Goal: Task Accomplishment & Management: Manage account settings

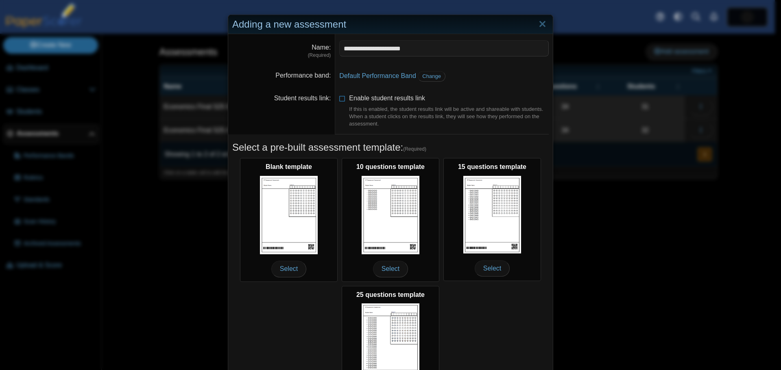
scroll to position [72, 0]
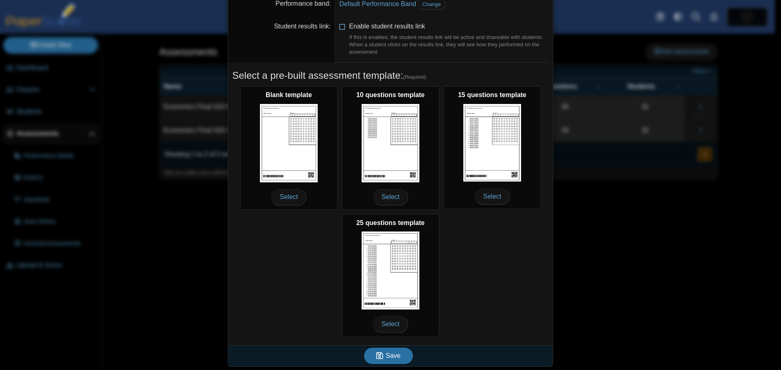
click at [341, 26] on icon at bounding box center [342, 25] width 7 height 6
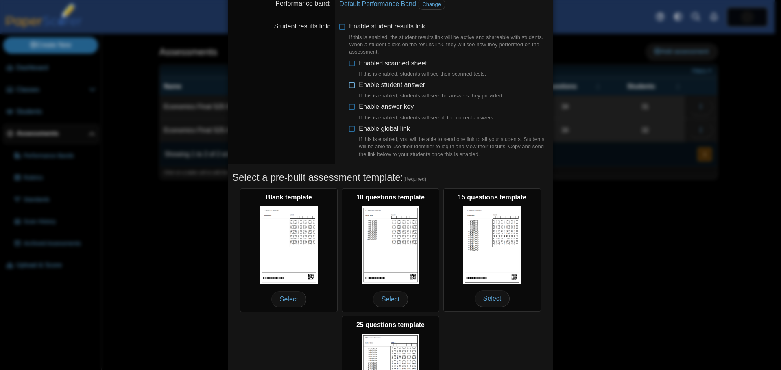
click at [349, 86] on icon at bounding box center [352, 84] width 7 height 6
click at [349, 103] on icon at bounding box center [352, 105] width 7 height 6
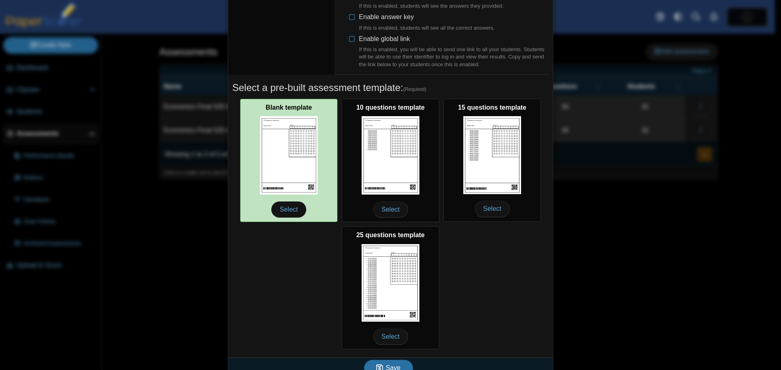
scroll to position [174, 0]
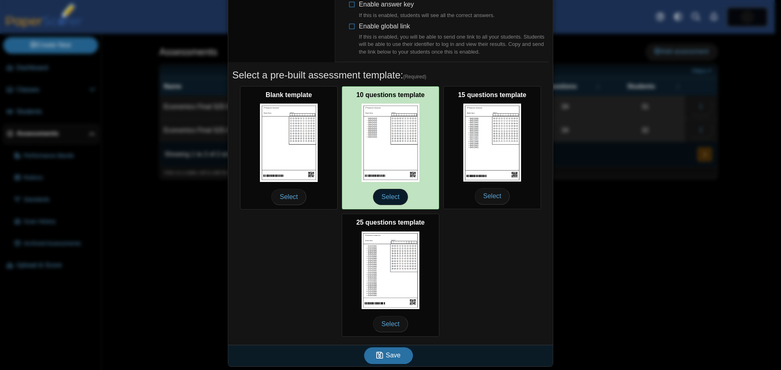
click at [387, 195] on span "Select" at bounding box center [390, 197] width 35 height 16
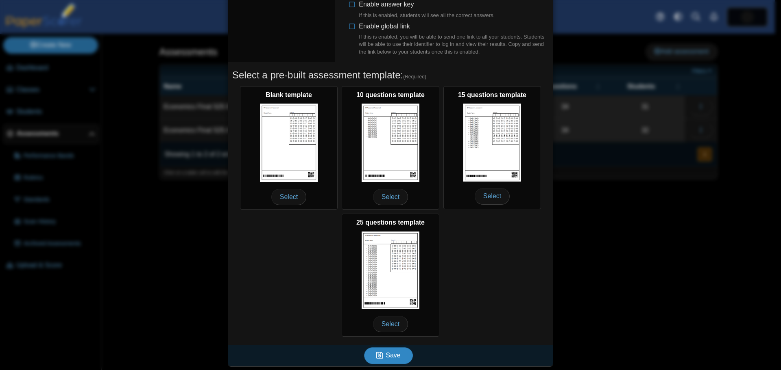
click at [394, 355] on span "Save" at bounding box center [392, 355] width 15 height 7
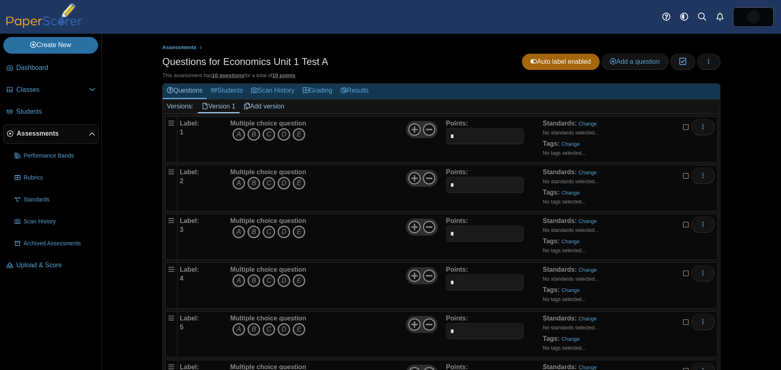
click at [212, 107] on link "Version 1" at bounding box center [219, 107] width 42 height 14
drag, startPoint x: 461, startPoint y: 136, endPoint x: 433, endPoint y: 135, distance: 28.1
click at [433, 135] on div "Label: 1 Multiple choice question A B C D E *" at bounding box center [447, 139] width 535 height 41
type input "*"
drag, startPoint x: 458, startPoint y: 185, endPoint x: 431, endPoint y: 184, distance: 27.3
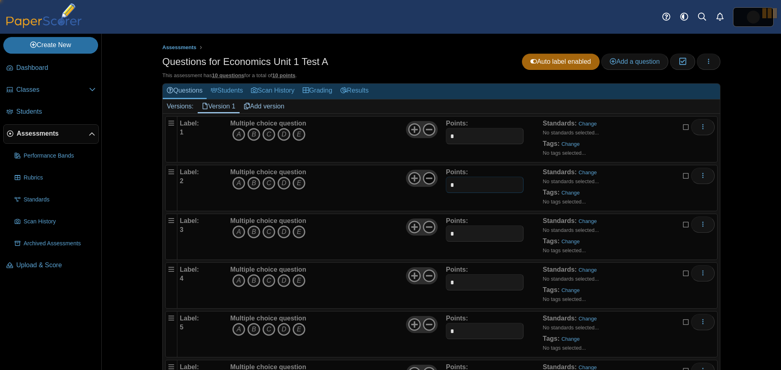
click at [431, 184] on div "Label: 2 Multiple choice question A B C D E *" at bounding box center [447, 188] width 535 height 41
type input "*"
drag, startPoint x: 451, startPoint y: 233, endPoint x: 446, endPoint y: 234, distance: 5.8
click at [446, 233] on input "*" at bounding box center [484, 234] width 77 height 16
type input "*"
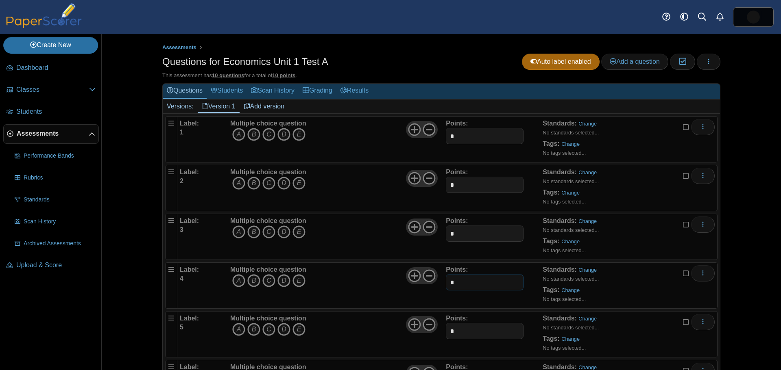
drag, startPoint x: 453, startPoint y: 284, endPoint x: 439, endPoint y: 283, distance: 14.2
click at [450, 283] on input "*" at bounding box center [484, 282] width 77 height 16
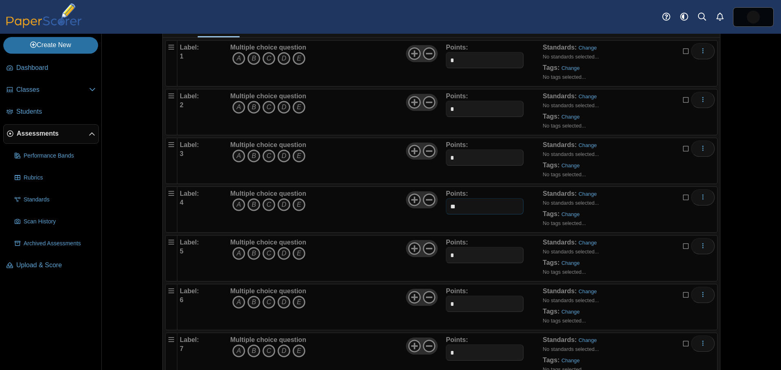
scroll to position [81, 0]
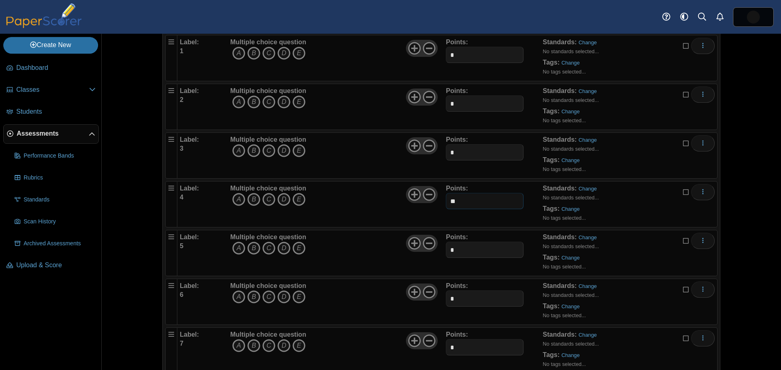
type input "*"
drag, startPoint x: 446, startPoint y: 248, endPoint x: 440, endPoint y: 264, distance: 17.0
click at [437, 248] on div "Label: 5 Multiple choice question A B C D E *" at bounding box center [447, 253] width 535 height 41
type input "*"
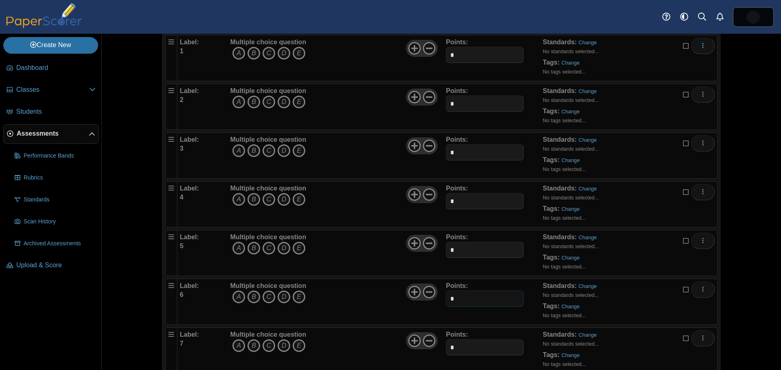
drag, startPoint x: 453, startPoint y: 295, endPoint x: 443, endPoint y: 296, distance: 10.2
click at [446, 296] on input "*" at bounding box center [484, 299] width 77 height 16
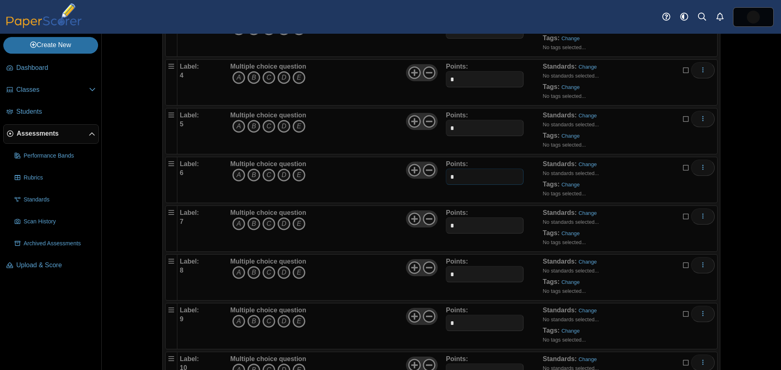
type input "*"
drag, startPoint x: 455, startPoint y: 228, endPoint x: 440, endPoint y: 228, distance: 15.0
click at [440, 228] on div "Label: 7 Multiple choice question A B C D E *" at bounding box center [447, 229] width 535 height 41
type input "*"
drag, startPoint x: 451, startPoint y: 275, endPoint x: 439, endPoint y: 276, distance: 12.6
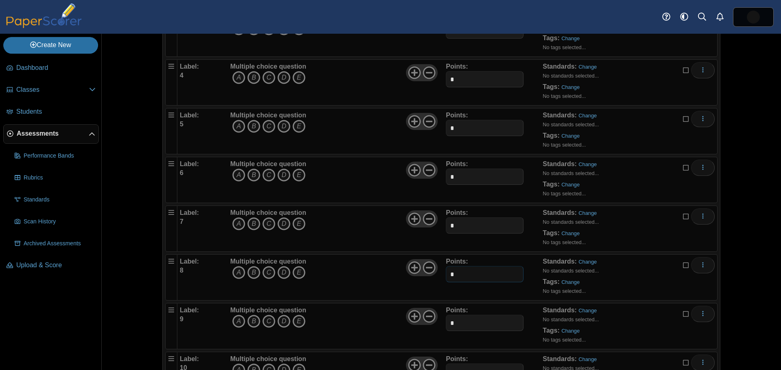
click at [440, 274] on div "Label: 8 Multiple choice question A B C D E *" at bounding box center [447, 277] width 535 height 41
type input "*"
drag, startPoint x: 455, startPoint y: 324, endPoint x: 444, endPoint y: 323, distance: 10.6
click at [446, 324] on input "*" at bounding box center [484, 323] width 77 height 16
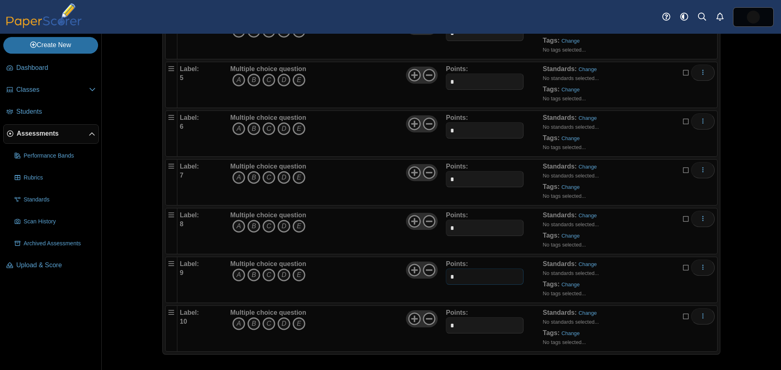
scroll to position [250, 0]
type input "*"
drag, startPoint x: 448, startPoint y: 324, endPoint x: 440, endPoint y: 322, distance: 8.8
click at [442, 323] on div "Label: 10 Multiple choice question A B C D E *" at bounding box center [447, 328] width 535 height 41
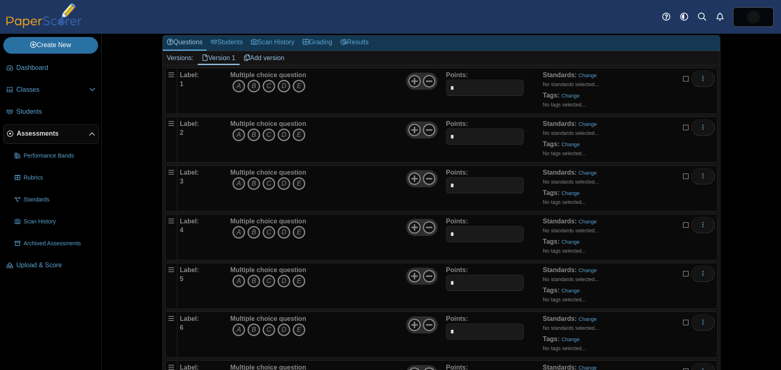
scroll to position [0, 0]
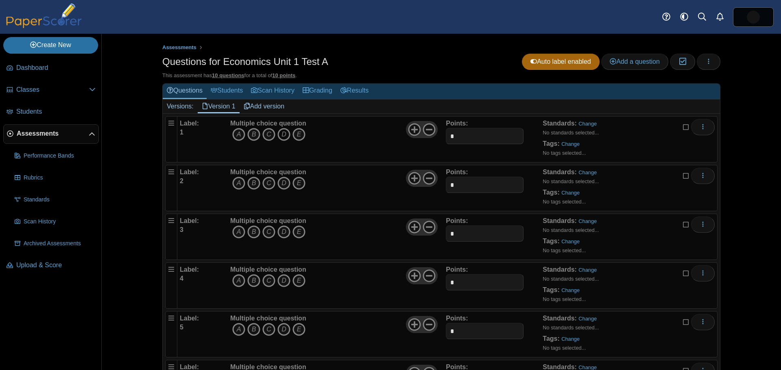
type input "*"
click at [282, 134] on icon "D" at bounding box center [283, 134] width 13 height 13
click at [701, 128] on icon "More options" at bounding box center [702, 127] width 7 height 7
click at [626, 147] on icon at bounding box center [624, 145] width 9 height 5
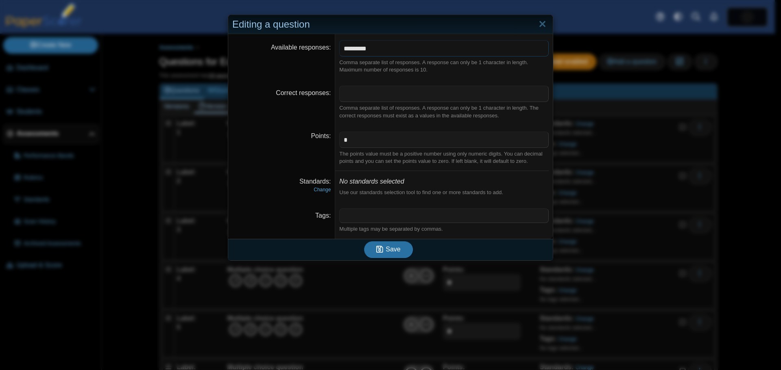
drag, startPoint x: 368, startPoint y: 48, endPoint x: 374, endPoint y: 48, distance: 5.7
click at [369, 49] on input "*********" at bounding box center [443, 48] width 209 height 16
type input "*******"
click at [247, 137] on div "Points" at bounding box center [281, 136] width 98 height 9
click at [381, 246] on icon "submit" at bounding box center [379, 250] width 7 height 8
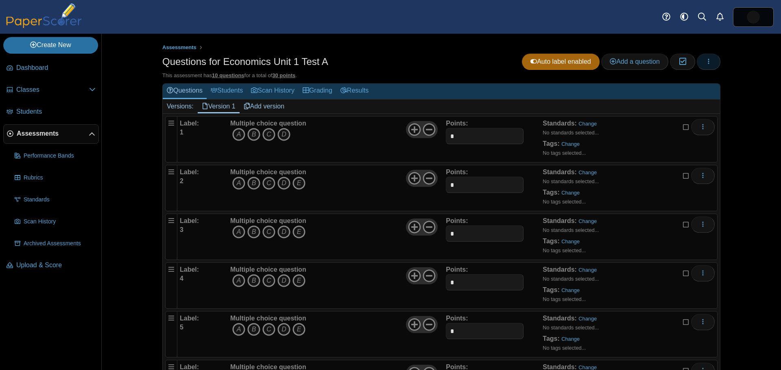
click at [708, 61] on use "button" at bounding box center [708, 61] width 1 height 5
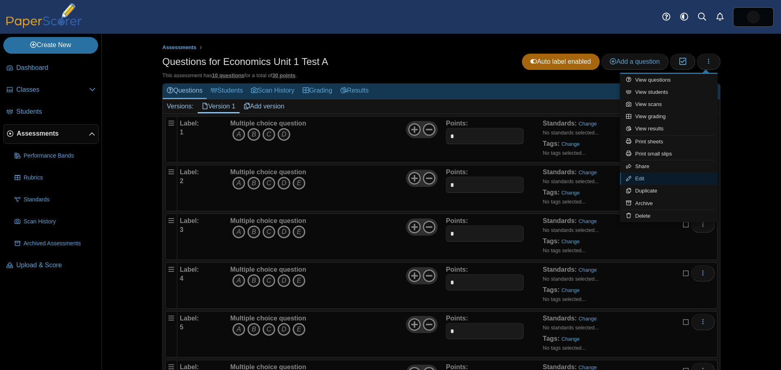
click at [631, 181] on icon at bounding box center [630, 178] width 9 height 5
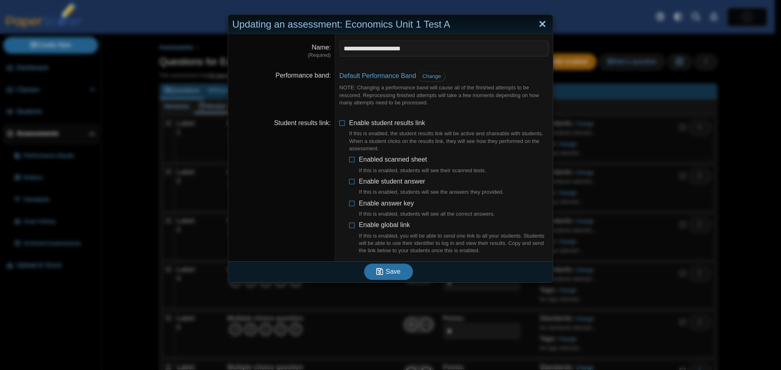
click at [540, 23] on link "Close" at bounding box center [542, 24] width 13 height 14
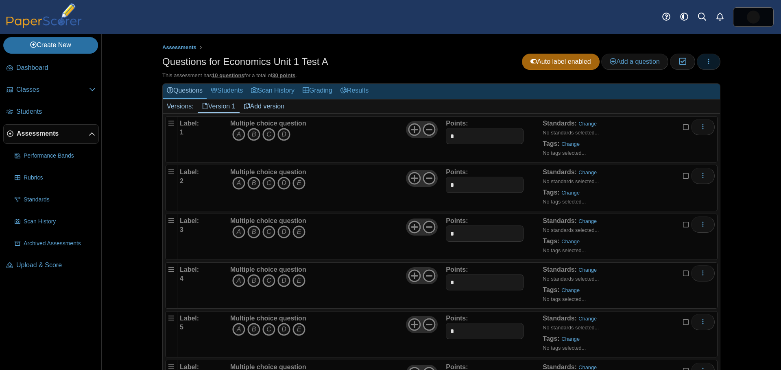
click at [710, 59] on button "button" at bounding box center [708, 62] width 24 height 16
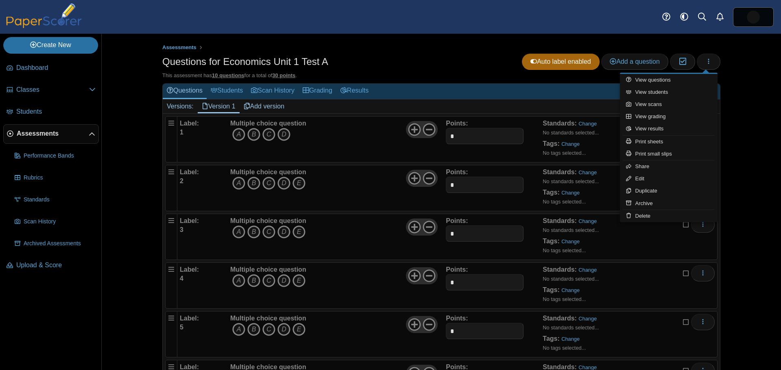
click at [407, 55] on div "Questions for Economics Unit 1 Test A Auto label enabled Add a question Moderat…" at bounding box center [441, 63] width 558 height 18
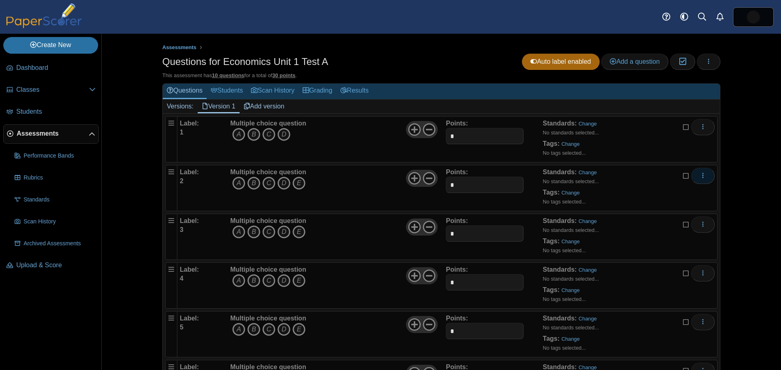
click at [702, 177] on icon "More options" at bounding box center [702, 175] width 7 height 7
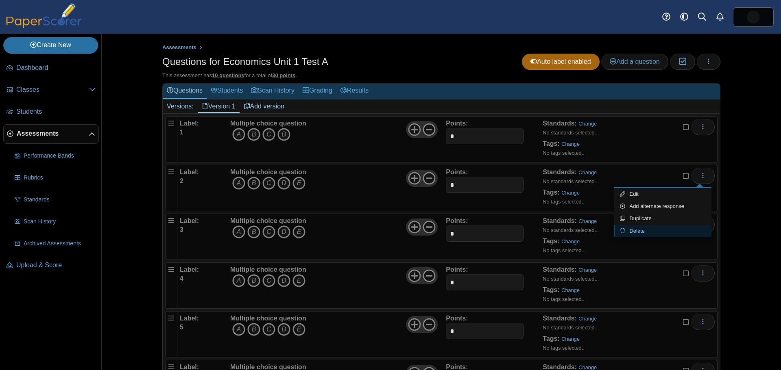
click at [650, 230] on link "Delete" at bounding box center [663, 231] width 98 height 12
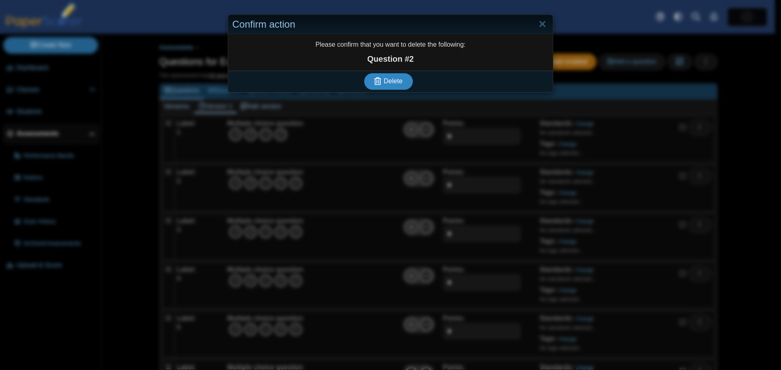
click at [383, 84] on span "Delete" at bounding box center [392, 81] width 19 height 7
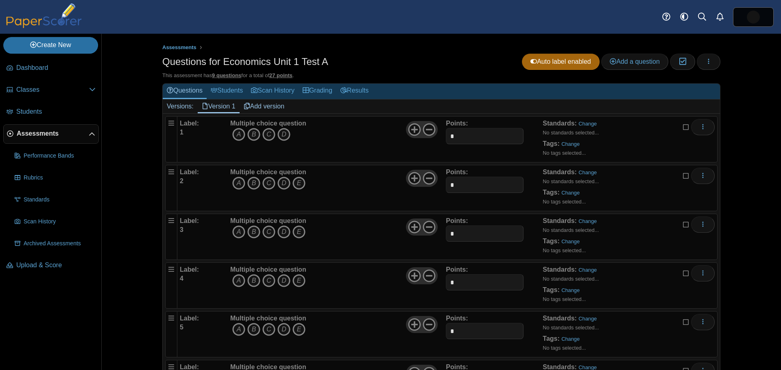
click at [699, 176] on icon "More options" at bounding box center [702, 175] width 7 height 7
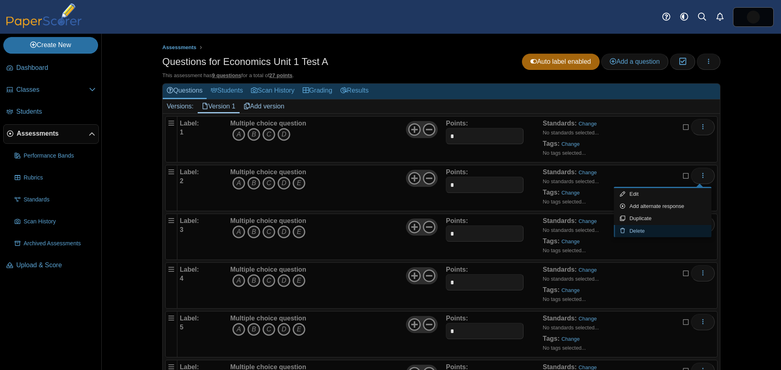
click at [632, 229] on link "Delete" at bounding box center [663, 231] width 98 height 12
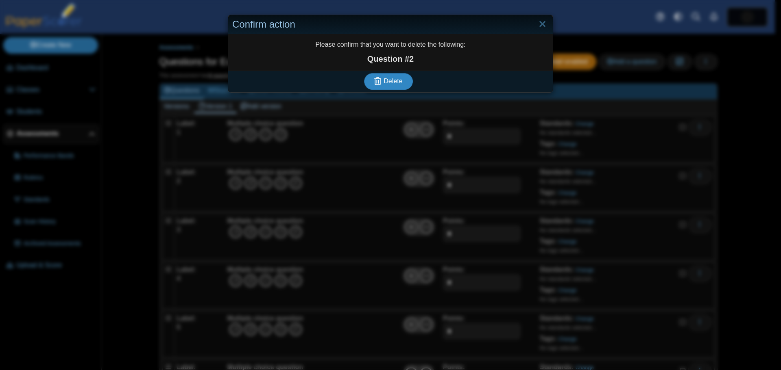
click at [380, 85] on icon "submit" at bounding box center [378, 81] width 9 height 9
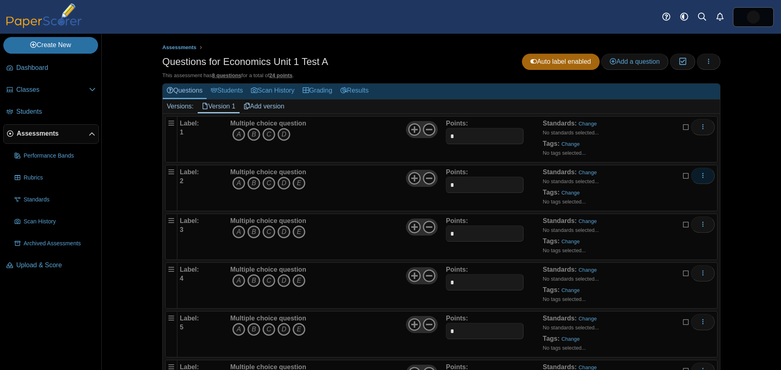
click at [702, 176] on icon "More options" at bounding box center [702, 175] width 7 height 7
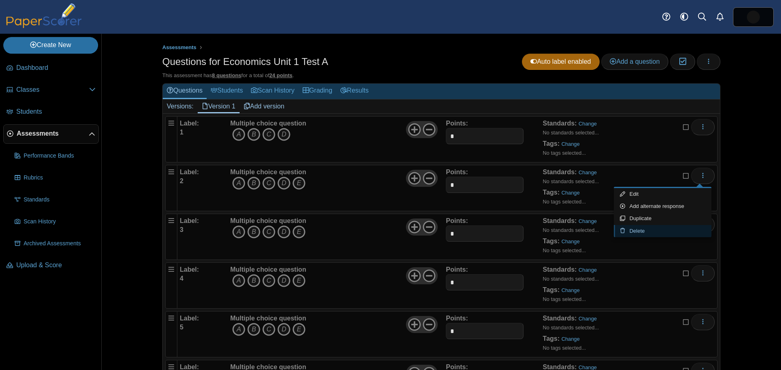
click at [654, 232] on link "Delete" at bounding box center [663, 231] width 98 height 12
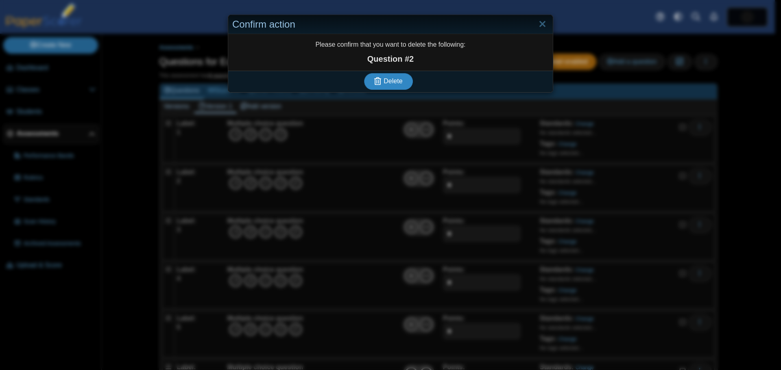
click at [387, 81] on span "Delete" at bounding box center [392, 81] width 19 height 7
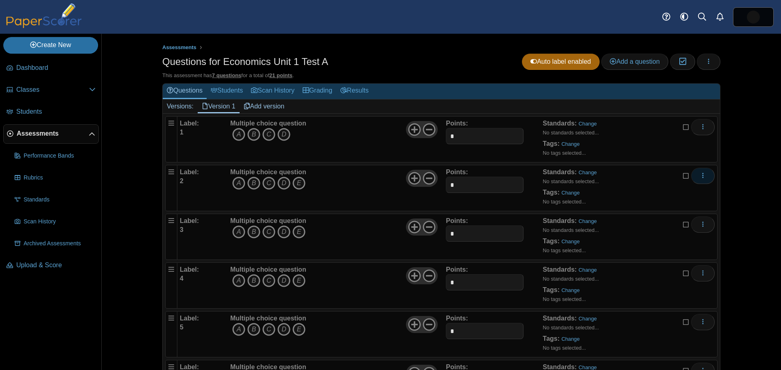
click at [699, 175] on icon "More options" at bounding box center [702, 175] width 7 height 7
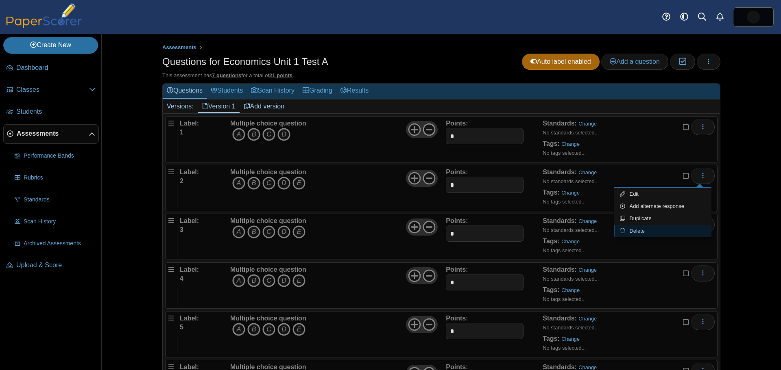
click at [645, 229] on link "Delete" at bounding box center [663, 231] width 98 height 12
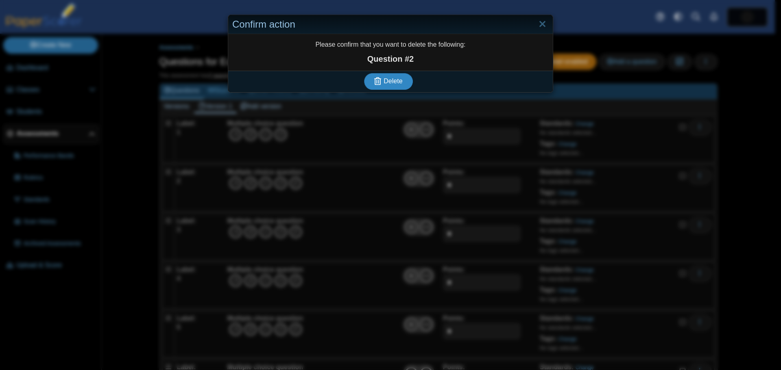
click at [392, 82] on span "Delete" at bounding box center [392, 81] width 19 height 7
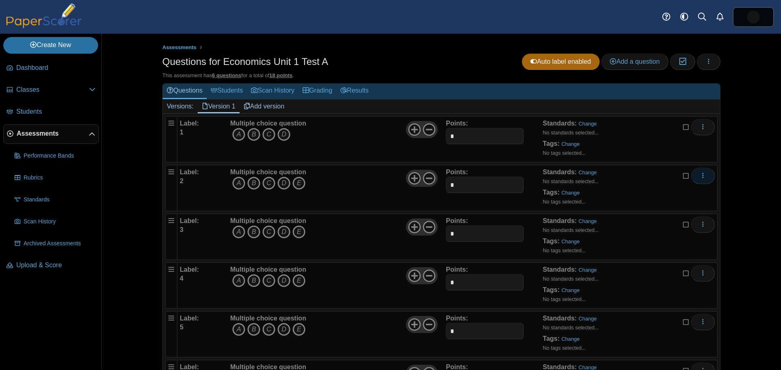
click at [699, 175] on icon "More options" at bounding box center [702, 175] width 7 height 7
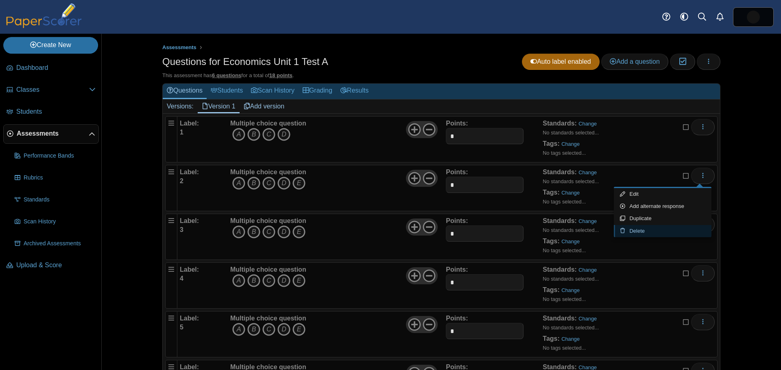
click at [637, 228] on link "Delete" at bounding box center [663, 231] width 98 height 12
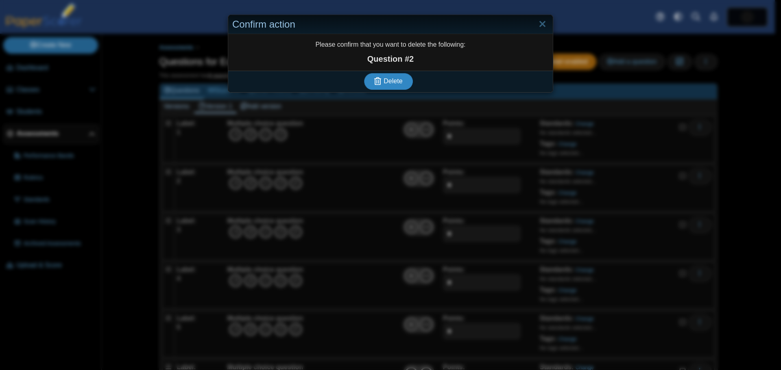
click at [388, 83] on span "Delete" at bounding box center [392, 81] width 19 height 7
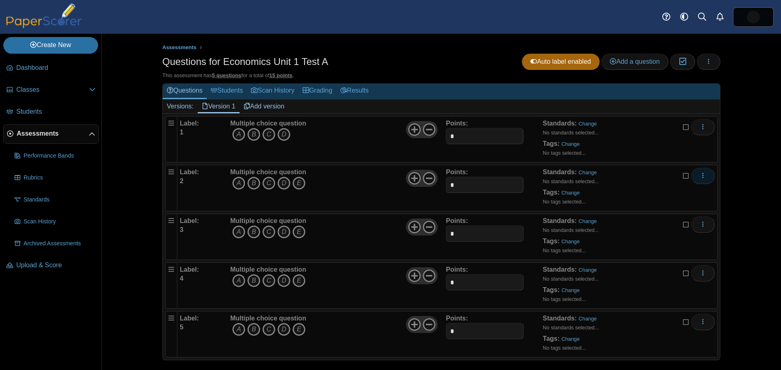
click at [702, 176] on use "More options" at bounding box center [702, 175] width 1 height 5
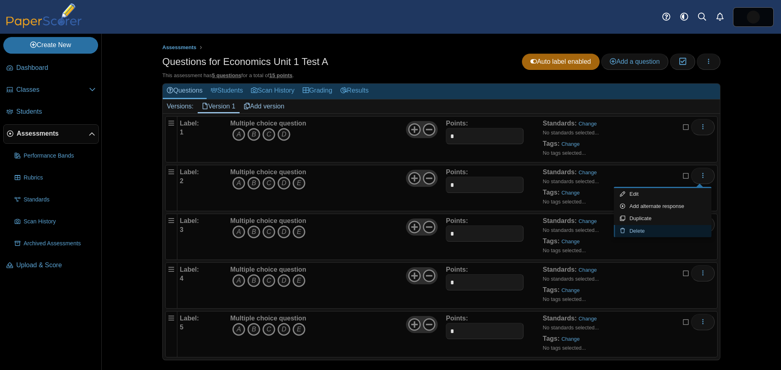
click at [639, 230] on link "Delete" at bounding box center [663, 231] width 98 height 12
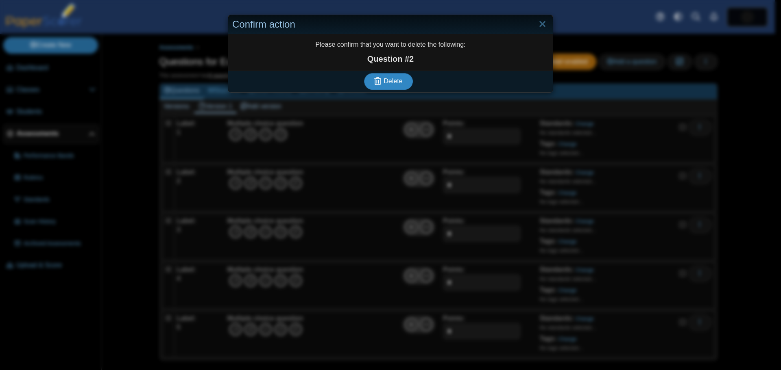
click at [390, 81] on span "Delete" at bounding box center [392, 81] width 19 height 7
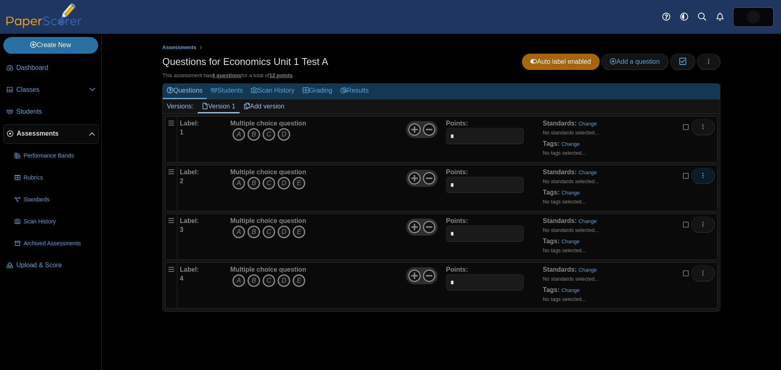
click at [700, 176] on icon "More options" at bounding box center [702, 175] width 7 height 7
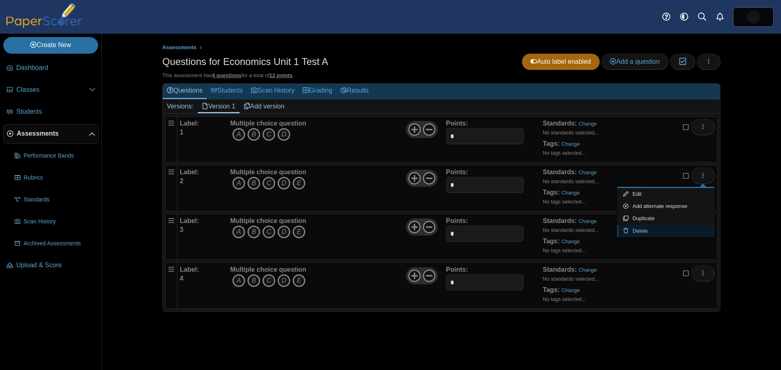
click at [645, 229] on link "Delete" at bounding box center [666, 231] width 98 height 12
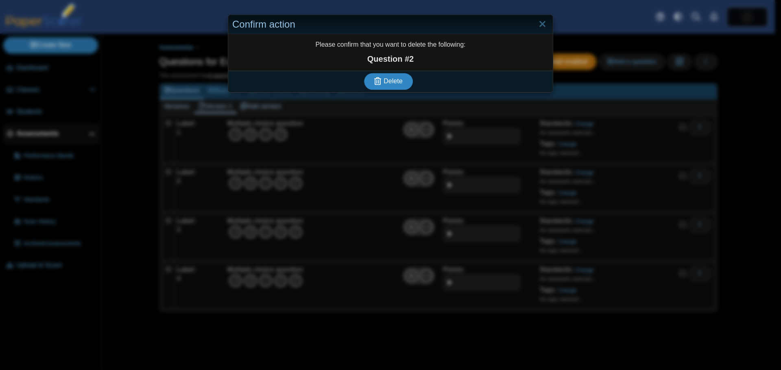
click at [383, 81] on span "Delete" at bounding box center [392, 81] width 19 height 7
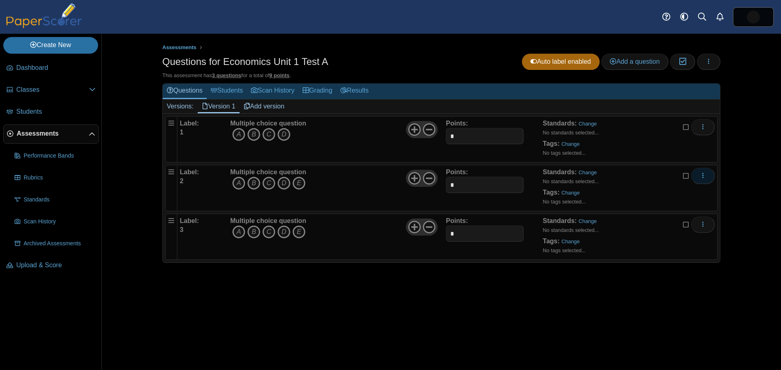
click at [698, 177] on button "More options" at bounding box center [703, 176] width 24 height 16
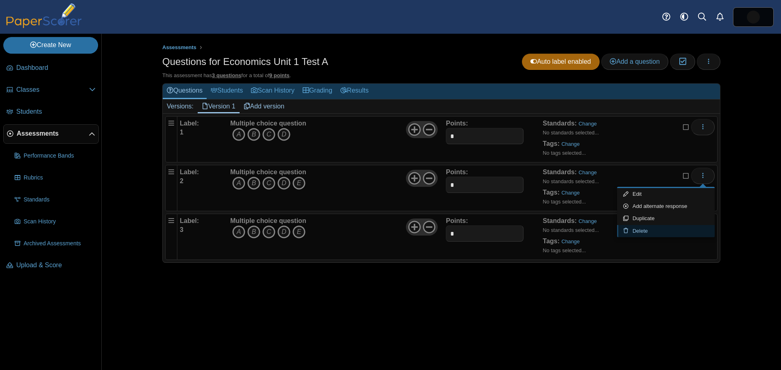
click at [647, 230] on link "Delete" at bounding box center [666, 231] width 98 height 12
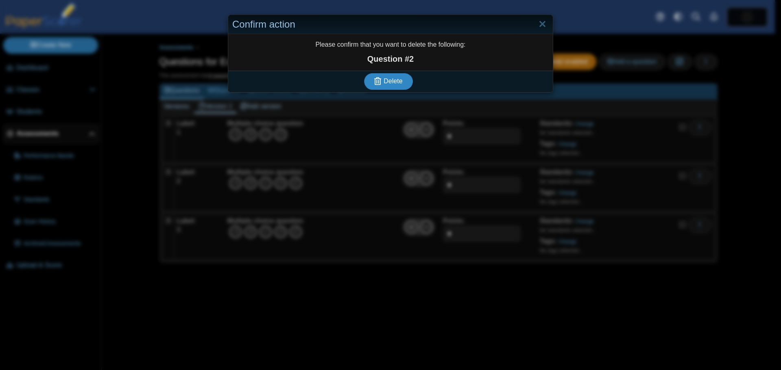
click at [387, 82] on span "Delete" at bounding box center [392, 81] width 19 height 7
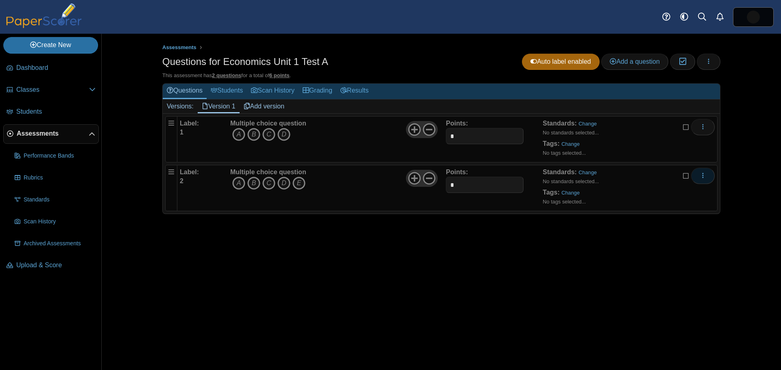
click at [702, 173] on icon "More options" at bounding box center [702, 175] width 7 height 7
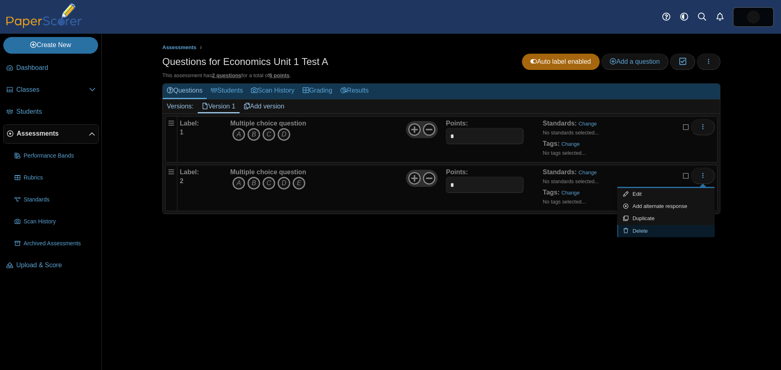
click at [651, 231] on link "Delete" at bounding box center [666, 231] width 98 height 12
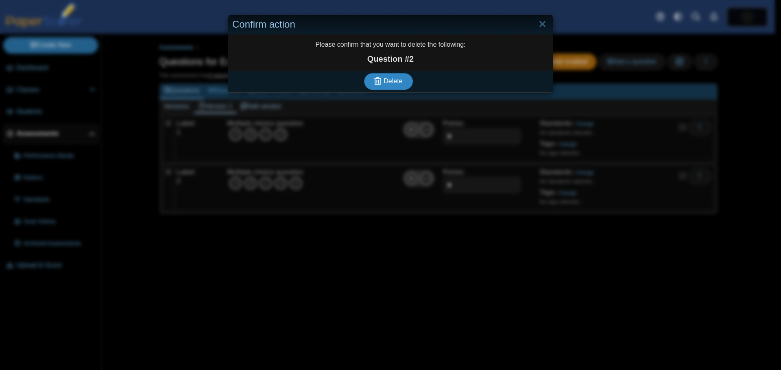
click at [383, 83] on span "Delete" at bounding box center [392, 81] width 19 height 7
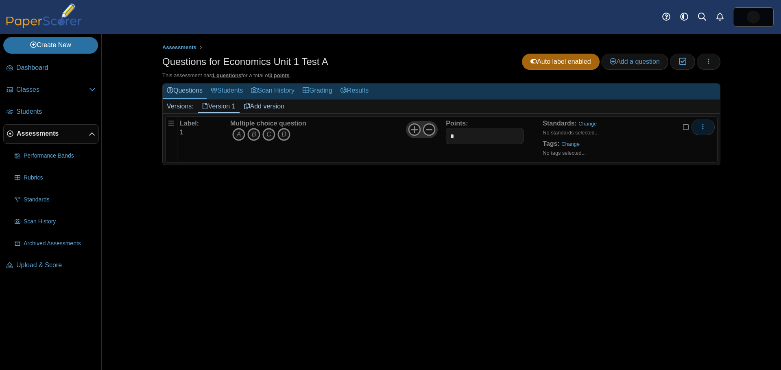
click at [703, 128] on icon "More options" at bounding box center [702, 127] width 7 height 7
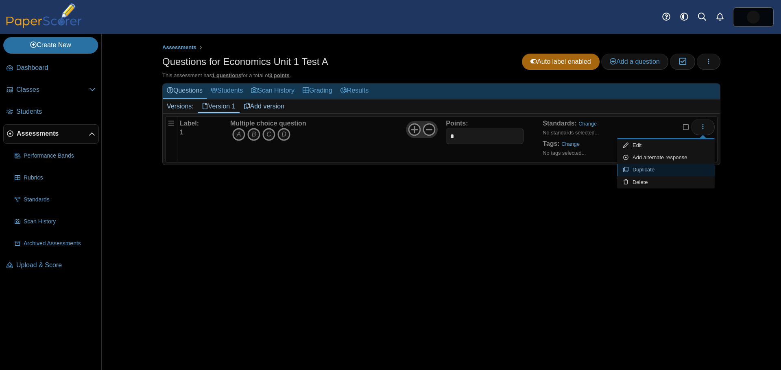
click at [668, 171] on link "Duplicate" at bounding box center [666, 170] width 98 height 12
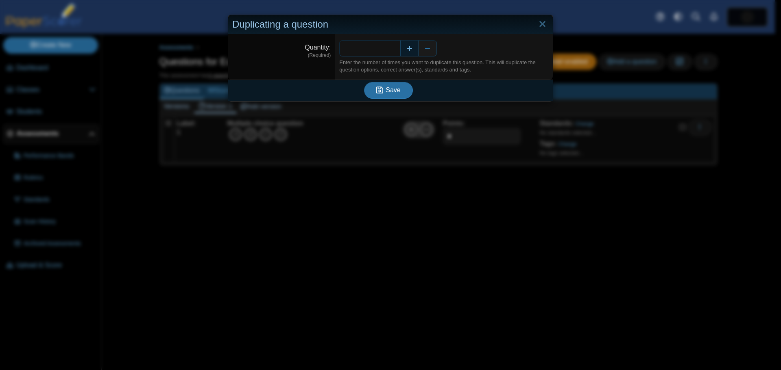
type input "**"
click at [364, 82] on button "Save" at bounding box center [388, 90] width 49 height 16
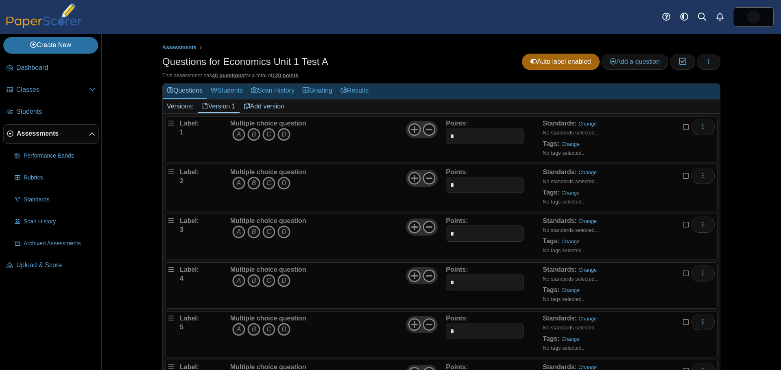
click at [263, 106] on link "Add version" at bounding box center [263, 107] width 49 height 14
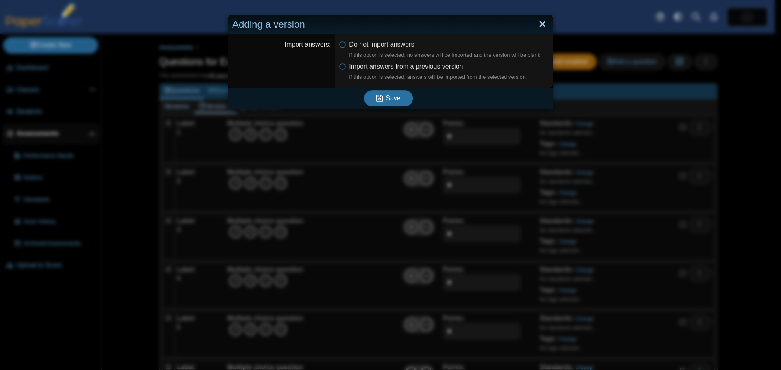
click at [537, 24] on link "Close" at bounding box center [542, 24] width 13 height 14
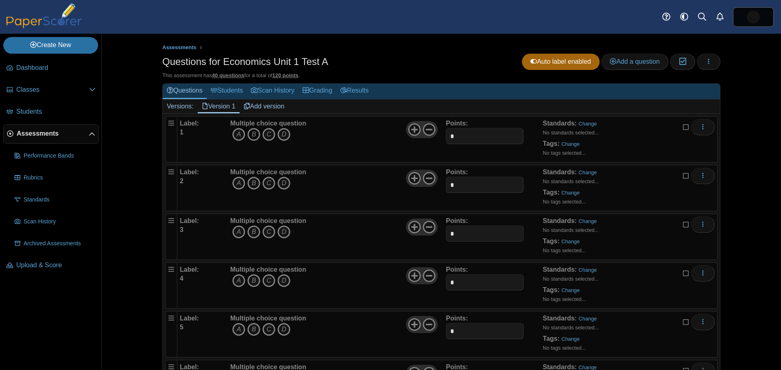
click at [251, 133] on icon "B" at bounding box center [253, 134] width 13 height 13
click at [264, 183] on icon "C" at bounding box center [268, 183] width 13 height 13
click at [247, 231] on icon "B" at bounding box center [253, 232] width 13 height 13
click at [236, 281] on icon "A" at bounding box center [238, 280] width 13 height 13
click at [280, 329] on icon "D" at bounding box center [283, 329] width 13 height 13
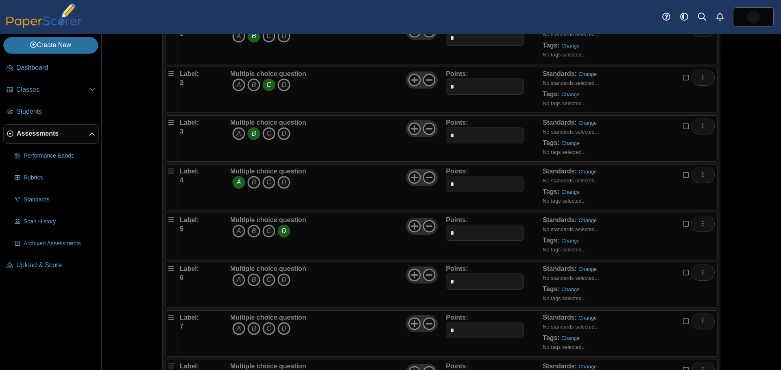
scroll to position [122, 0]
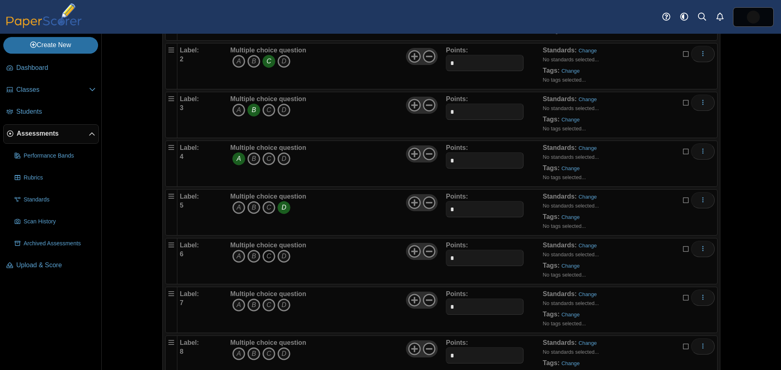
click at [265, 257] on icon "C" at bounding box center [268, 256] width 13 height 13
click at [237, 304] on icon "A" at bounding box center [238, 305] width 13 height 13
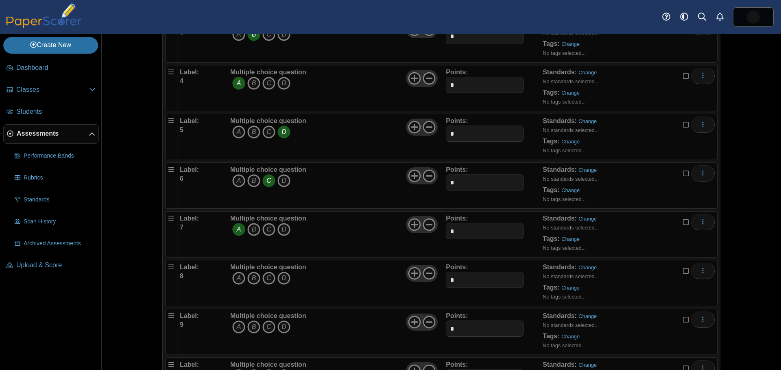
scroll to position [203, 0]
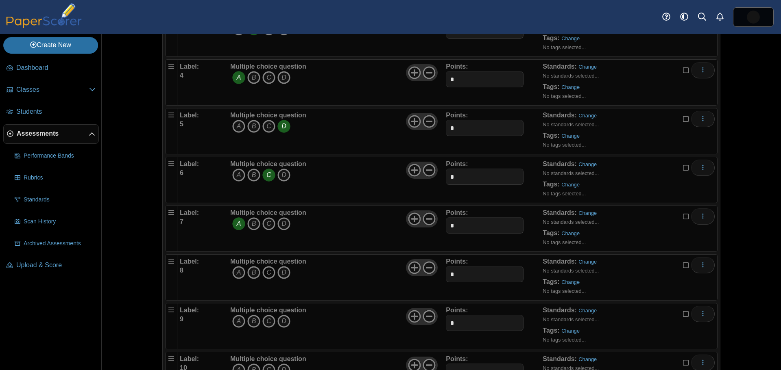
click at [265, 274] on icon "C" at bounding box center [268, 272] width 13 height 13
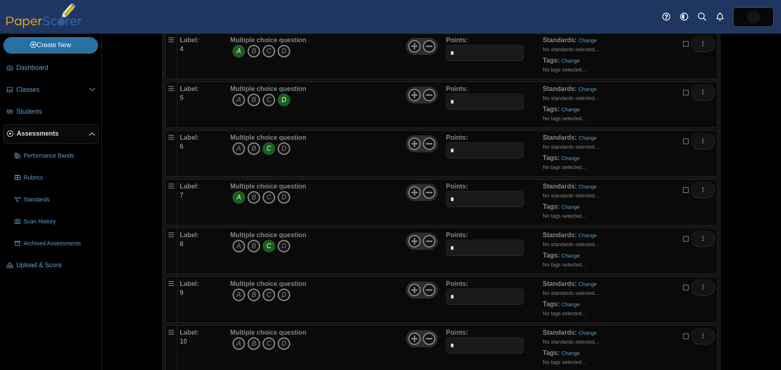
scroll to position [285, 0]
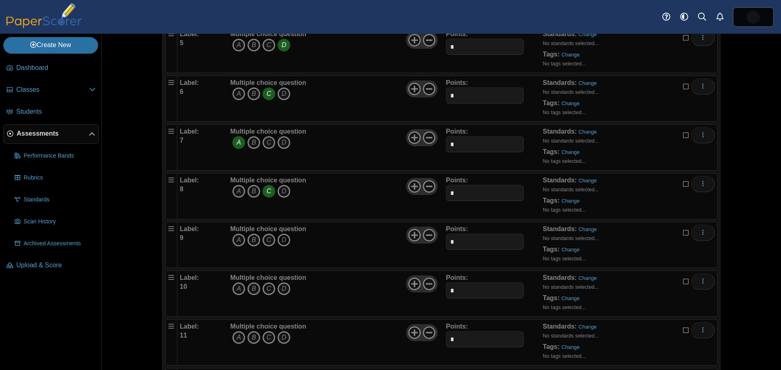
click at [281, 242] on icon "D" at bounding box center [283, 240] width 13 height 13
click at [281, 289] on icon "D" at bounding box center [283, 289] width 13 height 13
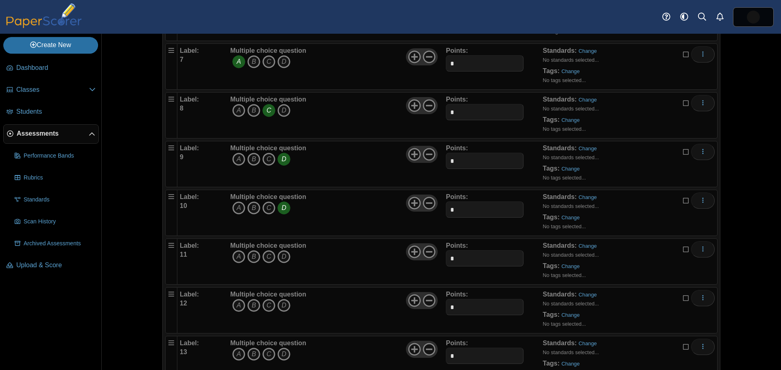
scroll to position [366, 0]
drag, startPoint x: 234, startPoint y: 255, endPoint x: 228, endPoint y: 255, distance: 5.7
click at [234, 255] on icon "A" at bounding box center [238, 256] width 13 height 13
click at [265, 305] on icon "C" at bounding box center [268, 305] width 13 height 13
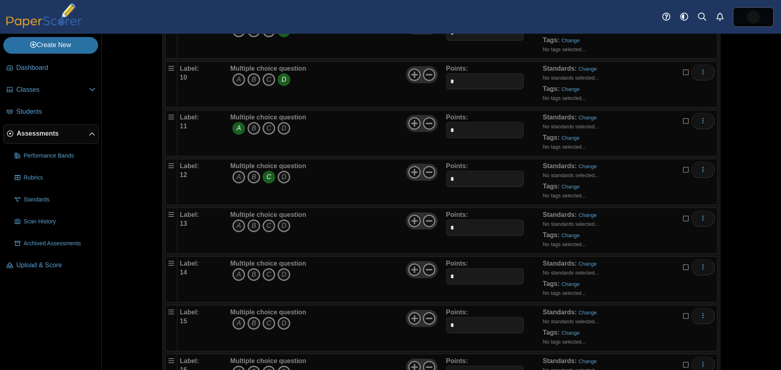
scroll to position [529, 0]
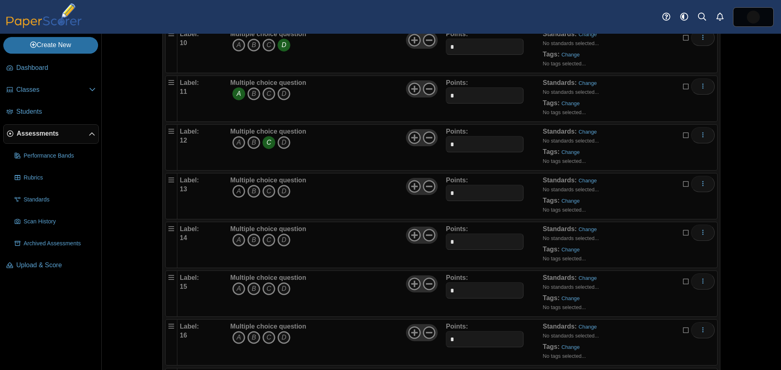
click at [234, 190] on icon "A" at bounding box center [238, 191] width 13 height 13
click at [250, 239] on icon "B" at bounding box center [253, 240] width 13 height 13
click at [234, 288] on icon "A" at bounding box center [238, 289] width 13 height 13
click at [263, 336] on icon "C" at bounding box center [268, 337] width 13 height 13
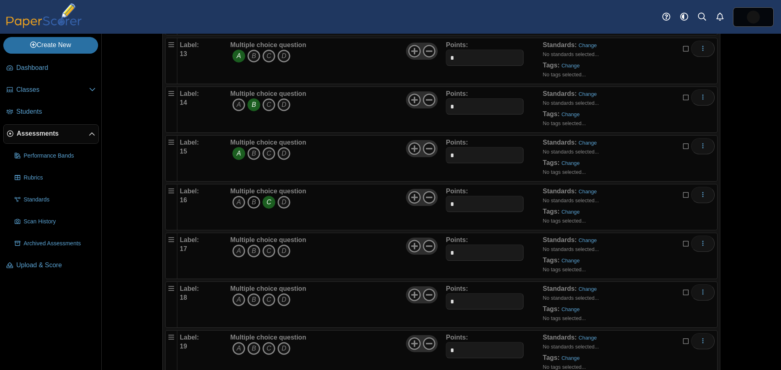
scroll to position [691, 0]
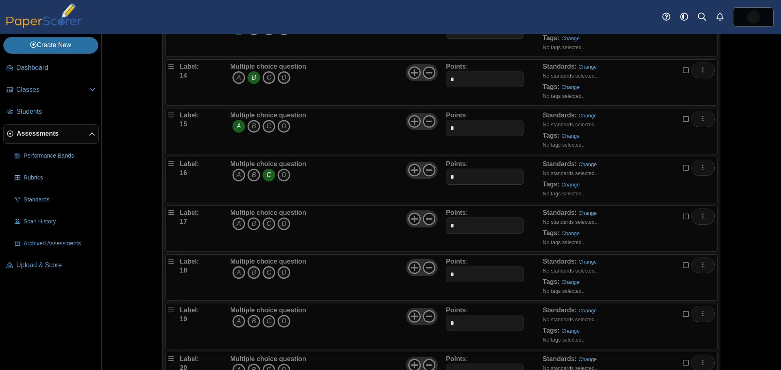
click at [248, 224] on icon "B" at bounding box center [253, 224] width 13 height 13
click at [248, 271] on icon "B" at bounding box center [253, 272] width 13 height 13
click at [249, 321] on icon "B" at bounding box center [253, 321] width 13 height 13
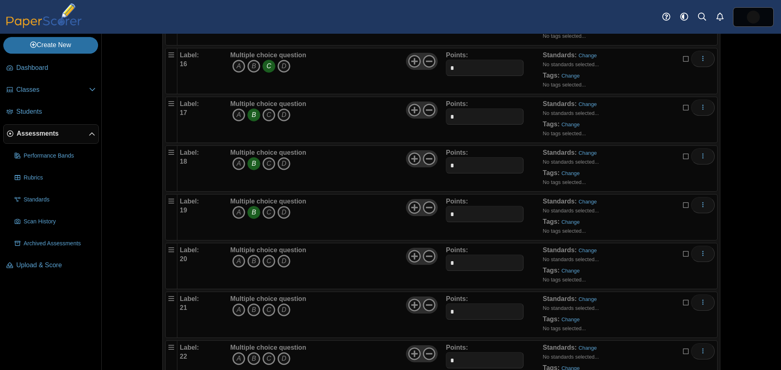
scroll to position [813, 0]
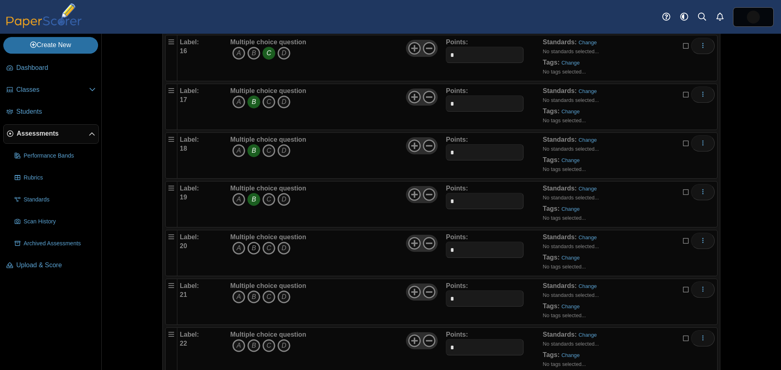
click at [250, 249] on icon "B" at bounding box center [253, 248] width 13 height 13
click at [235, 298] on icon "A" at bounding box center [238, 297] width 13 height 13
click at [250, 346] on icon "B" at bounding box center [253, 345] width 13 height 13
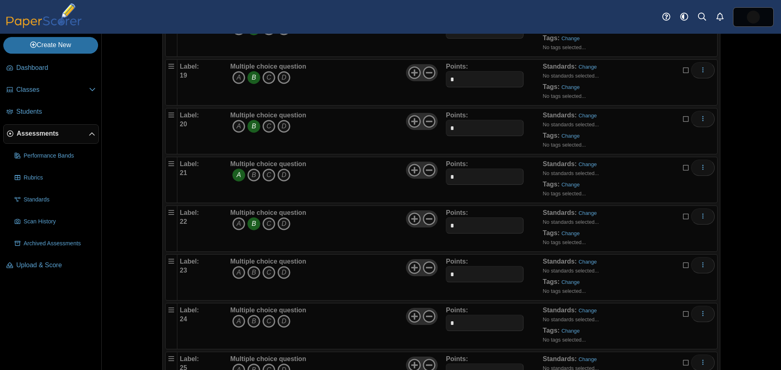
scroll to position [976, 0]
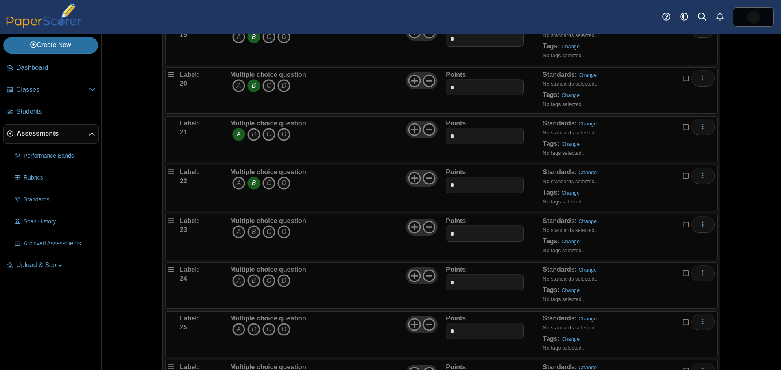
click at [280, 230] on icon "D" at bounding box center [283, 232] width 13 height 13
click at [252, 279] on icon "B" at bounding box center [253, 280] width 13 height 13
drag, startPoint x: 266, startPoint y: 330, endPoint x: 239, endPoint y: 309, distance: 34.2
click at [266, 330] on icon "C" at bounding box center [268, 329] width 13 height 13
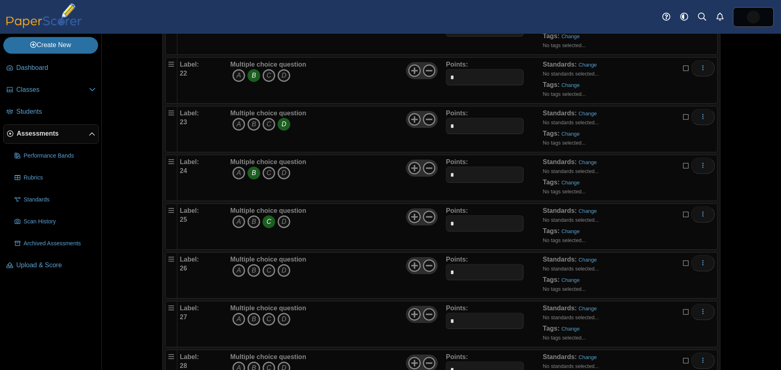
scroll to position [1098, 0]
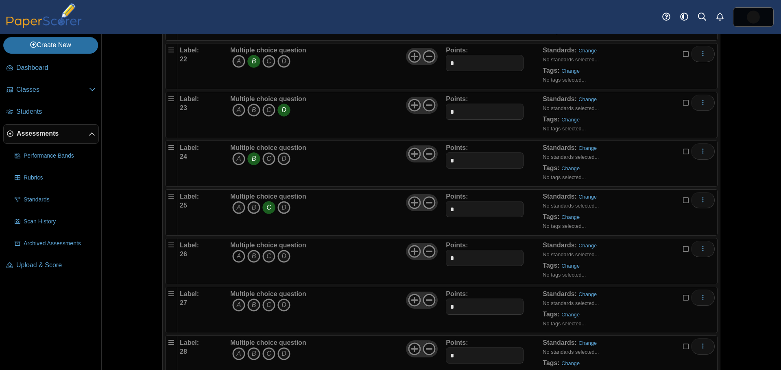
click at [235, 257] on icon "A" at bounding box center [238, 256] width 13 height 13
click at [265, 302] on icon "C" at bounding box center [268, 305] width 13 height 13
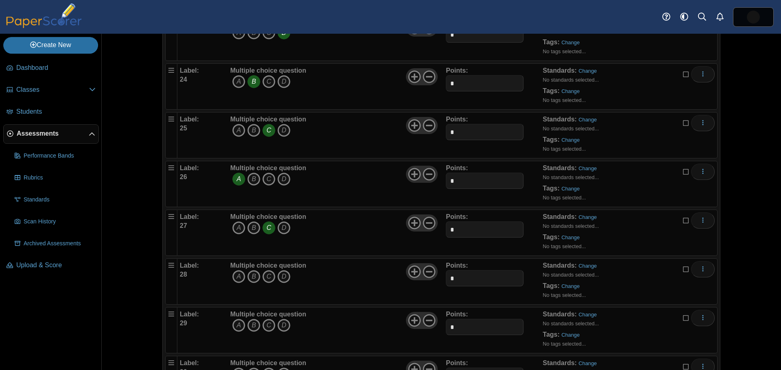
scroll to position [1179, 0]
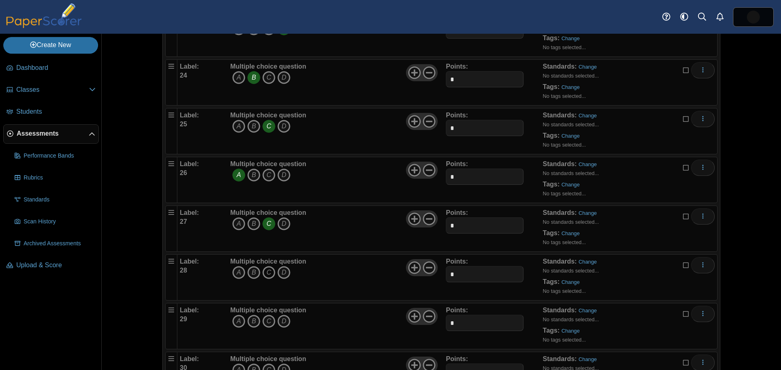
click at [266, 272] on icon "C" at bounding box center [268, 272] width 13 height 13
click at [280, 322] on icon "D" at bounding box center [283, 321] width 13 height 13
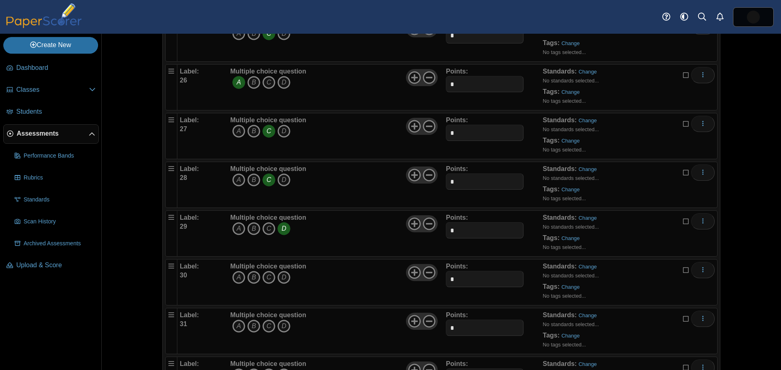
scroll to position [1301, 0]
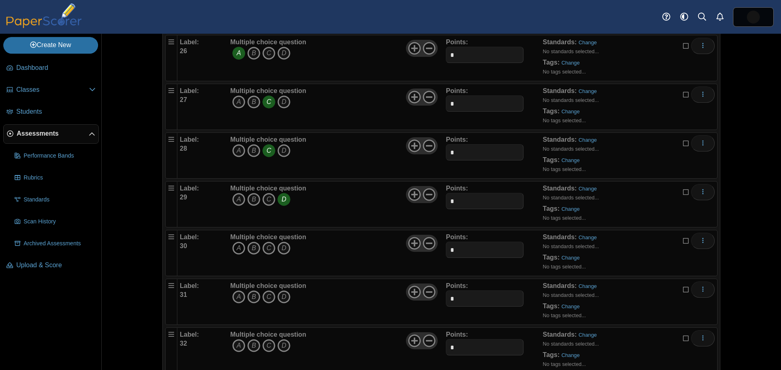
click at [234, 248] on icon "A" at bounding box center [238, 248] width 13 height 13
click at [251, 296] on icon "B" at bounding box center [253, 297] width 13 height 13
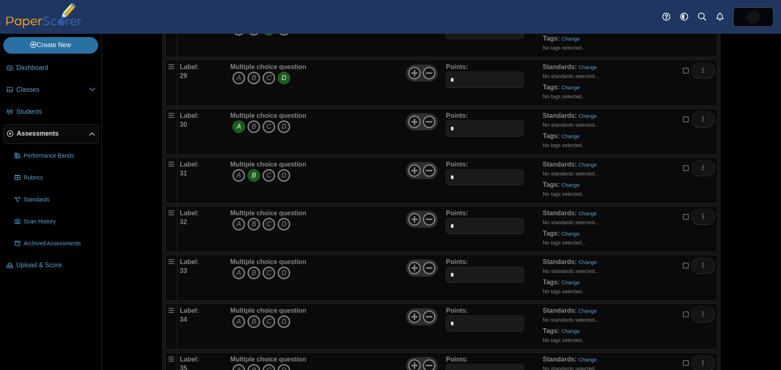
scroll to position [1423, 0]
click at [280, 224] on icon "D" at bounding box center [283, 224] width 13 height 13
click at [251, 273] on icon "B" at bounding box center [253, 272] width 13 height 13
click at [250, 320] on icon "B" at bounding box center [253, 321] width 13 height 13
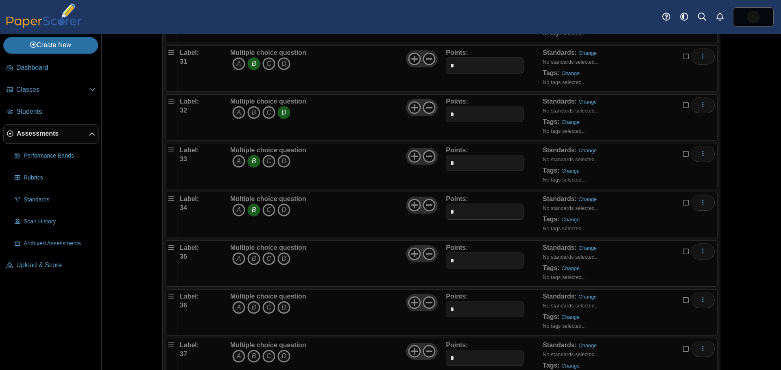
scroll to position [1545, 0]
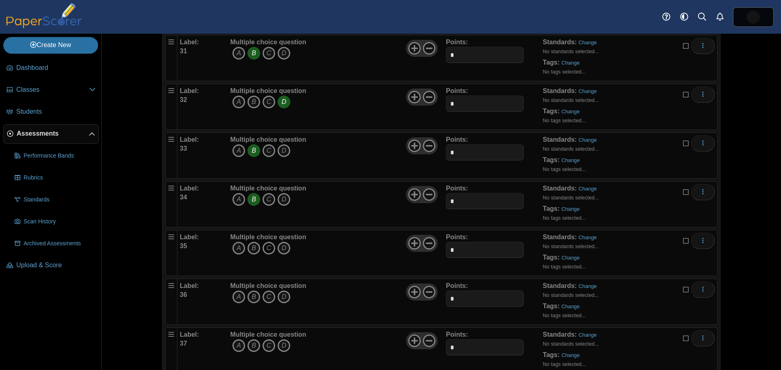
click at [265, 246] on icon "C" at bounding box center [268, 248] width 13 height 13
click at [279, 295] on icon "D" at bounding box center [283, 297] width 13 height 13
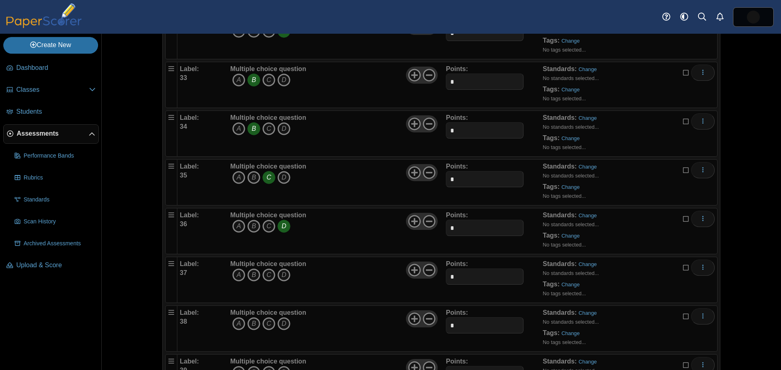
scroll to position [1626, 0]
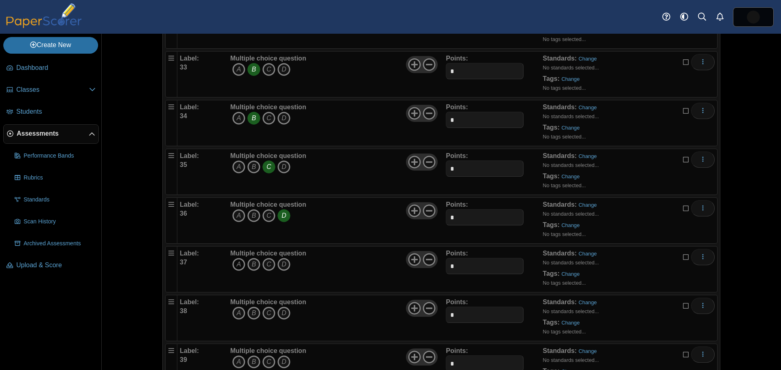
click at [236, 263] on icon "A" at bounding box center [238, 264] width 13 height 13
click at [277, 311] on icon "D" at bounding box center [283, 313] width 13 height 13
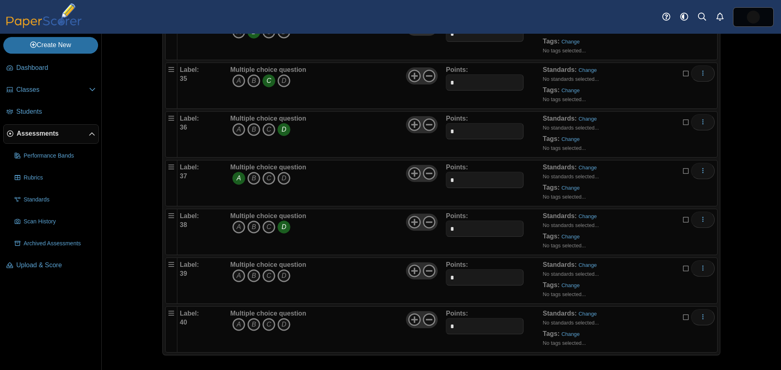
scroll to position [1714, 0]
click at [265, 274] on icon "C" at bounding box center [268, 274] width 13 height 13
click at [265, 323] on icon "C" at bounding box center [268, 323] width 13 height 13
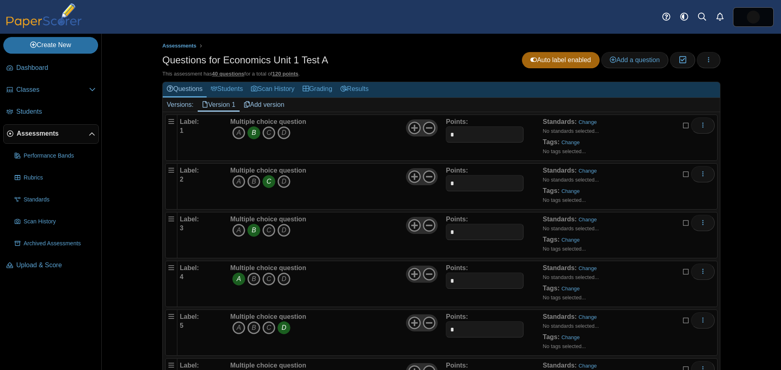
scroll to position [0, 0]
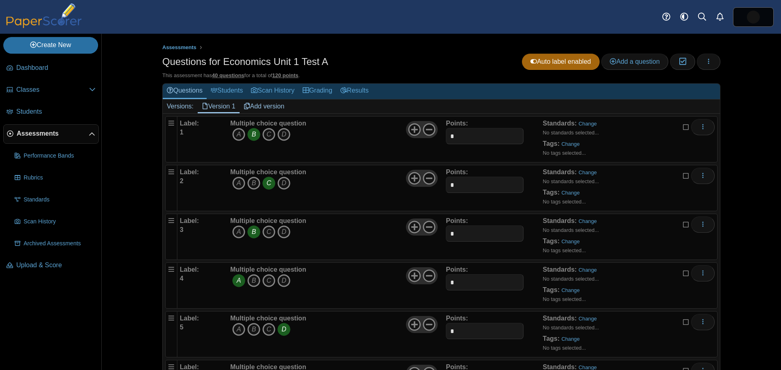
click at [262, 107] on link "Add version" at bounding box center [263, 107] width 49 height 14
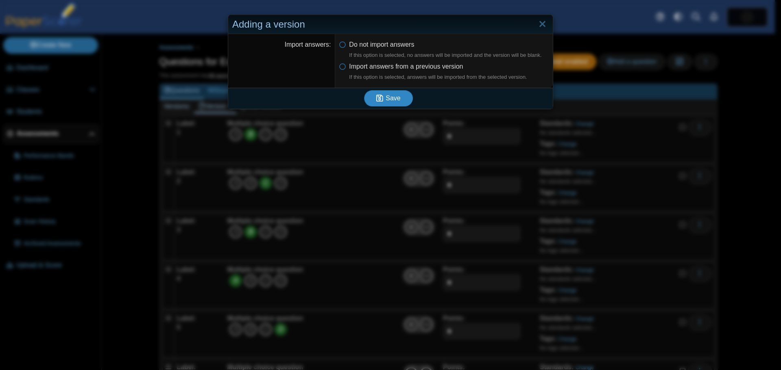
click at [387, 98] on span "Save" at bounding box center [392, 98] width 15 height 7
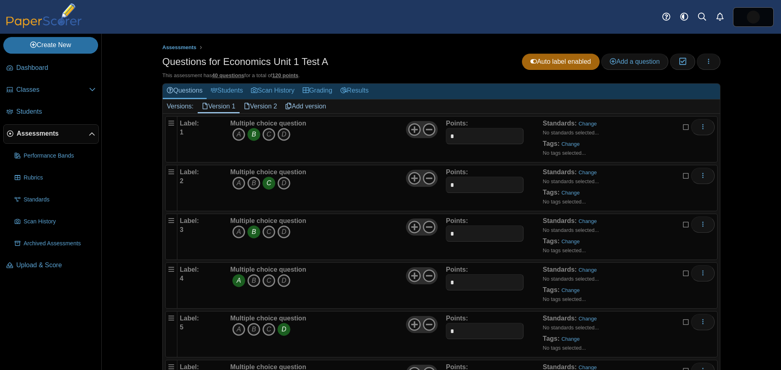
click at [254, 108] on link "Version 2" at bounding box center [260, 107] width 42 height 14
click at [712, 63] on button "button" at bounding box center [708, 62] width 24 height 16
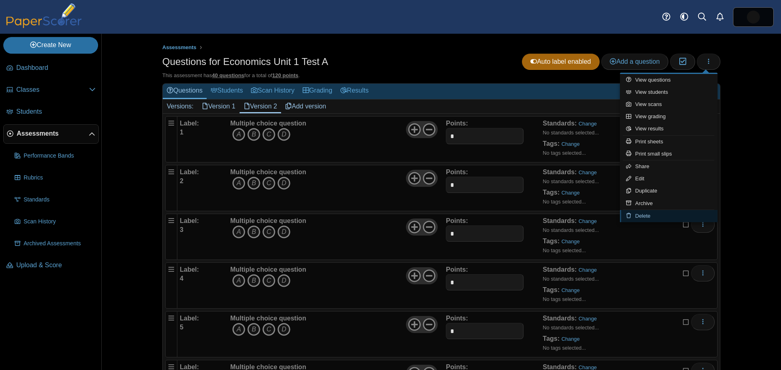
click at [661, 215] on link "Delete" at bounding box center [669, 216] width 98 height 12
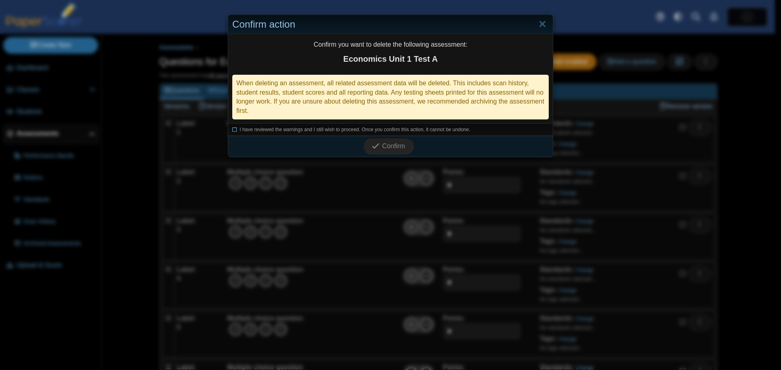
click at [232, 129] on icon at bounding box center [234, 128] width 5 height 4
click at [389, 145] on span "Confirm" at bounding box center [393, 146] width 23 height 7
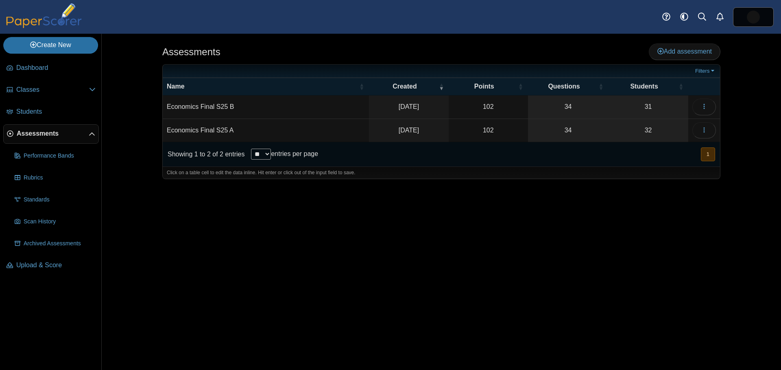
click at [31, 131] on span "Assessments" at bounding box center [53, 133] width 72 height 9
drag, startPoint x: 0, startPoint y: 0, endPoint x: 39, endPoint y: 131, distance: 136.6
click at [39, 131] on span "Assessments" at bounding box center [53, 133] width 72 height 9
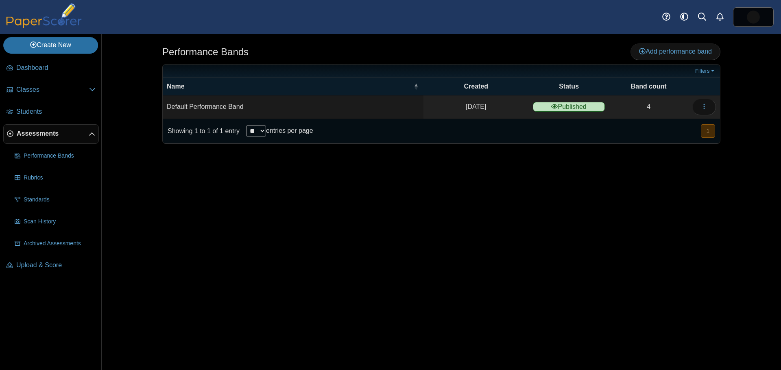
click at [36, 176] on span "Rubrics" at bounding box center [60, 178] width 72 height 8
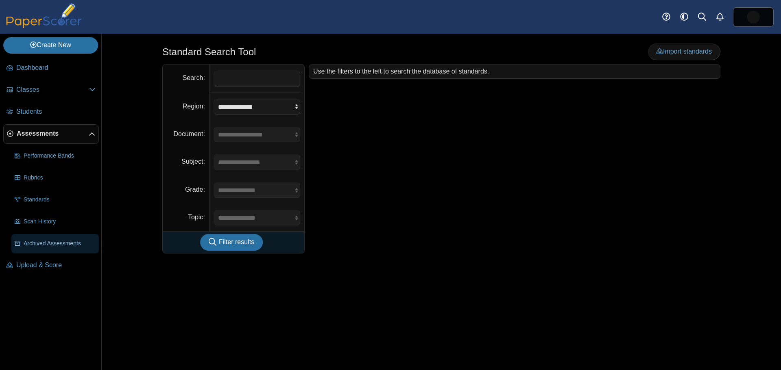
click at [39, 245] on span "Archived Assessments" at bounding box center [60, 244] width 72 height 8
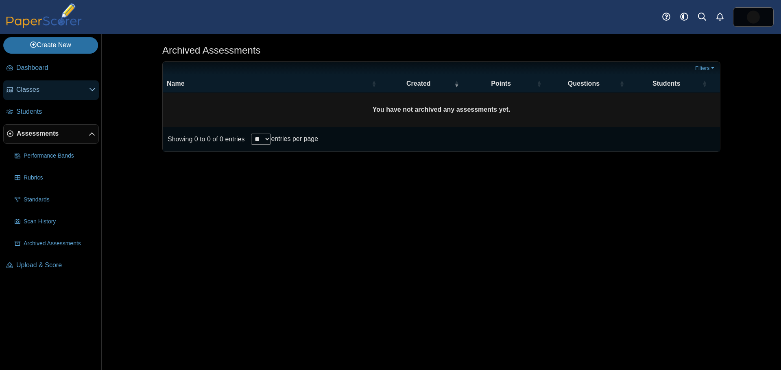
click at [35, 92] on span "Classes" at bounding box center [52, 89] width 73 height 9
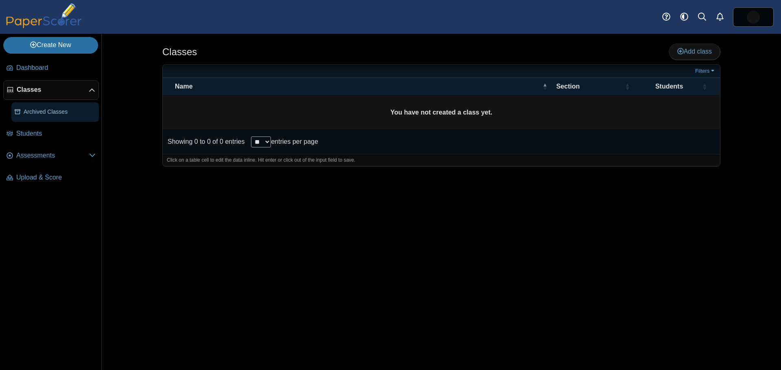
click at [37, 109] on span "Archived Classes" at bounding box center [60, 112] width 72 height 8
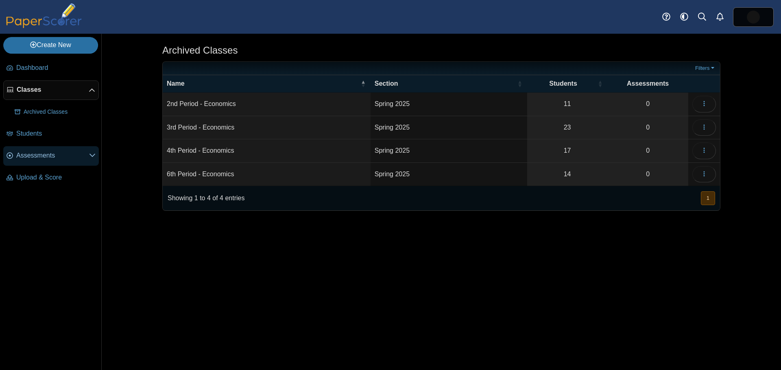
click at [34, 159] on span "Assessments" at bounding box center [52, 155] width 73 height 9
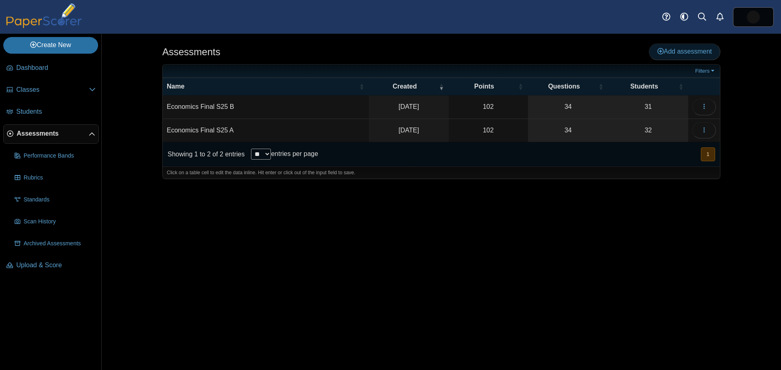
click at [664, 50] on span "Add assessment" at bounding box center [684, 51] width 54 height 7
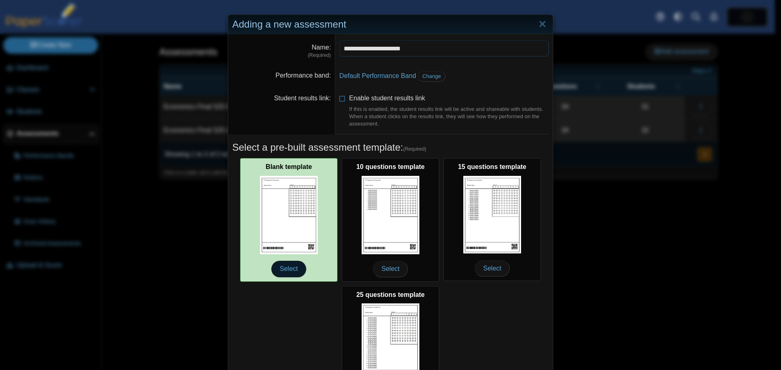
type input "**********"
click at [286, 265] on span "Select" at bounding box center [288, 269] width 35 height 16
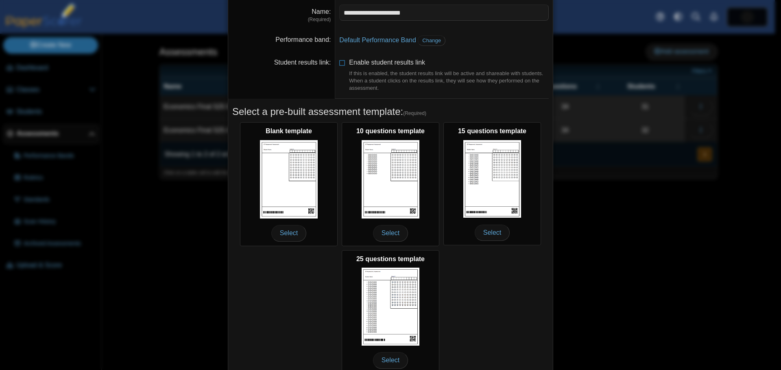
scroll to position [72, 0]
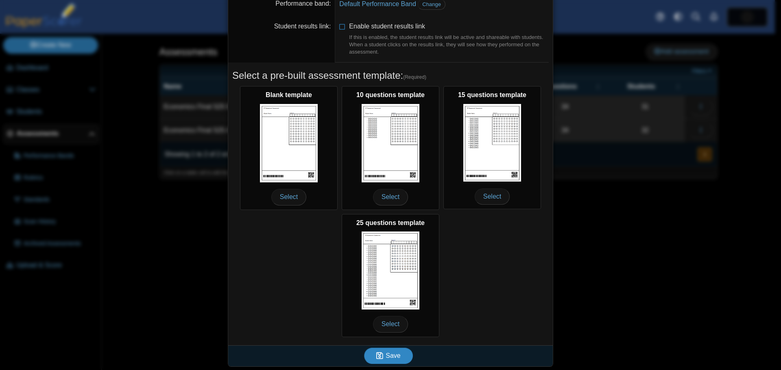
click at [382, 357] on icon "submit" at bounding box center [380, 356] width 9 height 9
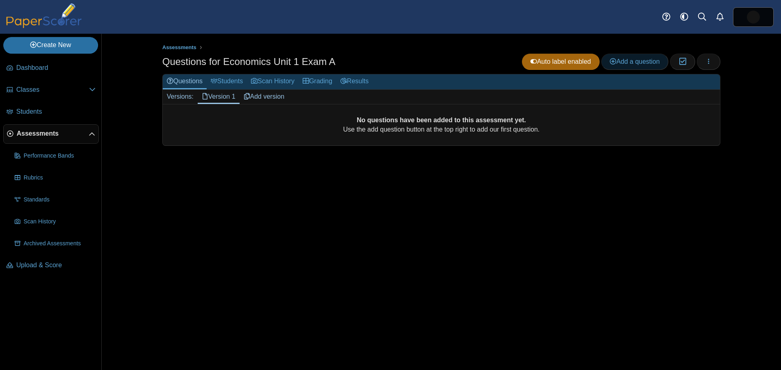
click at [617, 63] on span "Add a question" at bounding box center [634, 61] width 50 height 7
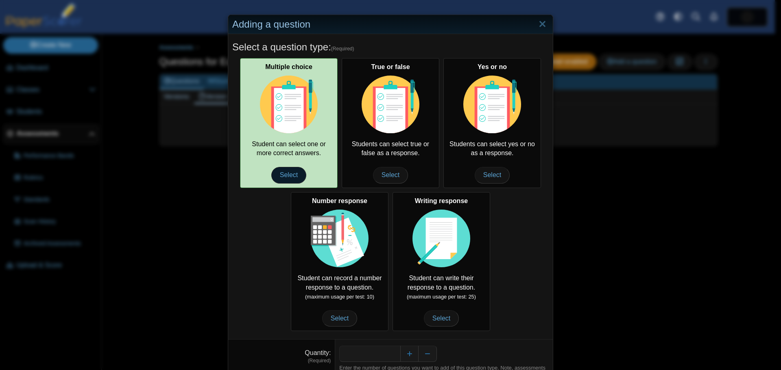
click at [282, 176] on span "Select" at bounding box center [288, 175] width 35 height 16
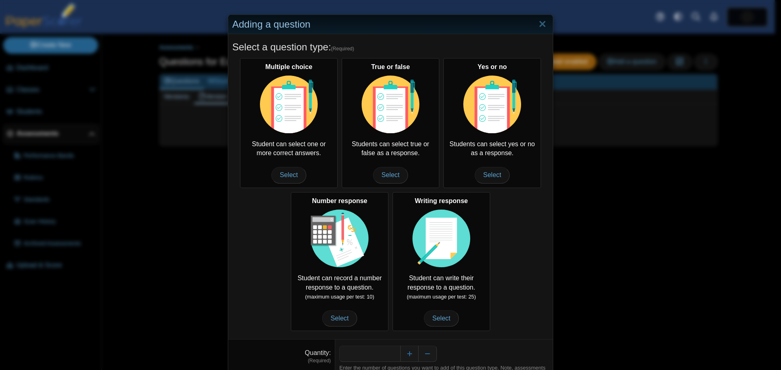
scroll to position [40, 0]
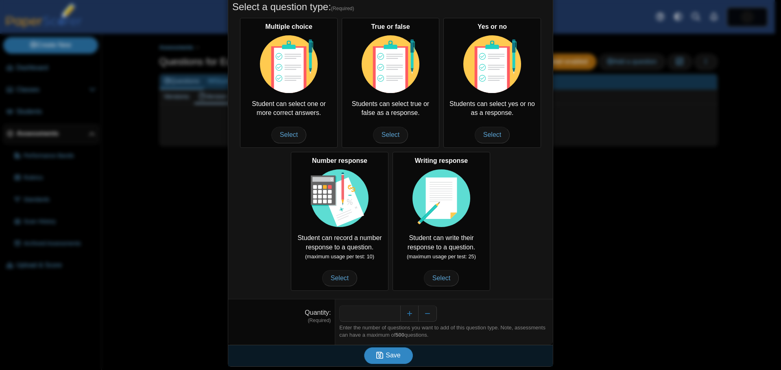
click at [387, 354] on span "Save" at bounding box center [392, 355] width 15 height 7
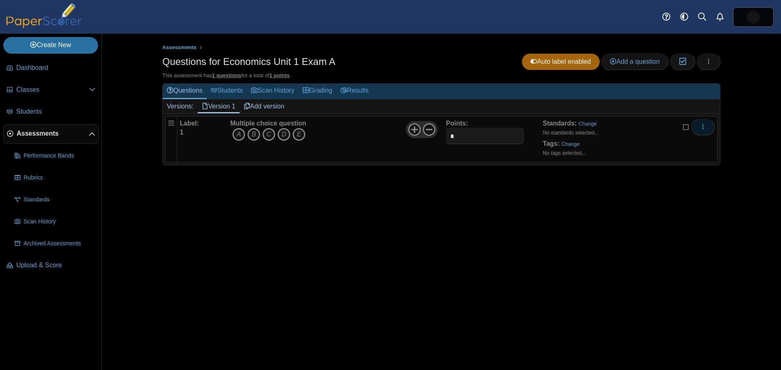
click at [704, 126] on icon "More options" at bounding box center [702, 127] width 7 height 7
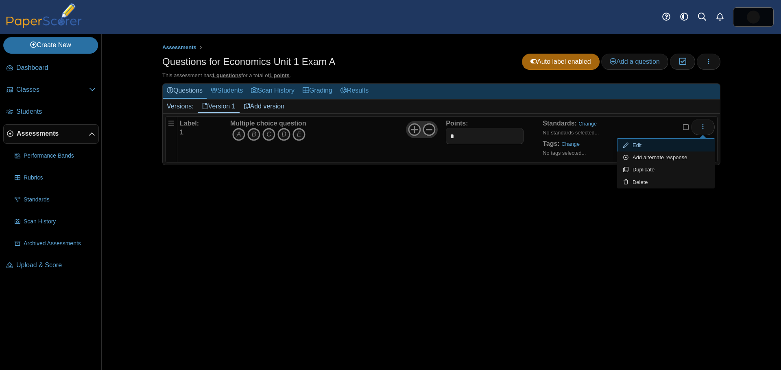
click at [657, 148] on link "Edit" at bounding box center [666, 145] width 98 height 12
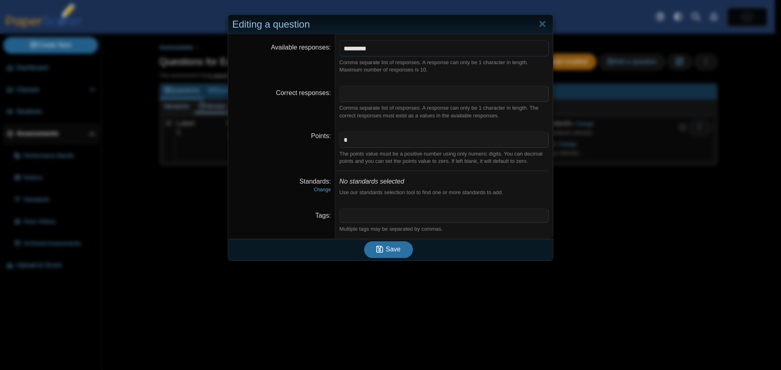
click at [372, 48] on input "*********" at bounding box center [443, 48] width 209 height 16
click at [371, 48] on input "*********" at bounding box center [443, 48] width 209 height 16
type input "*******"
drag, startPoint x: 347, startPoint y: 142, endPoint x: 324, endPoint y: 141, distance: 22.8
click at [322, 143] on dl "Points * The points value must be a positive number using only numeric digits. …" at bounding box center [390, 149] width 324 height 46
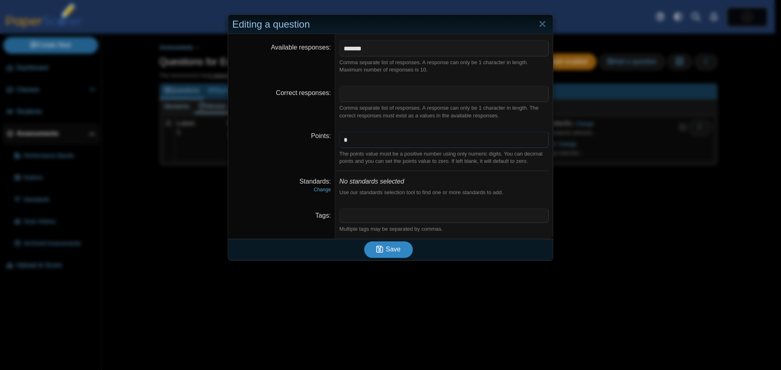
type input "*"
click at [382, 251] on icon "submit" at bounding box center [380, 249] width 9 height 9
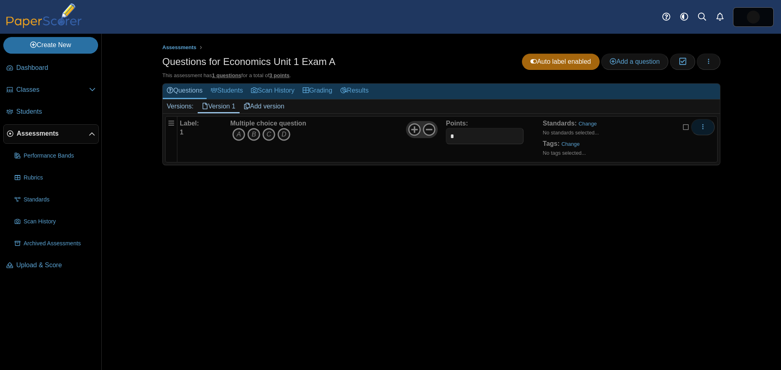
click at [704, 128] on icon "More options" at bounding box center [702, 127] width 7 height 7
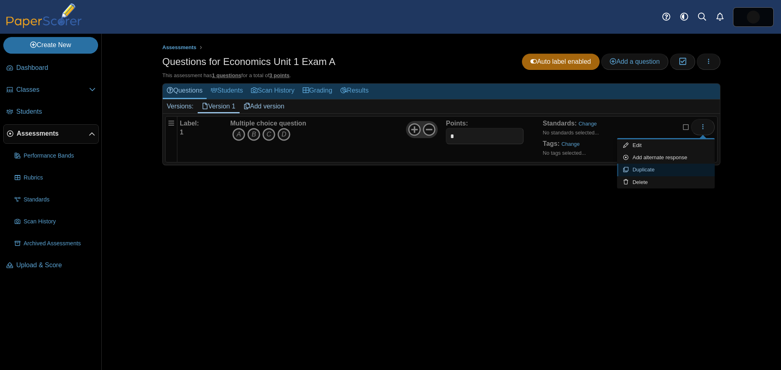
click at [669, 169] on link "Duplicate" at bounding box center [666, 170] width 98 height 12
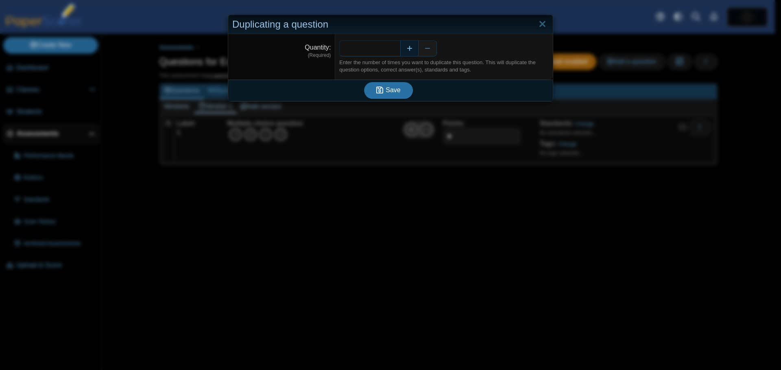
drag, startPoint x: 385, startPoint y: 48, endPoint x: 399, endPoint y: 49, distance: 13.4
click at [399, 49] on div "*" at bounding box center [443, 48] width 209 height 16
type input "**"
click at [385, 88] on span "Save" at bounding box center [392, 90] width 15 height 7
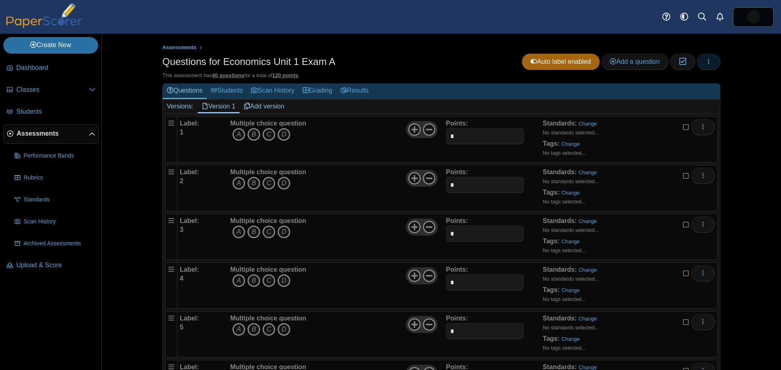
click at [705, 63] on icon "button" at bounding box center [708, 61] width 7 height 7
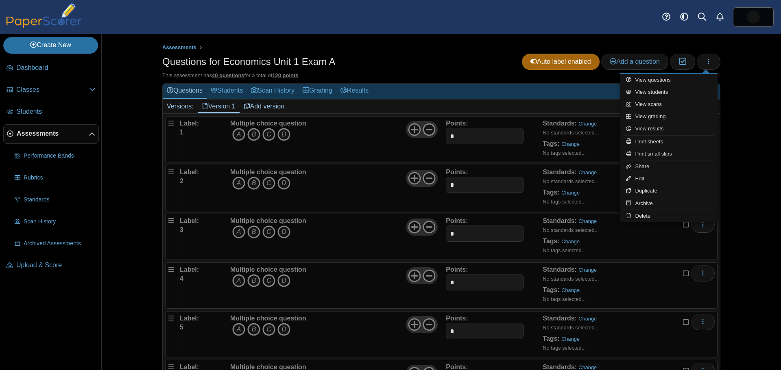
click at [748, 99] on div "Assessments Questions for Economics Unit 1 Exam A Auto label enabled Add a ques…" at bounding box center [441, 202] width 679 height 337
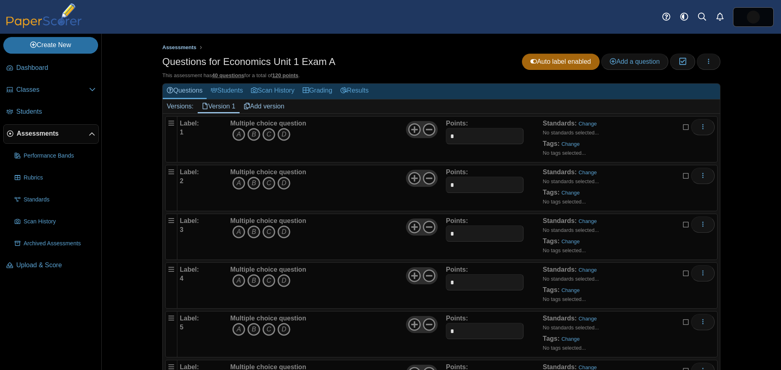
click at [172, 46] on span "Assessments" at bounding box center [179, 47] width 34 height 6
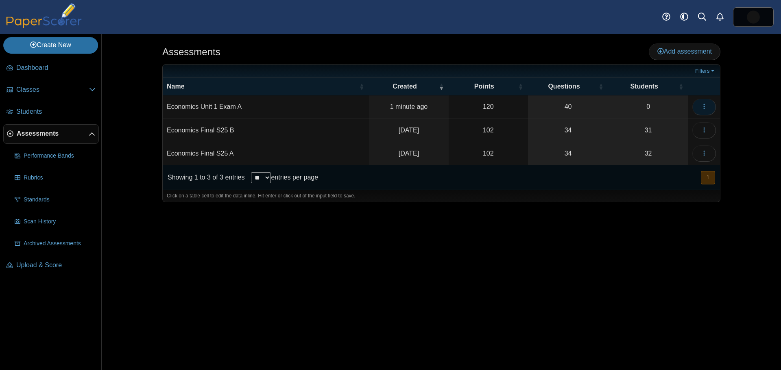
click at [704, 105] on icon "button" at bounding box center [704, 106] width 7 height 7
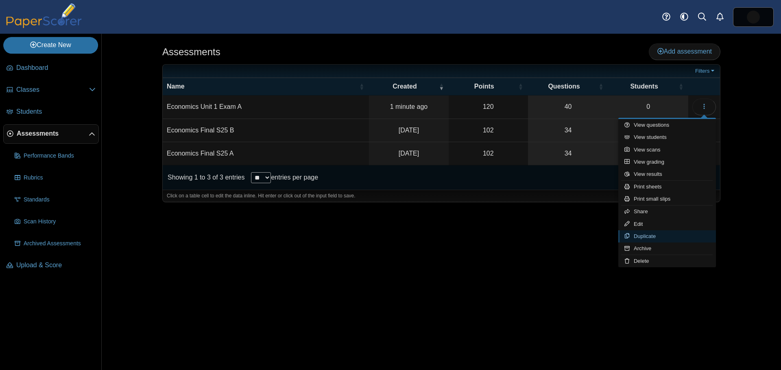
click at [661, 238] on link "Duplicate" at bounding box center [667, 237] width 98 height 12
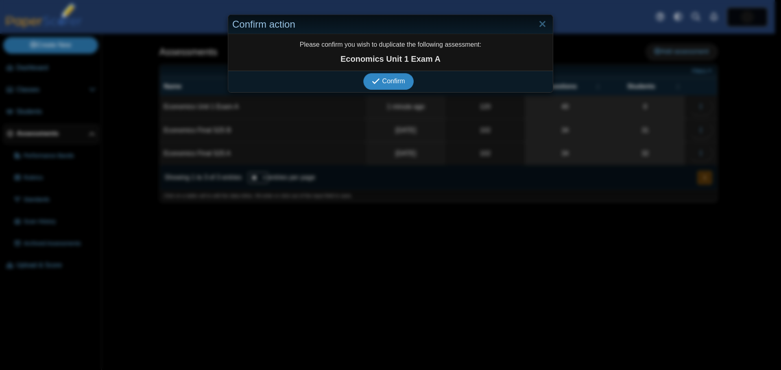
click at [387, 83] on span "Confirm" at bounding box center [393, 81] width 23 height 7
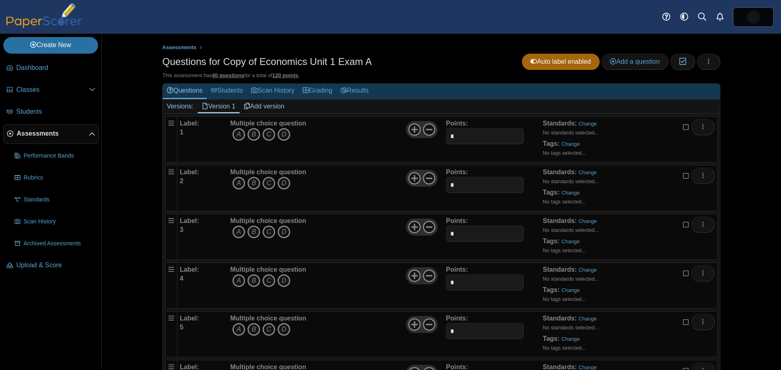
click at [354, 62] on h1 "Questions for Copy of Economics Unit 1 Exam A" at bounding box center [266, 62] width 209 height 14
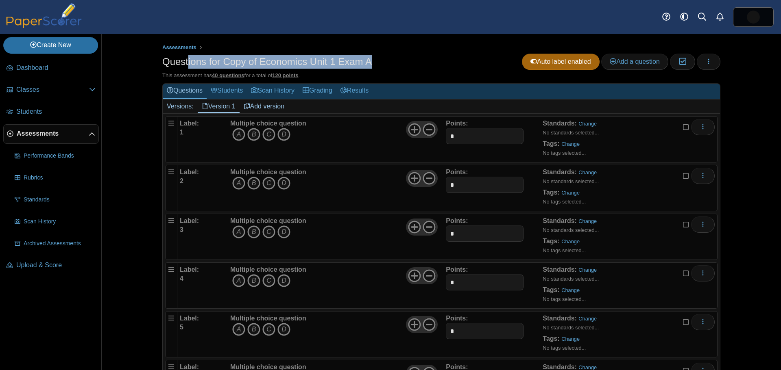
click at [354, 62] on h1 "Questions for Copy of Economics Unit 1 Exam A" at bounding box center [266, 62] width 209 height 14
click at [362, 61] on h1 "Questions for Copy of Economics Unit 1 Exam A" at bounding box center [266, 62] width 209 height 14
click at [364, 61] on h1 "Questions for Copy of Economics Unit 1 Exam A" at bounding box center [266, 62] width 209 height 14
click at [368, 62] on div "Questions for Copy of Economics Unit 1 Exam A Auto label enabled Add a question…" at bounding box center [441, 63] width 558 height 18
click at [359, 62] on h1 "Questions for Copy of Economics Unit 1 Exam A" at bounding box center [266, 62] width 209 height 14
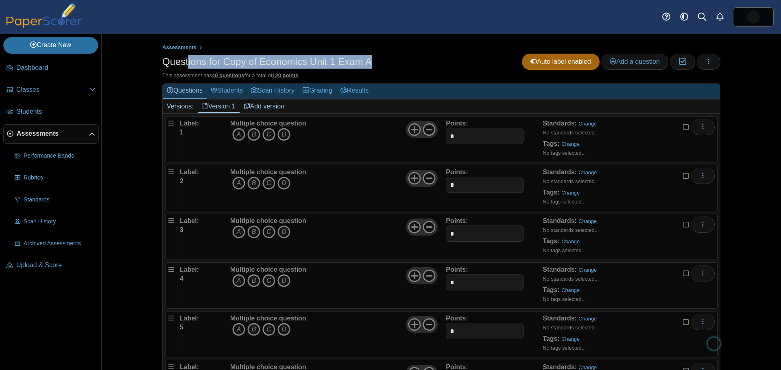
click at [362, 61] on h1 "Questions for Copy of Economics Unit 1 Exam A" at bounding box center [266, 62] width 209 height 14
click at [711, 63] on button "button" at bounding box center [708, 62] width 24 height 16
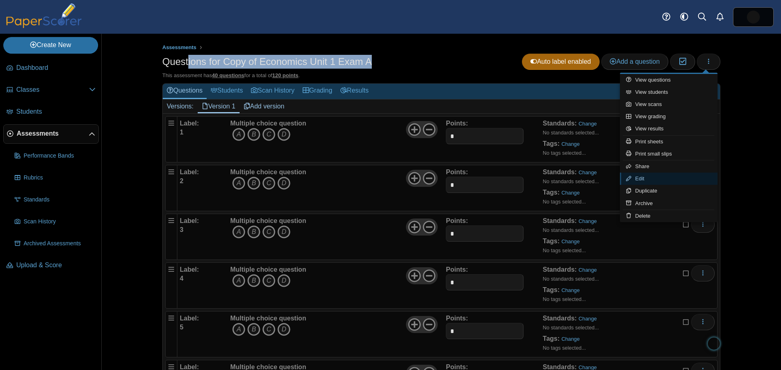
click at [630, 178] on icon at bounding box center [628, 178] width 5 height 5
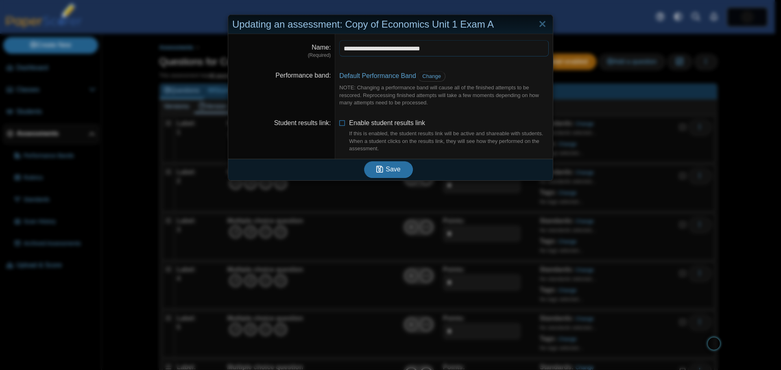
click at [441, 49] on input "**********" at bounding box center [443, 48] width 209 height 16
type input "**********"
click at [389, 169] on span "Save" at bounding box center [392, 169] width 15 height 7
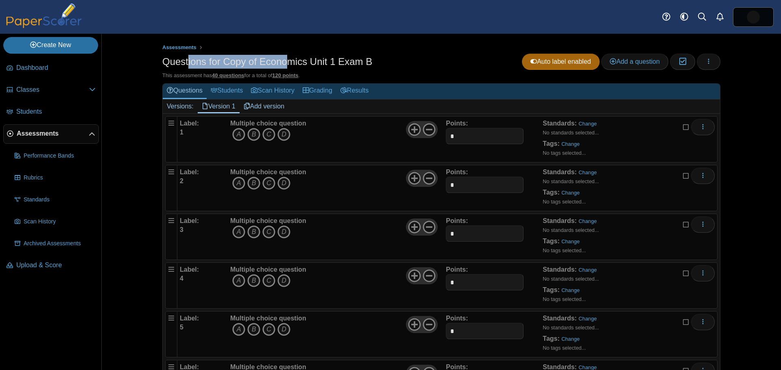
drag, startPoint x: 256, startPoint y: 61, endPoint x: 132, endPoint y: 62, distance: 124.0
click at [136, 62] on div "Assessments Questions for Copy of Economics Unit 1 Exam B Auto label enabled Ad…" at bounding box center [441, 202] width 610 height 337
click at [707, 59] on icon "button" at bounding box center [708, 61] width 7 height 7
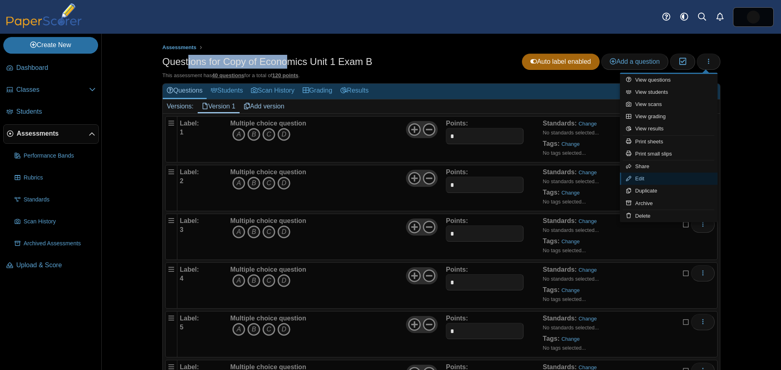
click at [640, 178] on link "Edit" at bounding box center [669, 179] width 98 height 12
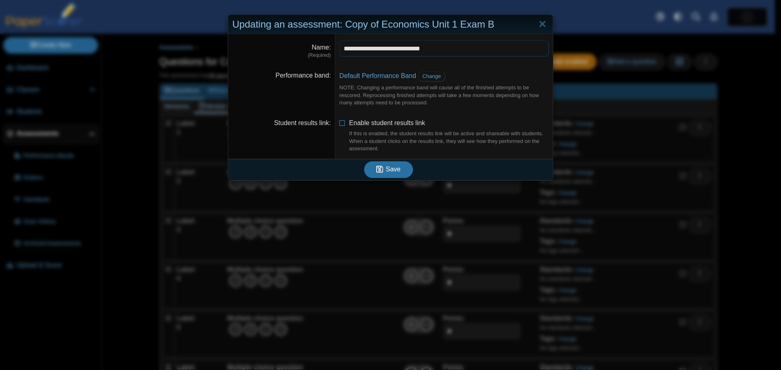
drag, startPoint x: 366, startPoint y: 48, endPoint x: 297, endPoint y: 48, distance: 68.3
click at [298, 48] on dl "**********" at bounding box center [390, 49] width 324 height 31
type input "**********"
click at [394, 169] on span "Save" at bounding box center [392, 169] width 15 height 7
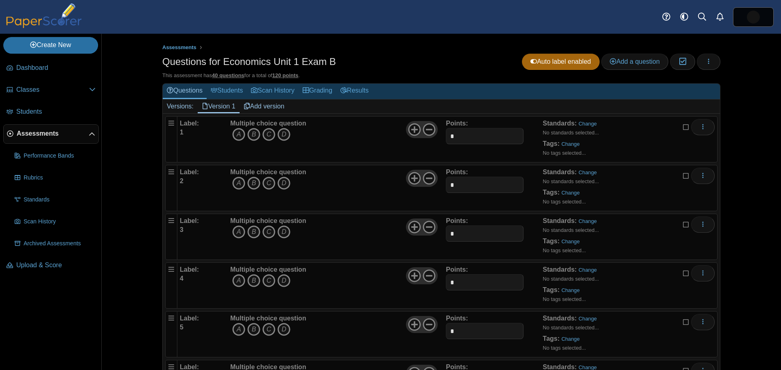
click at [31, 136] on span "Assessments" at bounding box center [53, 133] width 72 height 9
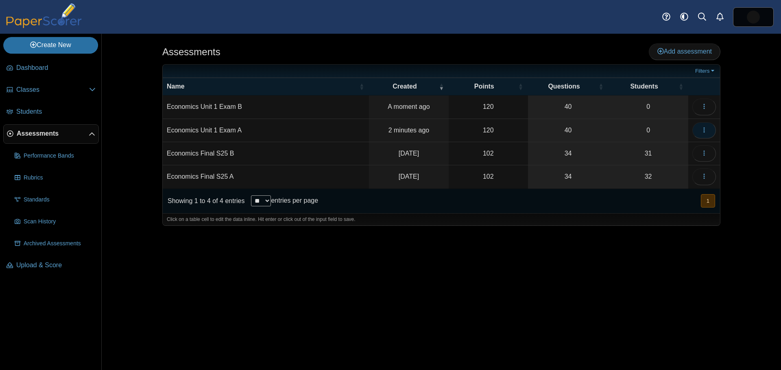
click at [703, 130] on use "button" at bounding box center [703, 129] width 1 height 5
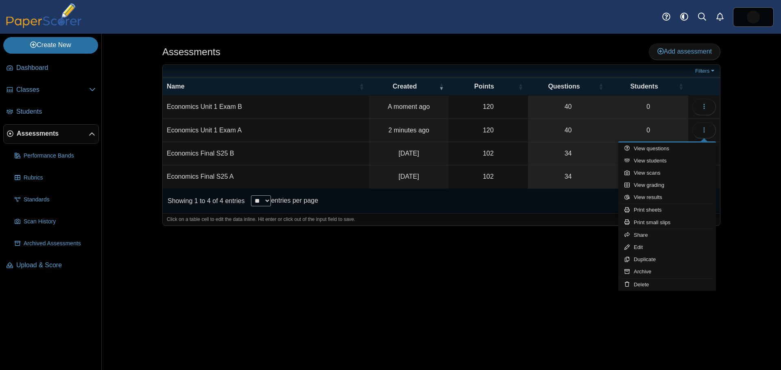
click at [209, 128] on td "Economics Unit 1 Exam A" at bounding box center [266, 130] width 206 height 23
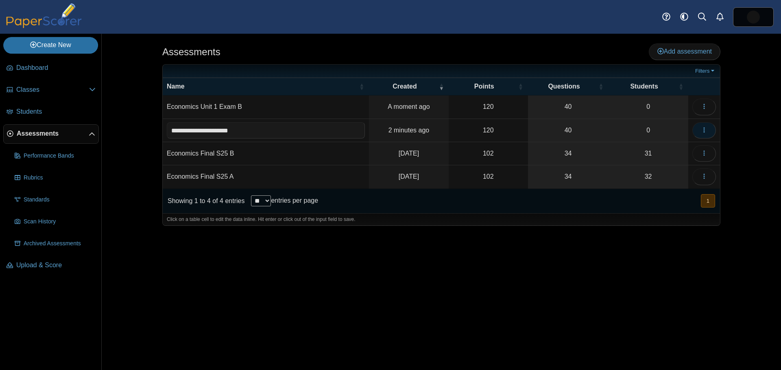
click at [706, 128] on icon "button" at bounding box center [704, 130] width 7 height 7
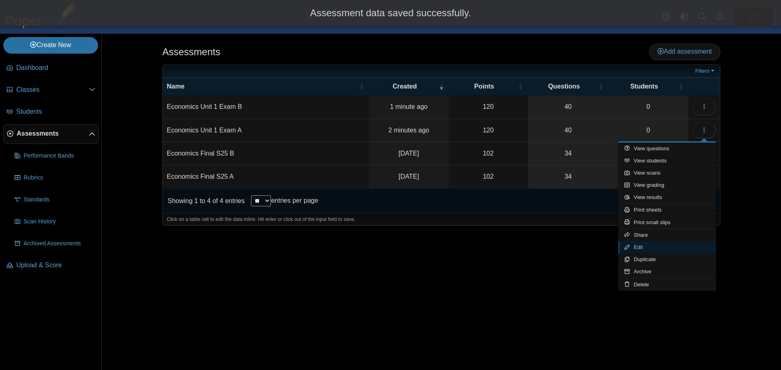
click at [647, 247] on link "Edit" at bounding box center [667, 248] width 98 height 12
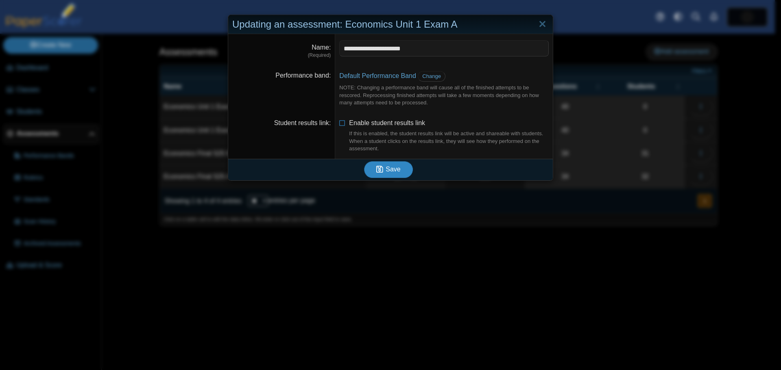
click at [385, 173] on span "Save" at bounding box center [392, 169] width 15 height 7
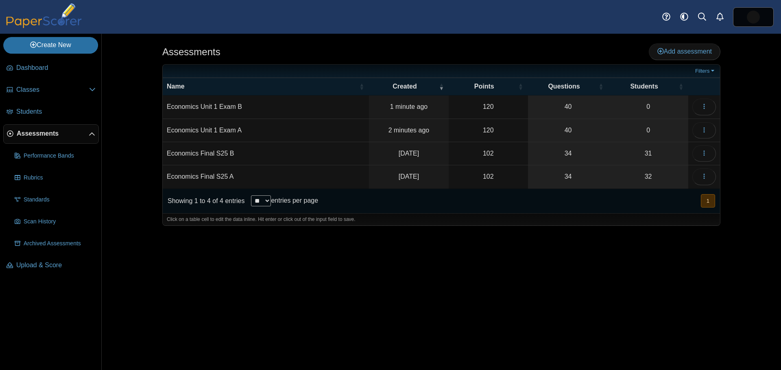
click at [182, 131] on td "Economics Unit 1 Exam A" at bounding box center [266, 130] width 206 height 23
click at [542, 268] on div "Assessments Add assessment 120" at bounding box center [441, 202] width 610 height 337
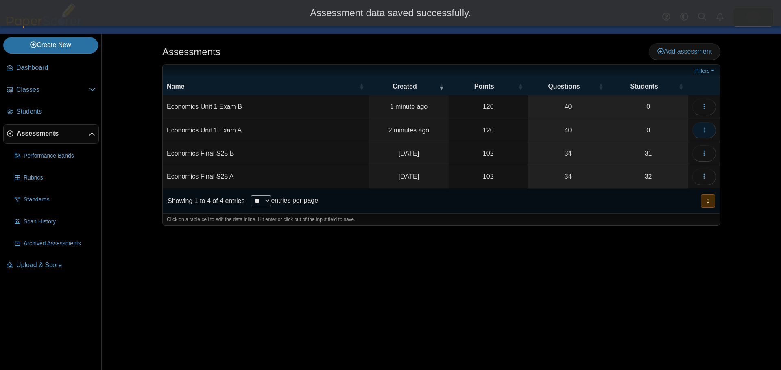
click at [705, 131] on icon "button" at bounding box center [704, 130] width 7 height 7
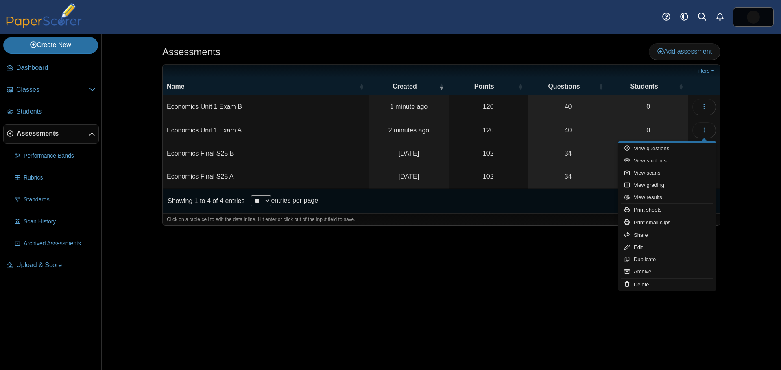
click at [228, 128] on td "Economics Unit 1 Exam A" at bounding box center [266, 130] width 206 height 23
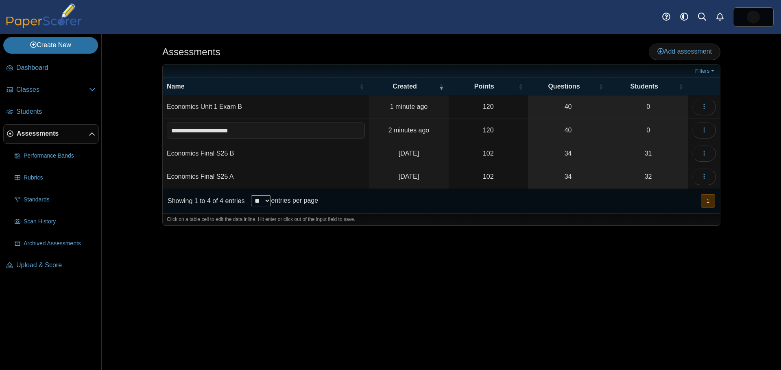
click at [427, 298] on div "Assessments Add assessment 120" at bounding box center [441, 202] width 610 height 337
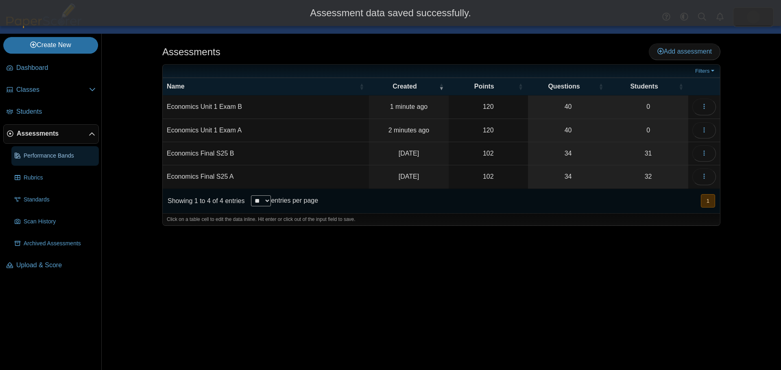
click at [37, 159] on span "Performance Bands" at bounding box center [60, 156] width 72 height 8
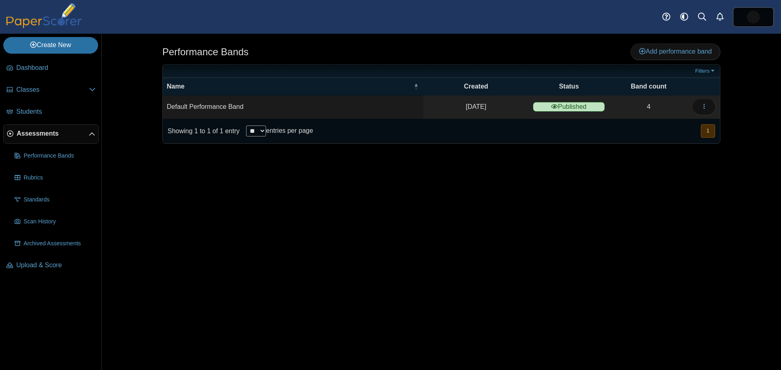
click at [31, 184] on link "Rubrics" at bounding box center [54, 178] width 87 height 20
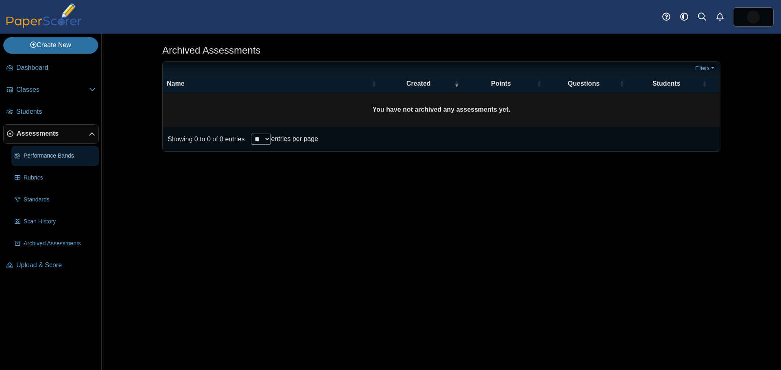
click at [41, 157] on span "Performance Bands" at bounding box center [60, 156] width 72 height 8
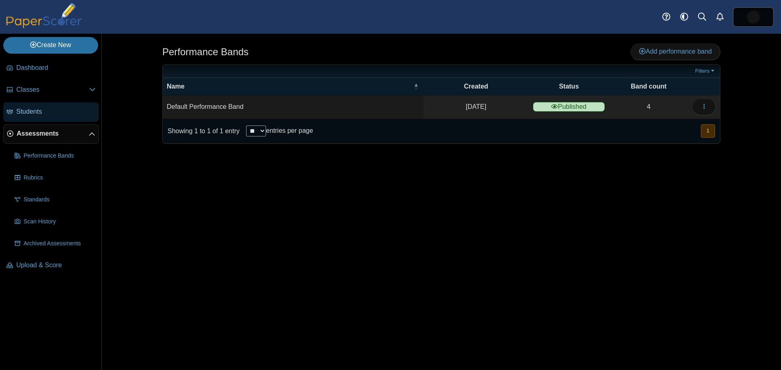
click at [30, 110] on span "Students" at bounding box center [55, 111] width 79 height 9
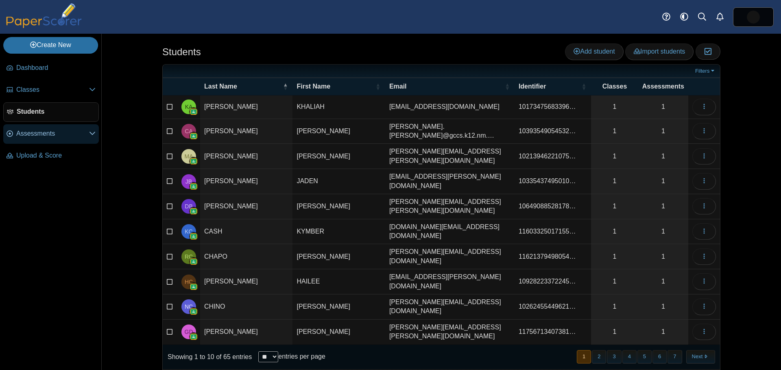
click at [39, 132] on span "Assessments" at bounding box center [52, 133] width 73 height 9
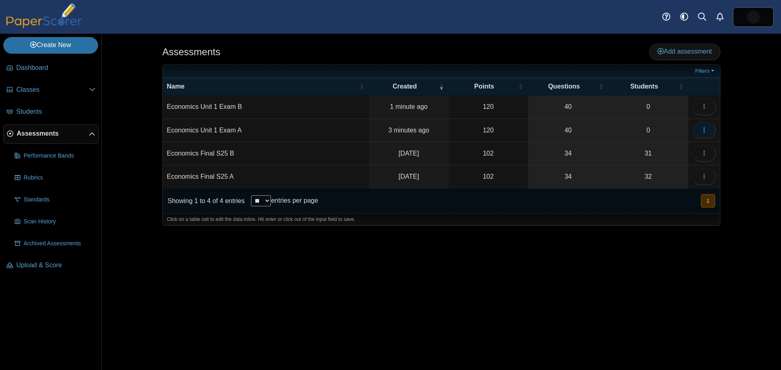
click icon "button"
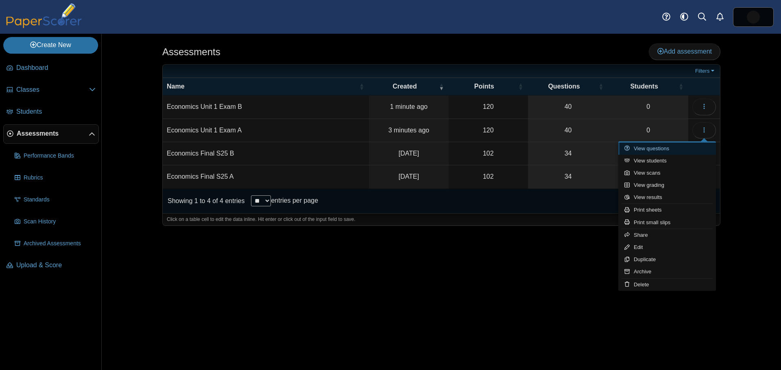
click link "View questions"
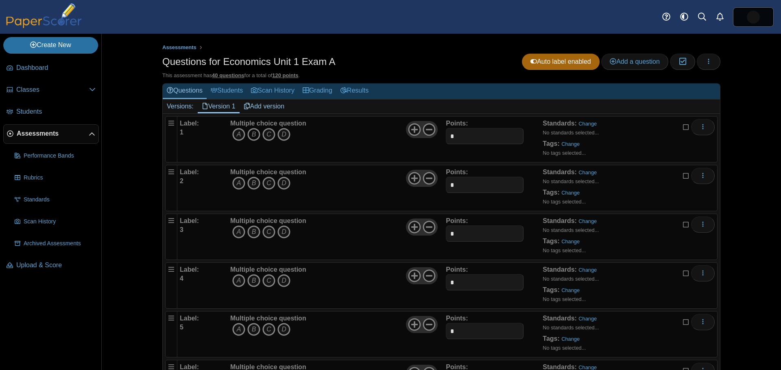
click at [250, 135] on icon "B" at bounding box center [253, 134] width 13 height 13
click at [268, 183] on icon "C" at bounding box center [268, 183] width 13 height 13
drag, startPoint x: 248, startPoint y: 232, endPoint x: 237, endPoint y: 258, distance: 28.2
click at [248, 232] on icon "B" at bounding box center [253, 232] width 13 height 13
click at [236, 281] on icon "A" at bounding box center [238, 280] width 13 height 13
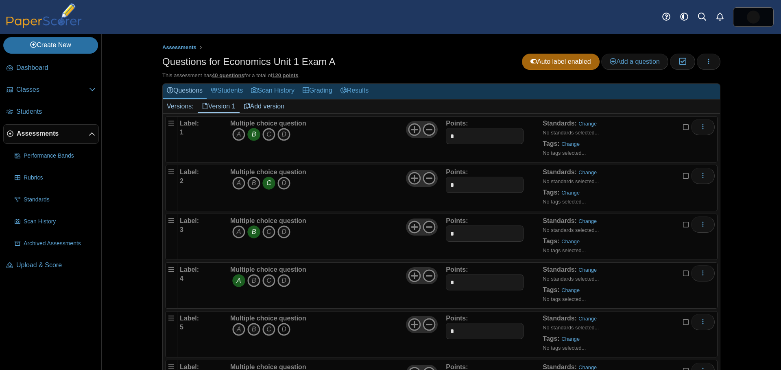
click at [279, 329] on icon "D" at bounding box center [283, 329] width 13 height 13
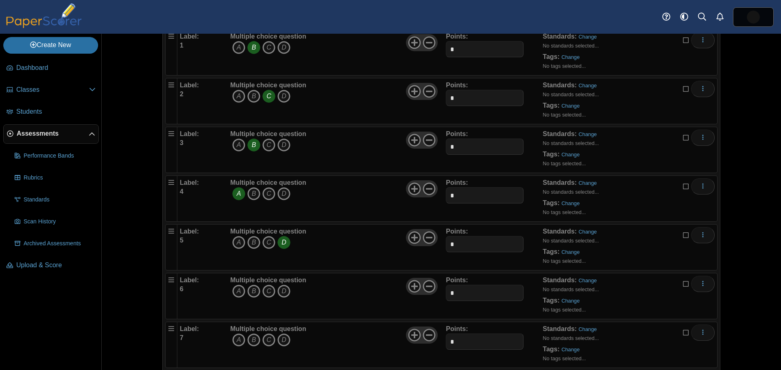
scroll to position [122, 0]
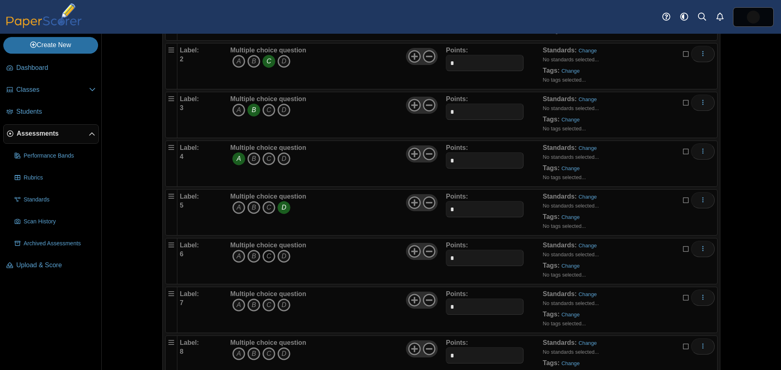
click at [265, 255] on icon "C" at bounding box center [268, 256] width 13 height 13
drag, startPoint x: 235, startPoint y: 303, endPoint x: 238, endPoint y: 312, distance: 9.0
click at [235, 304] on icon "A" at bounding box center [238, 305] width 13 height 13
click at [266, 351] on icon "C" at bounding box center [268, 354] width 13 height 13
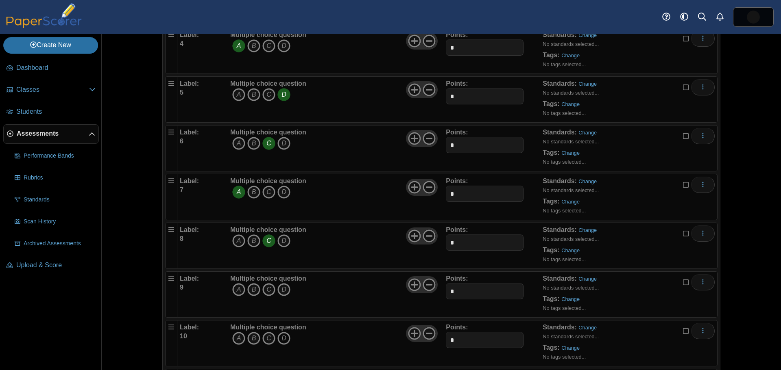
scroll to position [244, 0]
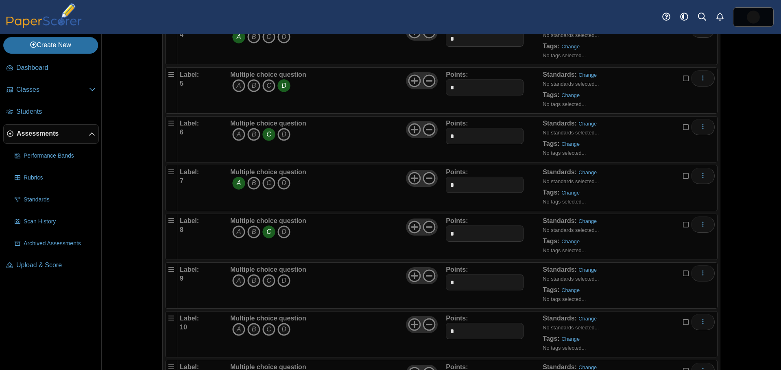
click at [281, 281] on icon "D" at bounding box center [283, 280] width 13 height 13
click at [281, 330] on icon "D" at bounding box center [283, 329] width 13 height 13
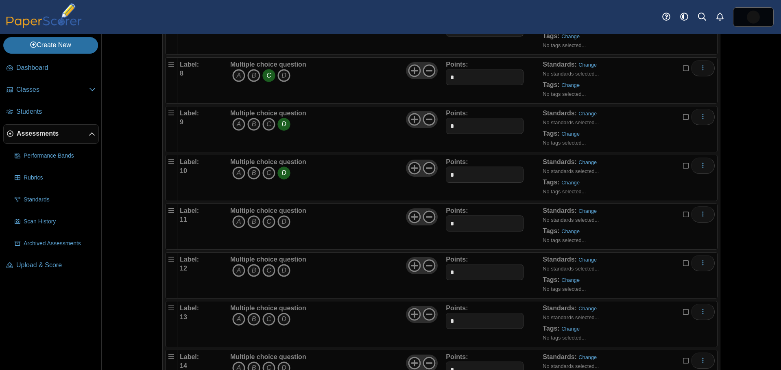
scroll to position [407, 0]
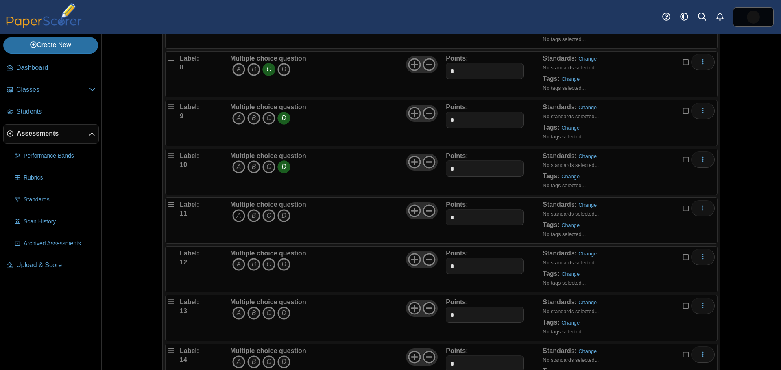
click at [235, 216] on icon "A" at bounding box center [238, 215] width 13 height 13
click at [266, 263] on icon "C" at bounding box center [268, 264] width 13 height 13
click at [235, 313] on icon "A" at bounding box center [238, 313] width 13 height 13
click at [250, 360] on icon "B" at bounding box center [253, 362] width 13 height 13
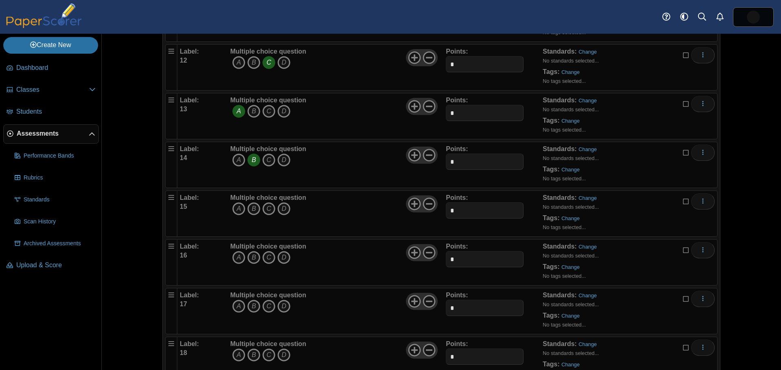
scroll to position [610, 0]
click at [235, 207] on icon "A" at bounding box center [238, 207] width 13 height 13
drag, startPoint x: 264, startPoint y: 255, endPoint x: 259, endPoint y: 282, distance: 27.3
click at [264, 255] on icon "C" at bounding box center [268, 256] width 13 height 13
click at [249, 305] on icon "B" at bounding box center [253, 305] width 13 height 13
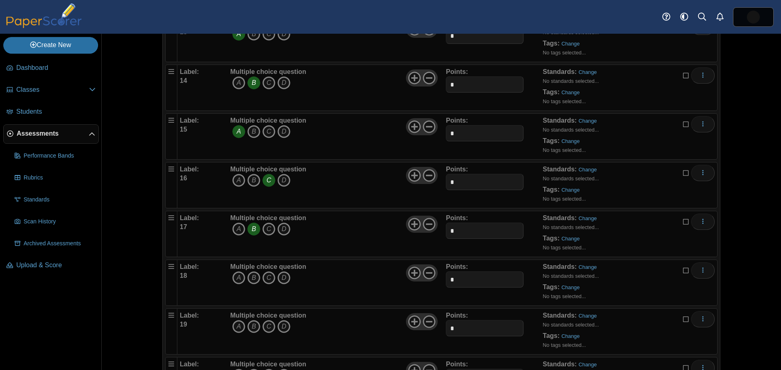
scroll to position [691, 0]
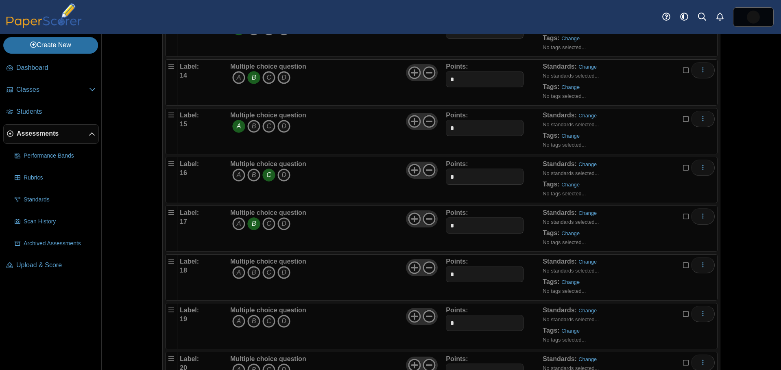
drag, startPoint x: 251, startPoint y: 272, endPoint x: 250, endPoint y: 300, distance: 27.7
click at [250, 272] on icon "B" at bounding box center [253, 272] width 13 height 13
drag, startPoint x: 250, startPoint y: 323, endPoint x: 255, endPoint y: 318, distance: 6.9
click at [250, 322] on icon "B" at bounding box center [253, 321] width 13 height 13
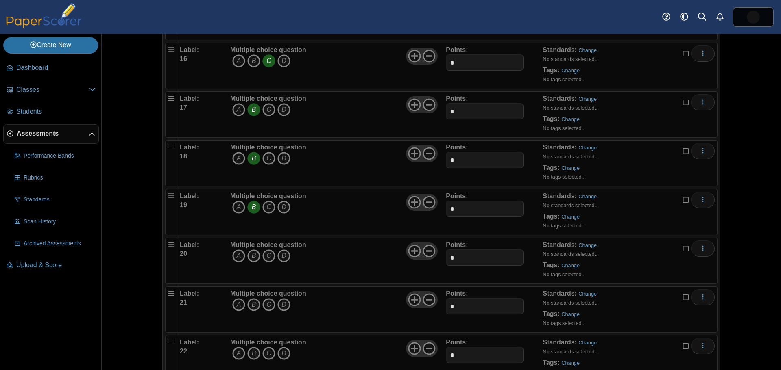
scroll to position [813, 0]
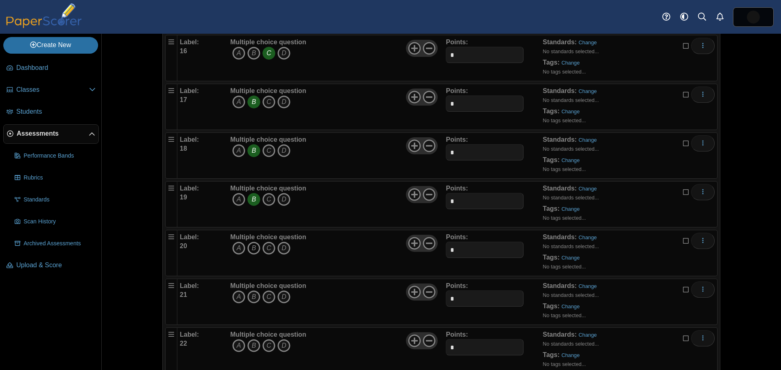
click at [251, 248] on icon "B" at bounding box center [253, 248] width 13 height 13
click at [234, 296] on icon "A" at bounding box center [238, 297] width 13 height 13
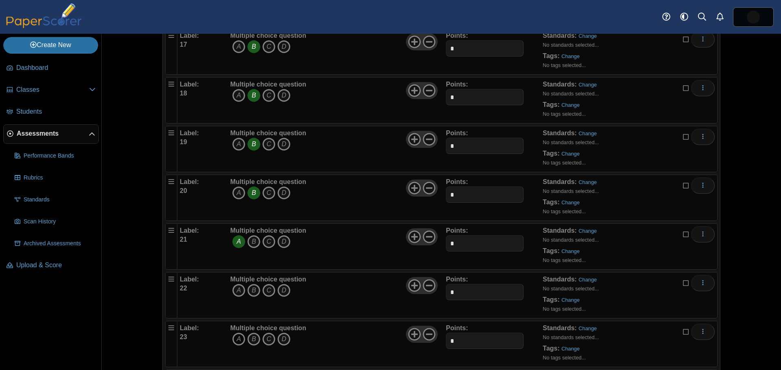
scroll to position [894, 0]
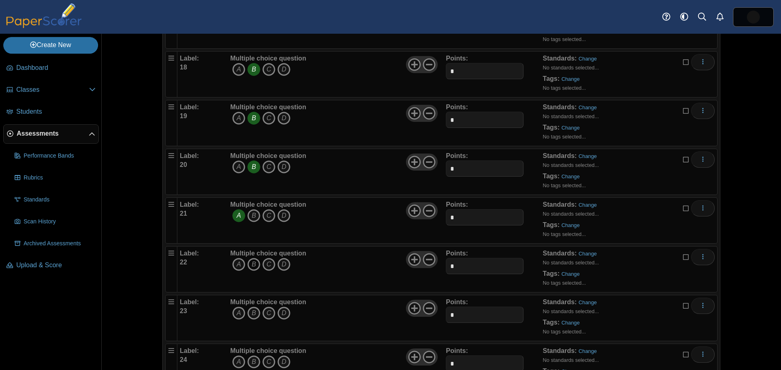
click at [250, 265] on icon "B" at bounding box center [253, 264] width 13 height 13
click at [281, 312] on icon "D" at bounding box center [283, 313] width 13 height 13
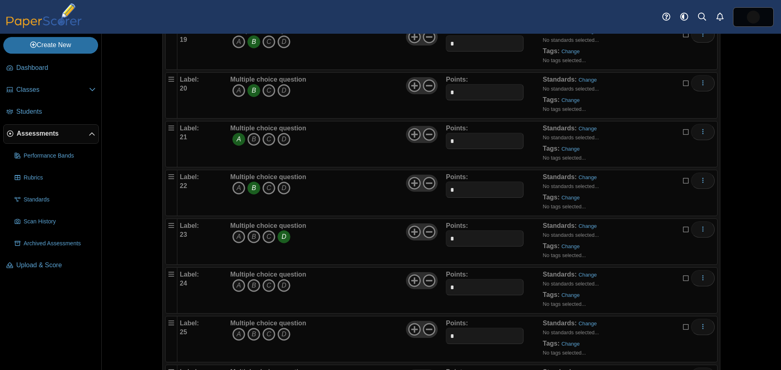
scroll to position [976, 0]
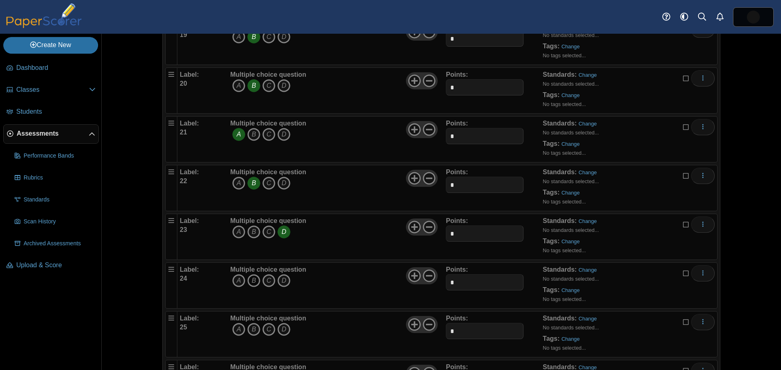
click at [249, 280] on icon "B" at bounding box center [253, 280] width 13 height 13
click at [263, 326] on icon "C" at bounding box center [268, 329] width 13 height 13
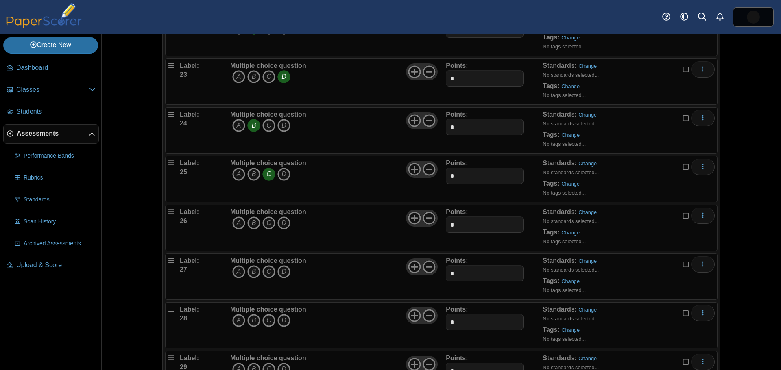
scroll to position [1138, 0]
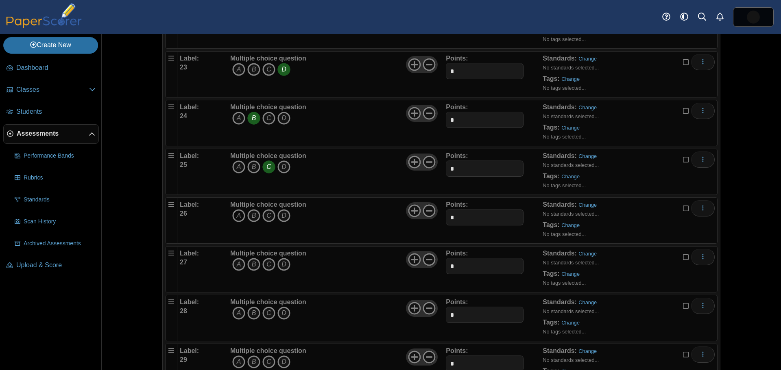
click at [233, 215] on icon "A" at bounding box center [238, 215] width 13 height 13
click at [263, 261] on icon "C" at bounding box center [268, 264] width 13 height 13
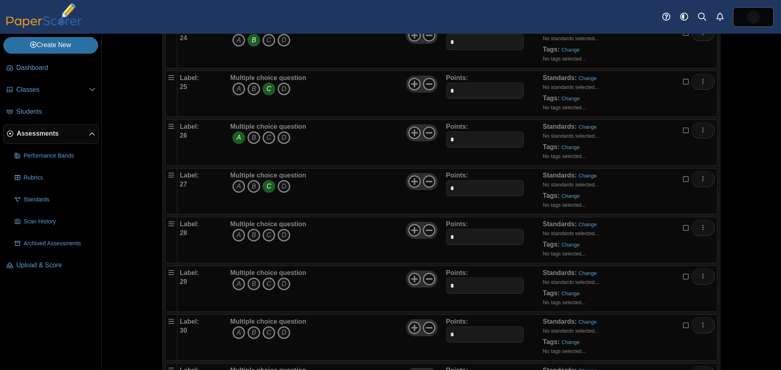
scroll to position [1220, 0]
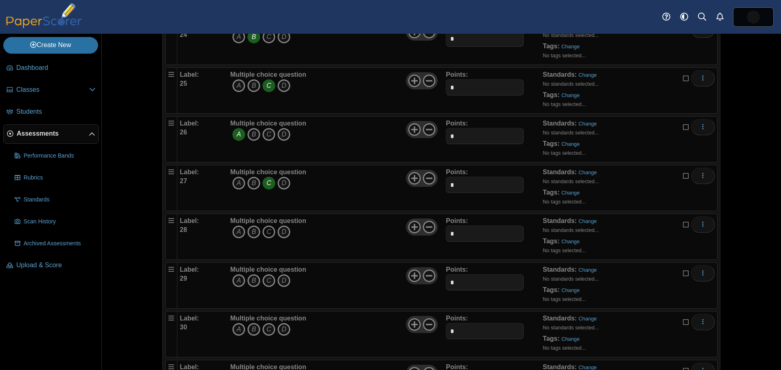
click at [266, 232] on icon "C" at bounding box center [268, 232] width 13 height 13
click at [280, 280] on icon "D" at bounding box center [283, 280] width 13 height 13
click at [235, 329] on icon "A" at bounding box center [238, 329] width 13 height 13
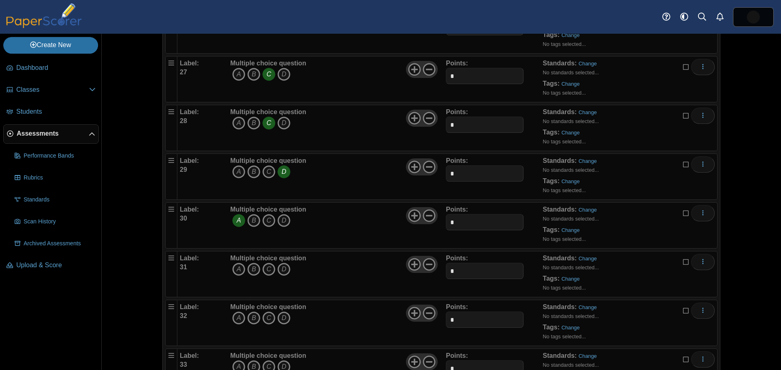
scroll to position [1342, 0]
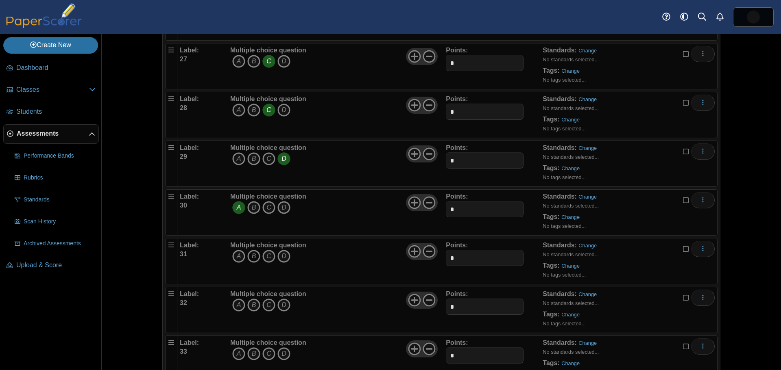
click at [251, 254] on icon "B" at bounding box center [253, 256] width 13 height 13
click at [279, 304] on icon "D" at bounding box center [283, 305] width 13 height 13
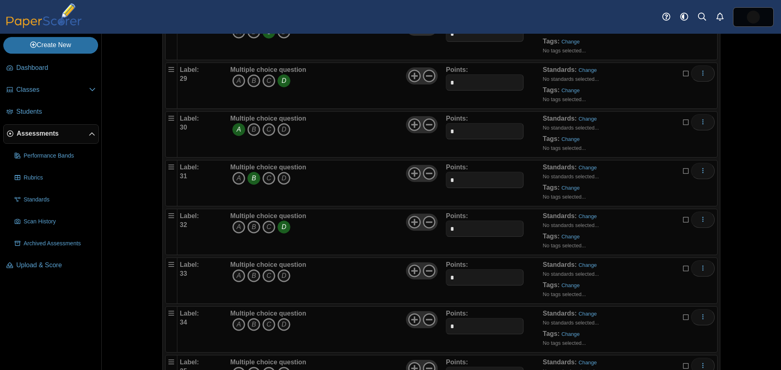
scroll to position [1423, 0]
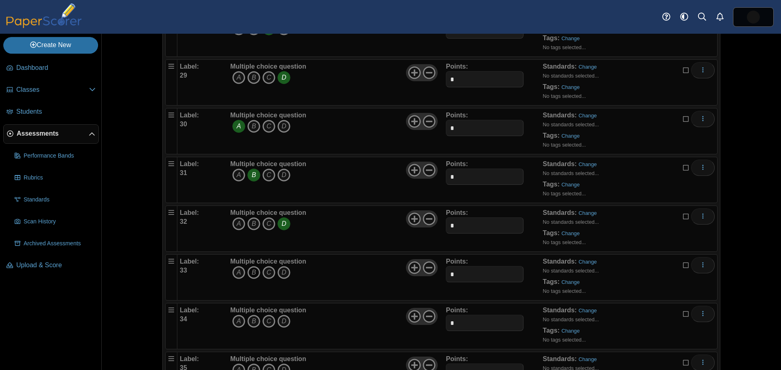
click at [249, 274] on icon "B" at bounding box center [253, 272] width 13 height 13
click at [250, 320] on icon "B" at bounding box center [253, 321] width 13 height 13
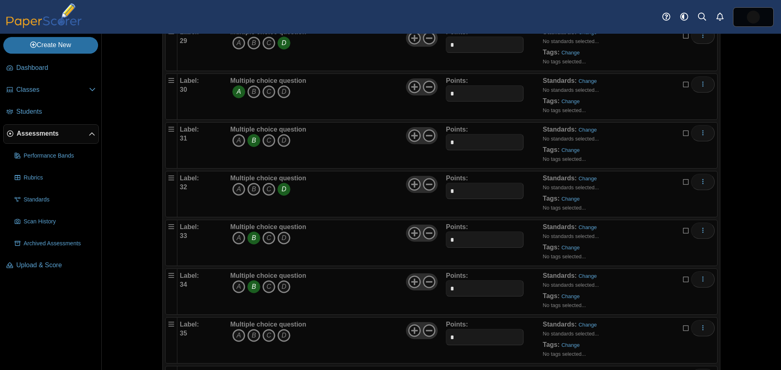
scroll to position [1504, 0]
click at [266, 289] on icon "C" at bounding box center [268, 289] width 13 height 13
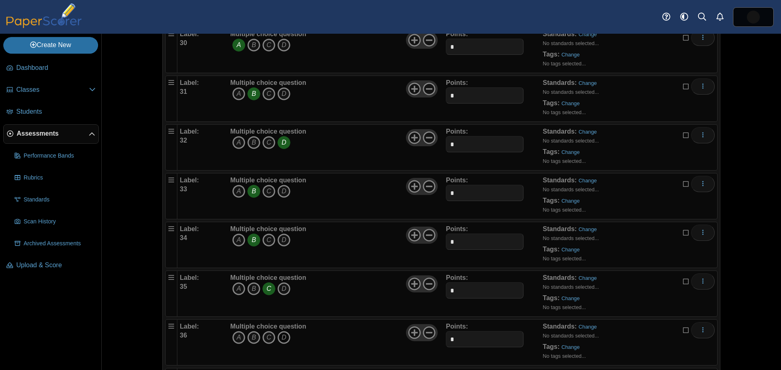
click at [281, 337] on icon "D" at bounding box center [283, 337] width 13 height 13
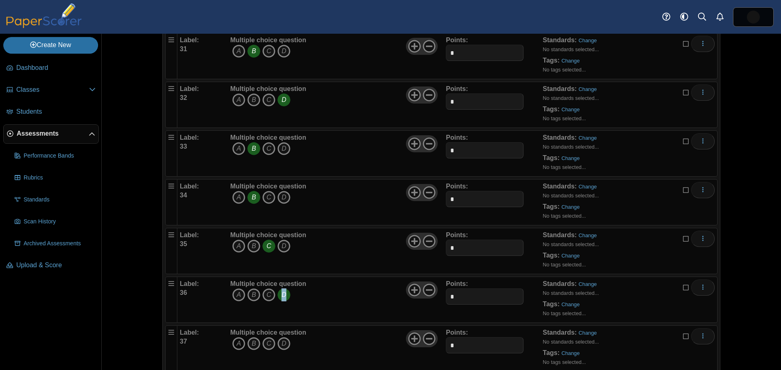
scroll to position [1667, 0]
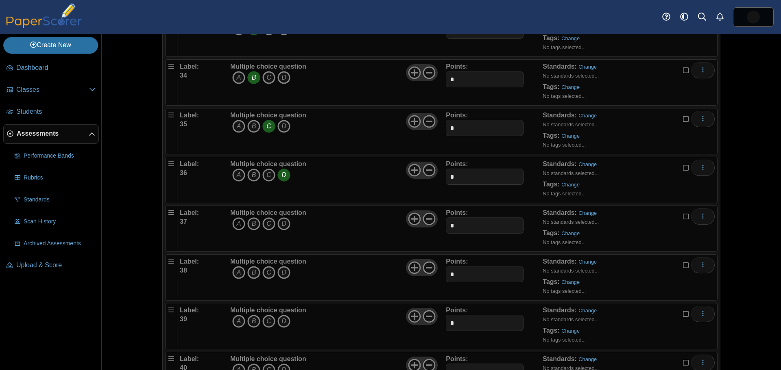
click at [234, 225] on icon "A" at bounding box center [238, 224] width 13 height 13
click at [285, 274] on icon "D" at bounding box center [283, 272] width 13 height 13
click at [266, 320] on icon "C" at bounding box center [268, 321] width 13 height 13
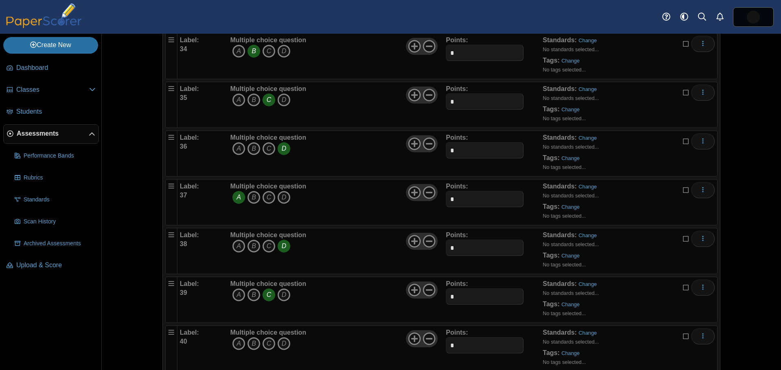
scroll to position [1708, 0]
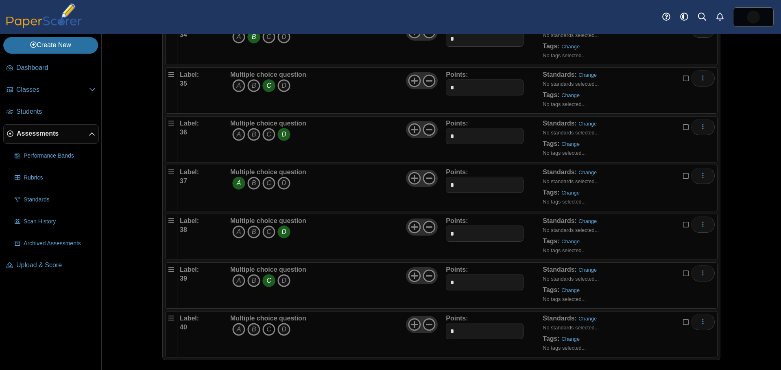
click at [267, 329] on icon "C" at bounding box center [268, 329] width 13 height 13
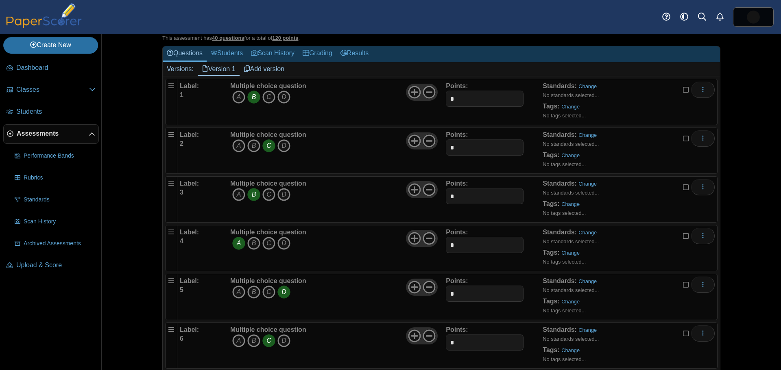
scroll to position [0, 0]
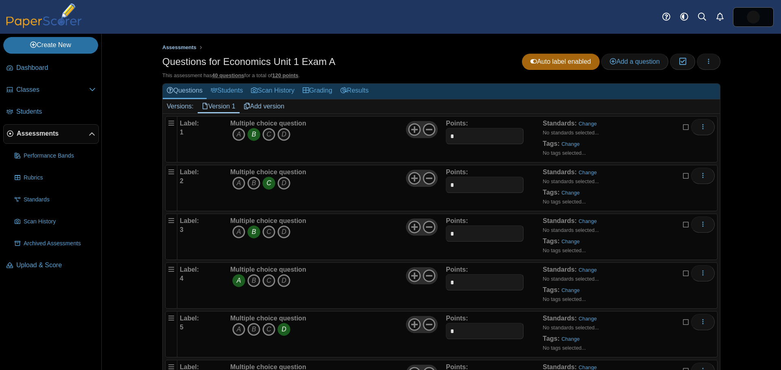
click at [178, 47] on span "Assessments" at bounding box center [179, 47] width 34 height 6
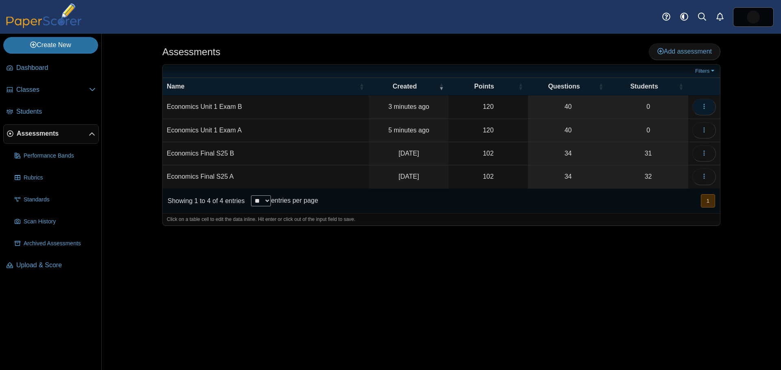
drag, startPoint x: 704, startPoint y: 107, endPoint x: 703, endPoint y: 114, distance: 6.5
click at [704, 108] on icon "button" at bounding box center [704, 106] width 7 height 7
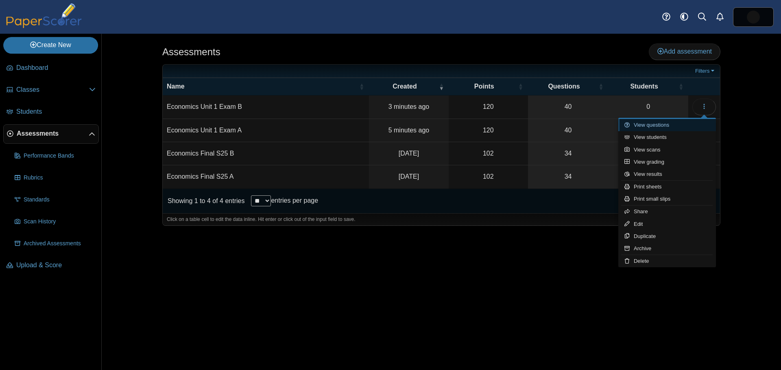
click at [678, 130] on link "View questions" at bounding box center [667, 125] width 98 height 12
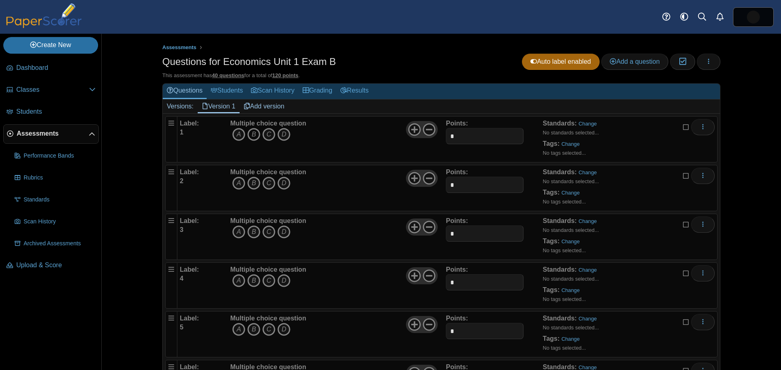
click at [251, 135] on icon "B" at bounding box center [253, 134] width 13 height 13
click at [282, 183] on icon "D" at bounding box center [283, 183] width 13 height 13
click at [264, 232] on icon "C" at bounding box center [268, 232] width 13 height 13
click at [281, 281] on icon "D" at bounding box center [283, 280] width 13 height 13
click at [265, 326] on icon "C" at bounding box center [268, 329] width 13 height 13
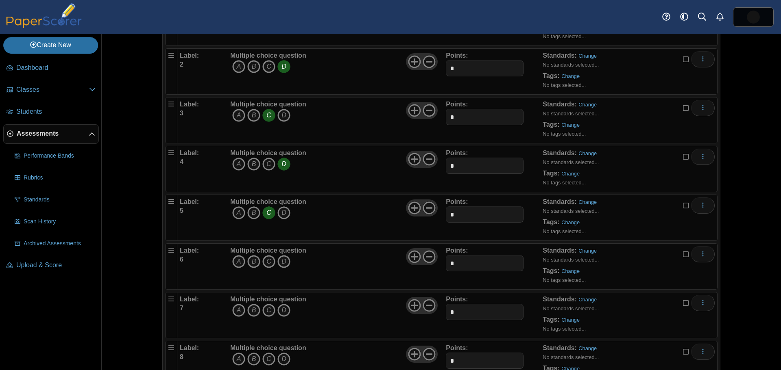
scroll to position [122, 0]
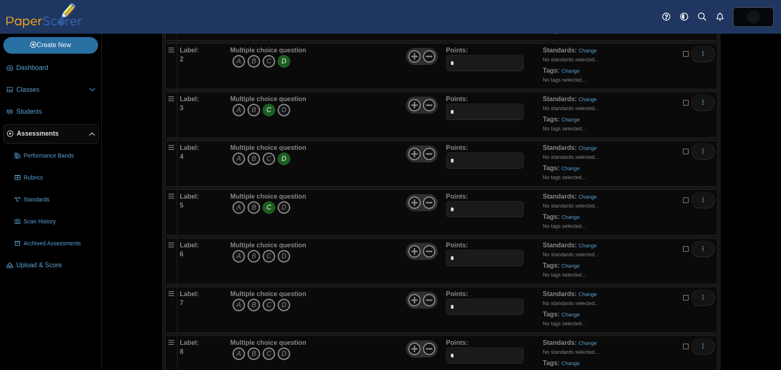
click at [252, 257] on icon "B" at bounding box center [253, 256] width 13 height 13
click at [236, 303] on icon "A" at bounding box center [238, 305] width 13 height 13
click at [237, 351] on icon "A" at bounding box center [238, 354] width 13 height 13
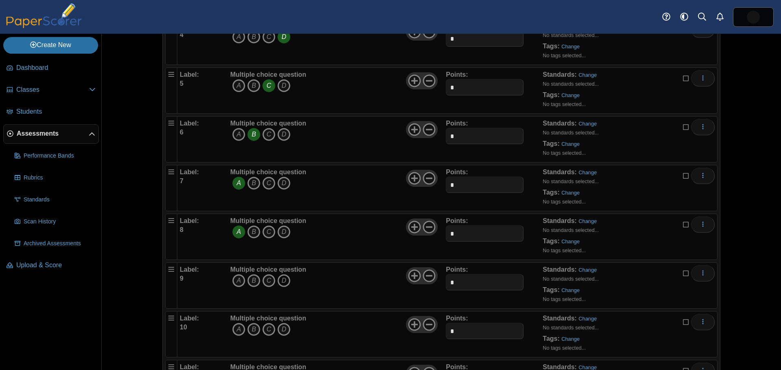
click at [281, 281] on icon "D" at bounding box center [283, 280] width 13 height 13
click at [283, 329] on icon "D" at bounding box center [283, 329] width 13 height 13
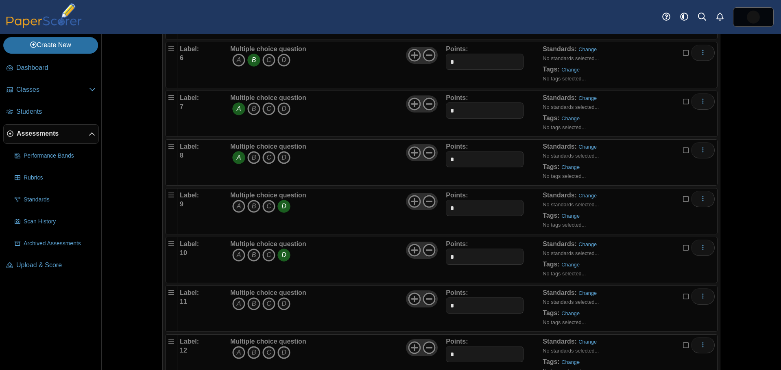
scroll to position [325, 0]
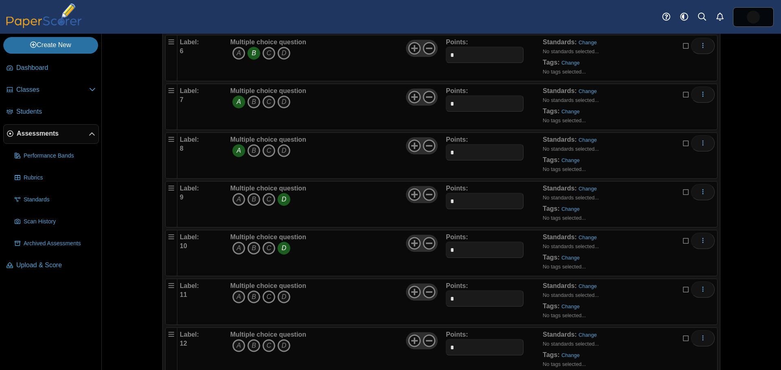
click at [267, 296] on icon "C" at bounding box center [268, 297] width 13 height 13
click at [234, 344] on icon "A" at bounding box center [238, 345] width 13 height 13
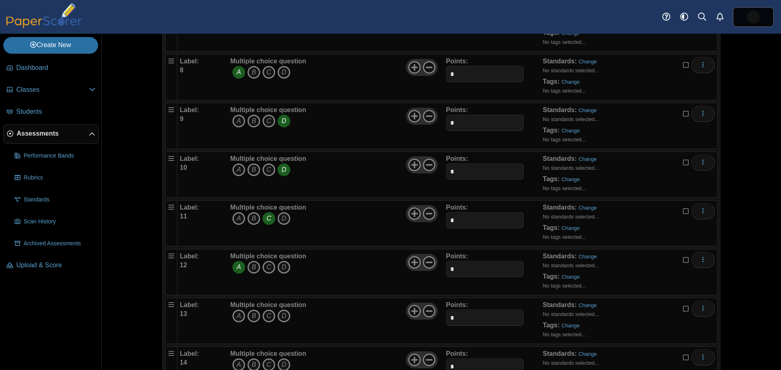
scroll to position [407, 0]
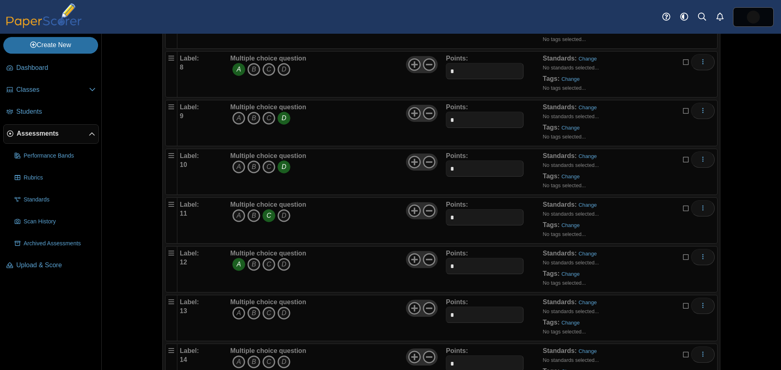
click at [235, 312] on icon "A" at bounding box center [238, 313] width 13 height 13
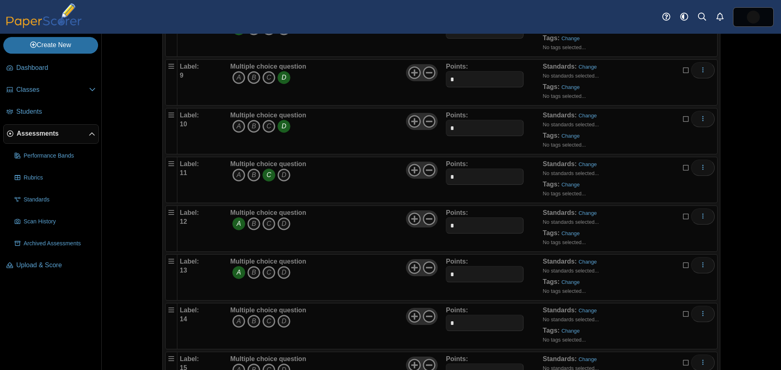
scroll to position [488, 0]
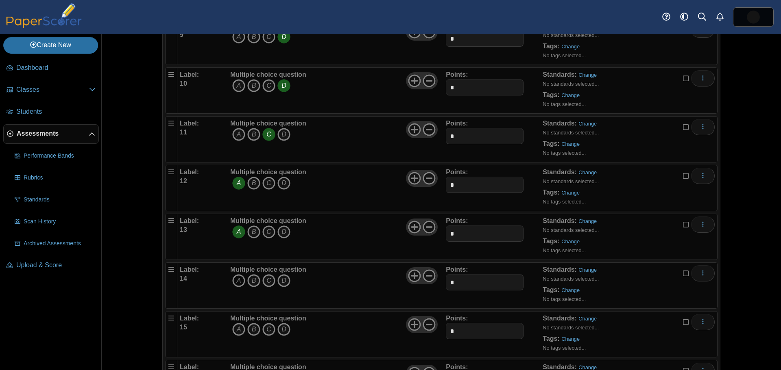
click at [236, 279] on icon "A" at bounding box center [238, 280] width 13 height 13
click at [233, 331] on icon "A" at bounding box center [238, 329] width 13 height 13
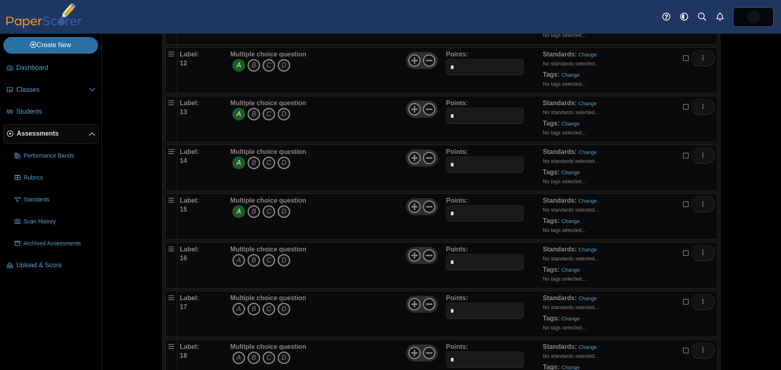
scroll to position [610, 0]
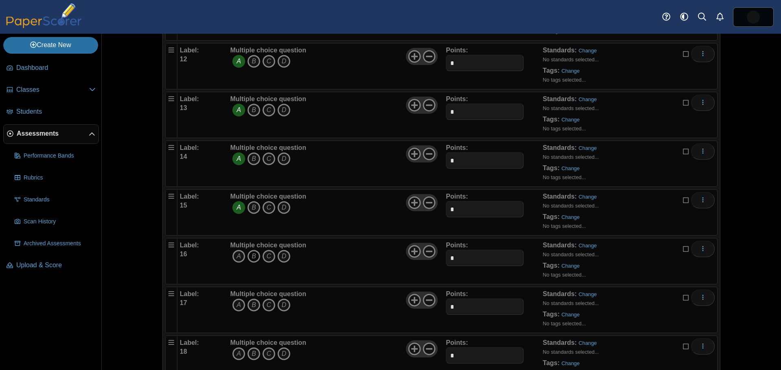
click at [249, 258] on icon "B" at bounding box center [253, 256] width 13 height 13
click at [264, 305] on icon "C" at bounding box center [268, 305] width 13 height 13
click at [252, 353] on icon "B" at bounding box center [253, 354] width 13 height 13
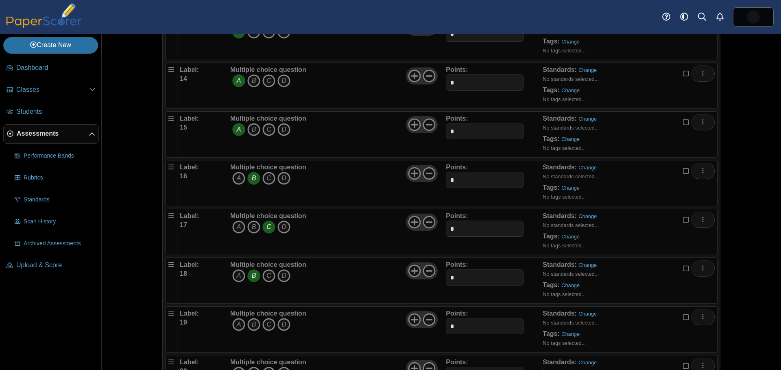
scroll to position [691, 0]
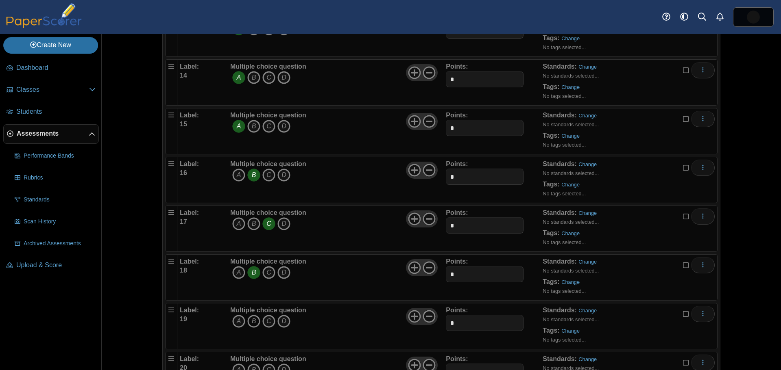
click at [252, 321] on icon "B" at bounding box center [253, 321] width 13 height 13
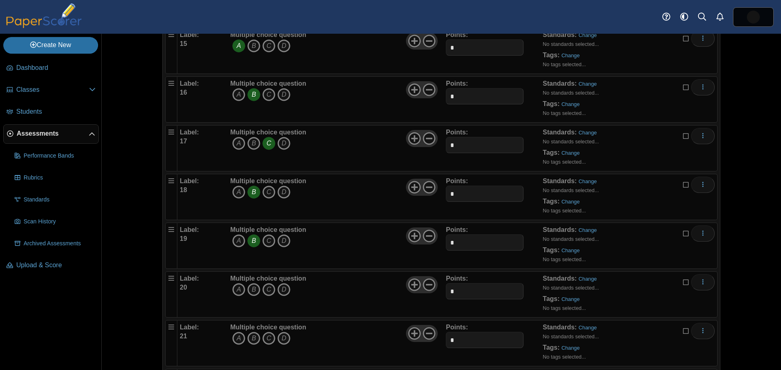
scroll to position [772, 0]
click at [250, 288] on icon "B" at bounding box center [253, 289] width 13 height 13
click at [235, 337] on icon "A" at bounding box center [238, 337] width 13 height 13
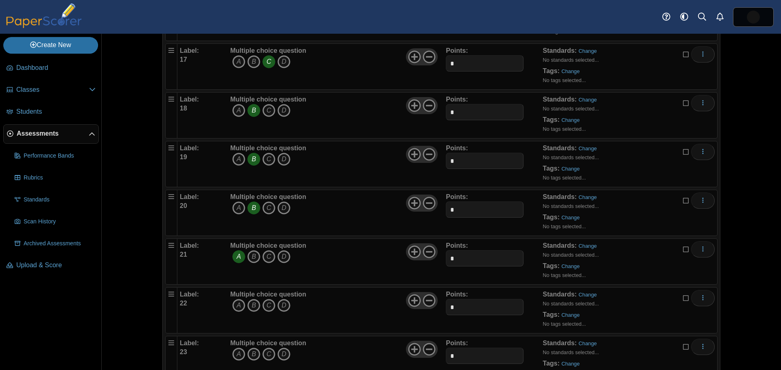
scroll to position [854, 0]
click at [281, 307] on icon "D" at bounding box center [283, 305] width 13 height 13
click at [249, 352] on icon "B" at bounding box center [253, 354] width 13 height 13
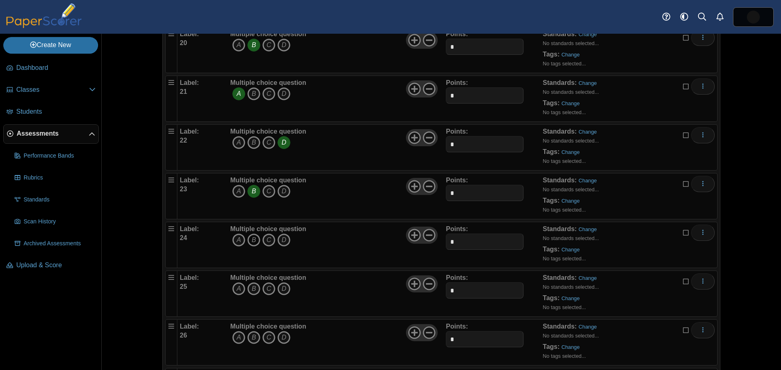
click at [250, 240] on icon "B" at bounding box center [253, 240] width 13 height 13
click at [265, 287] on icon "C" at bounding box center [268, 289] width 13 height 13
click at [265, 337] on icon "C" at bounding box center [268, 337] width 13 height 13
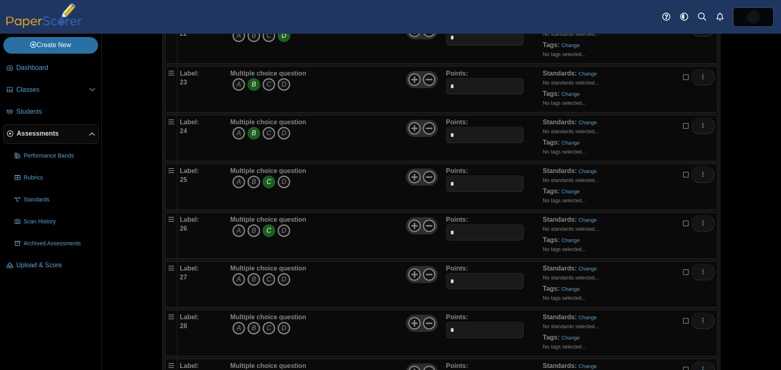
scroll to position [1179, 0]
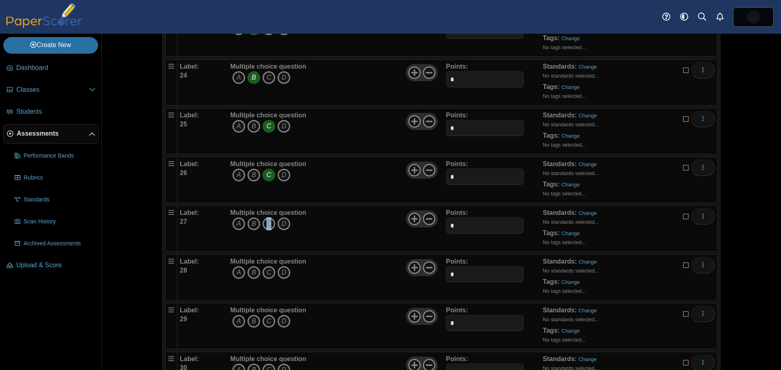
drag, startPoint x: 265, startPoint y: 222, endPoint x: 257, endPoint y: 257, distance: 36.4
click at [266, 222] on icon "C" at bounding box center [268, 224] width 13 height 13
drag, startPoint x: 250, startPoint y: 272, endPoint x: 252, endPoint y: 277, distance: 5.9
click at [250, 272] on icon "B" at bounding box center [253, 272] width 13 height 13
click at [284, 322] on icon "D" at bounding box center [283, 321] width 13 height 13
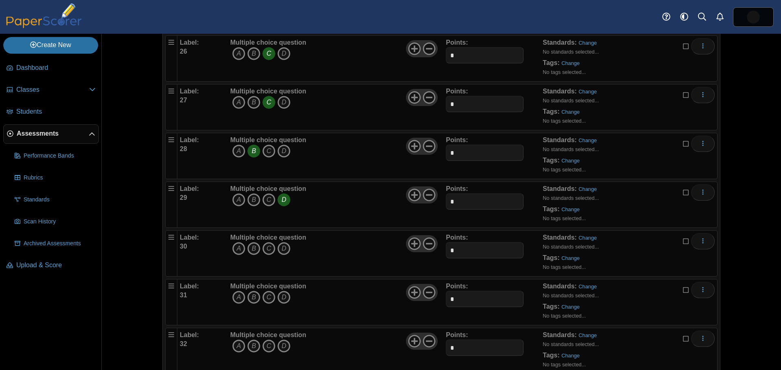
scroll to position [1301, 0]
click at [235, 245] on icon "A" at bounding box center [238, 248] width 13 height 13
click at [251, 297] on icon "B" at bounding box center [253, 297] width 13 height 13
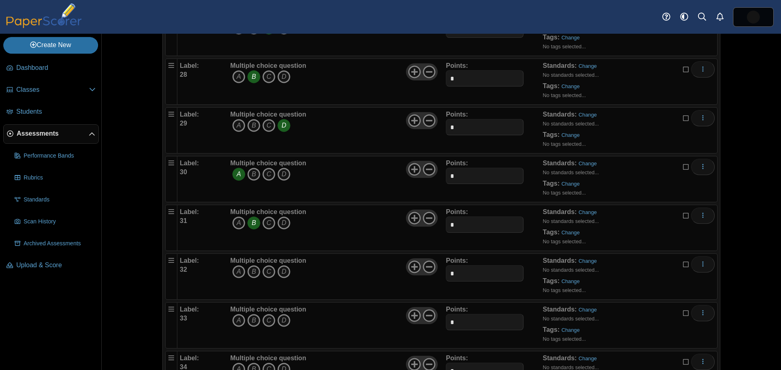
scroll to position [1382, 0]
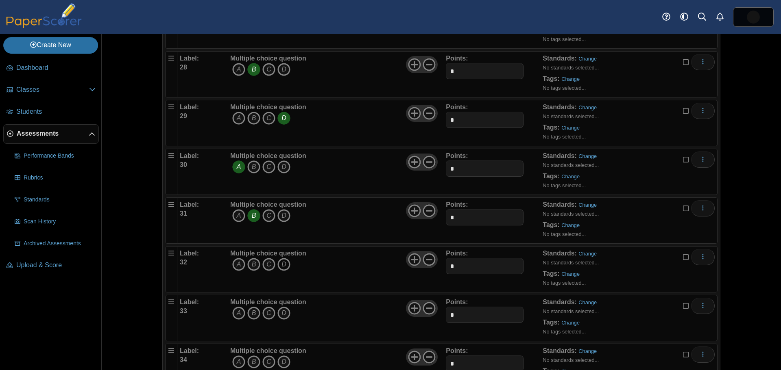
click at [280, 263] on icon "D" at bounding box center [283, 264] width 13 height 13
click at [251, 312] on icon "B" at bounding box center [253, 313] width 13 height 13
click at [250, 361] on icon "B" at bounding box center [253, 362] width 13 height 13
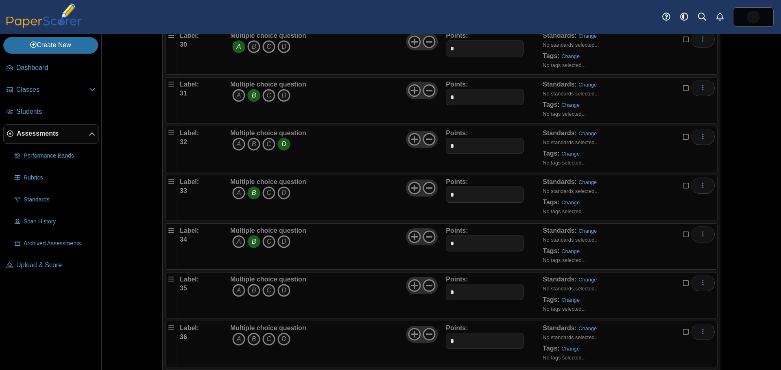
scroll to position [1504, 0]
drag, startPoint x: 267, startPoint y: 287, endPoint x: 277, endPoint y: 287, distance: 10.6
click at [267, 288] on icon "C" at bounding box center [268, 289] width 13 height 13
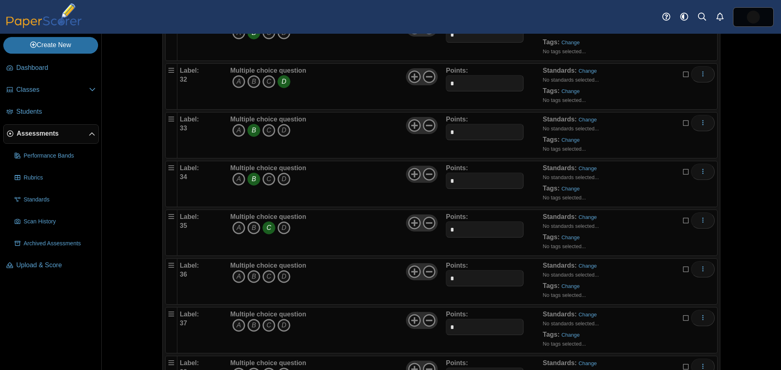
scroll to position [1586, 0]
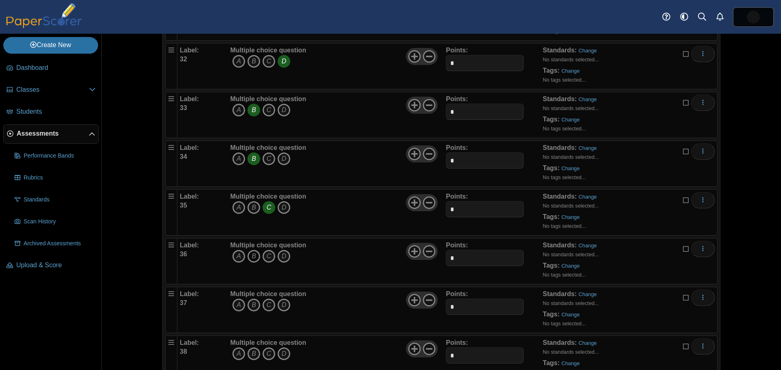
click at [248, 256] on icon "B" at bounding box center [253, 256] width 13 height 13
click at [234, 304] on icon "A" at bounding box center [238, 305] width 13 height 13
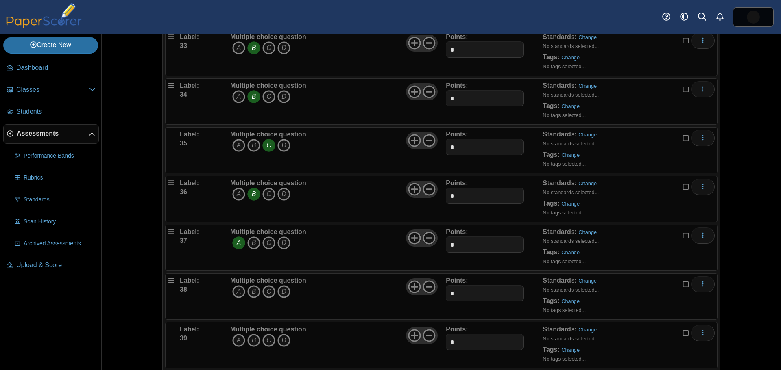
scroll to position [1667, 0]
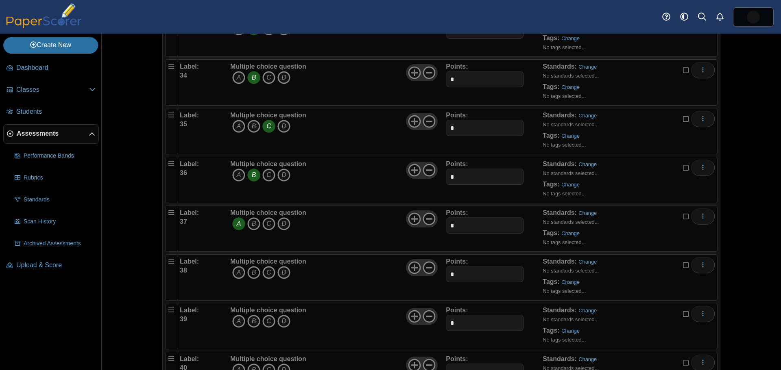
click at [253, 270] on icon "B" at bounding box center [253, 272] width 13 height 13
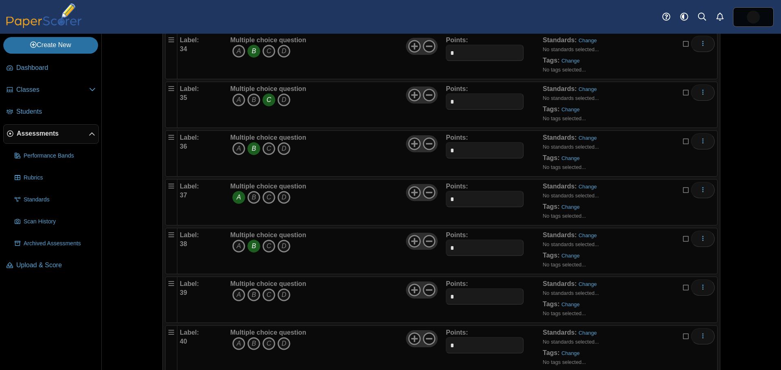
scroll to position [1708, 0]
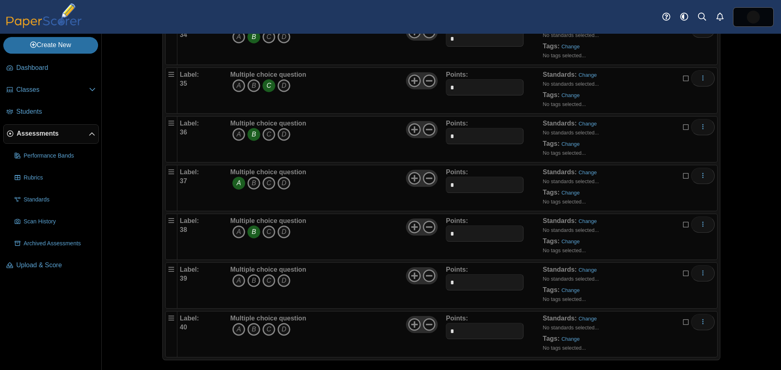
click at [252, 281] on icon "B" at bounding box center [253, 280] width 13 height 13
click at [265, 330] on icon "C" at bounding box center [268, 329] width 13 height 13
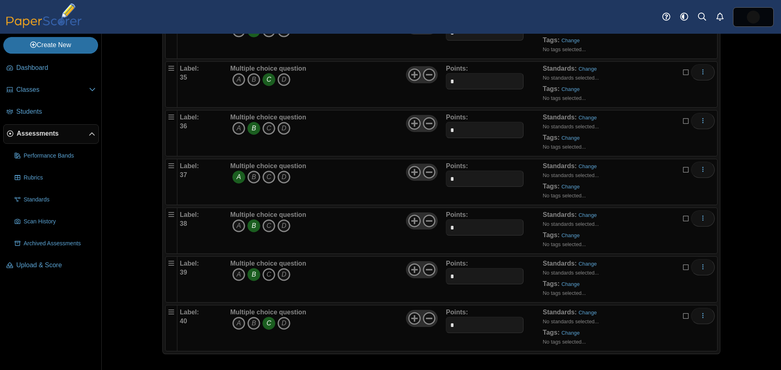
click at [267, 274] on icon "C" at bounding box center [268, 274] width 13 height 13
click at [249, 274] on icon "B" at bounding box center [253, 274] width 13 height 13
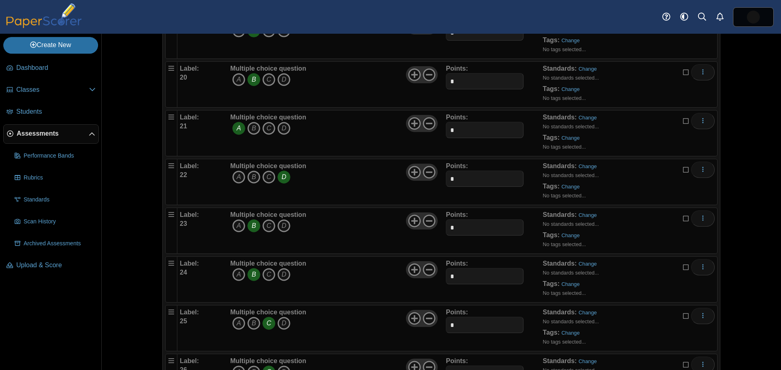
scroll to position [657, 0]
